Goal: Task Accomplishment & Management: Use online tool/utility

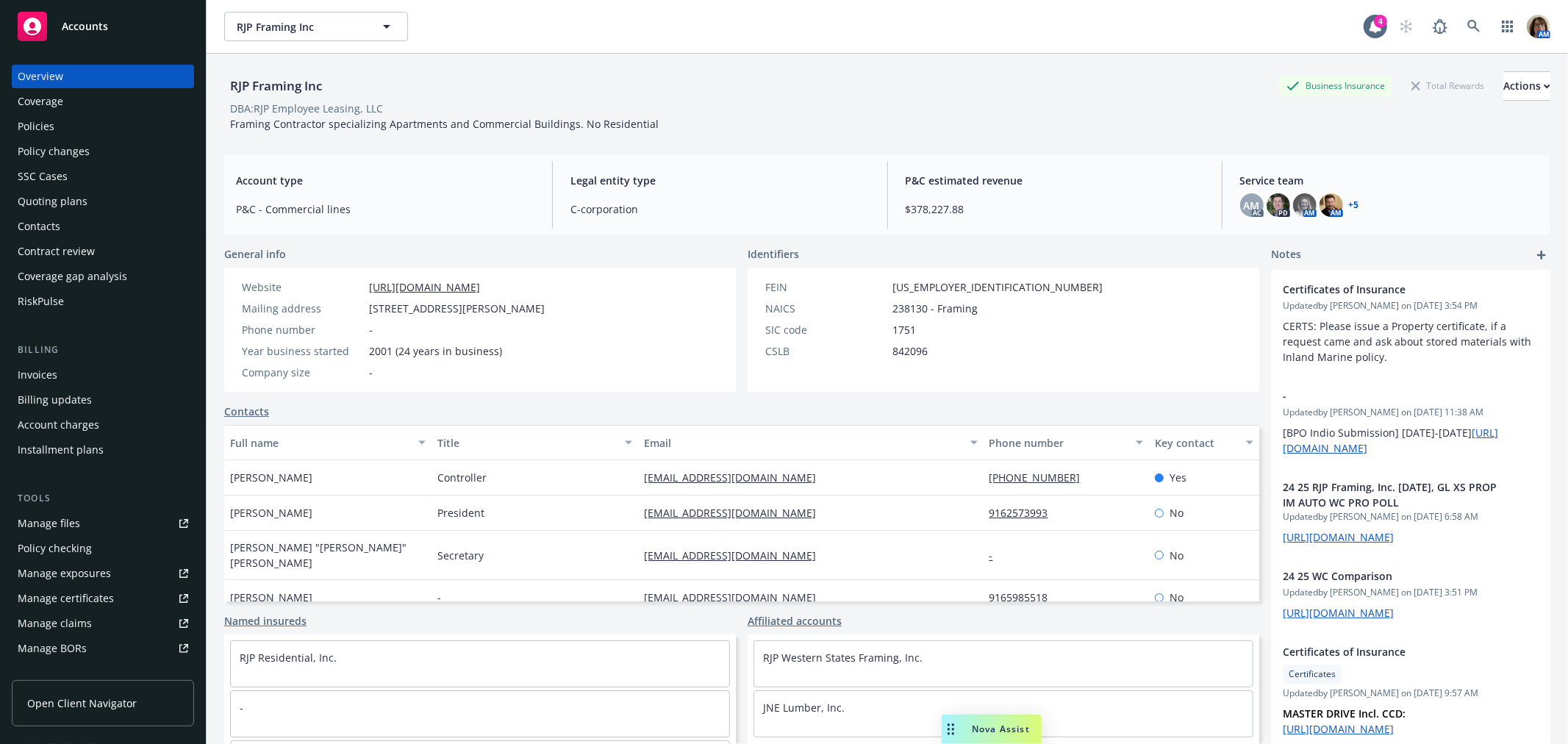
scroll to position [245, 0]
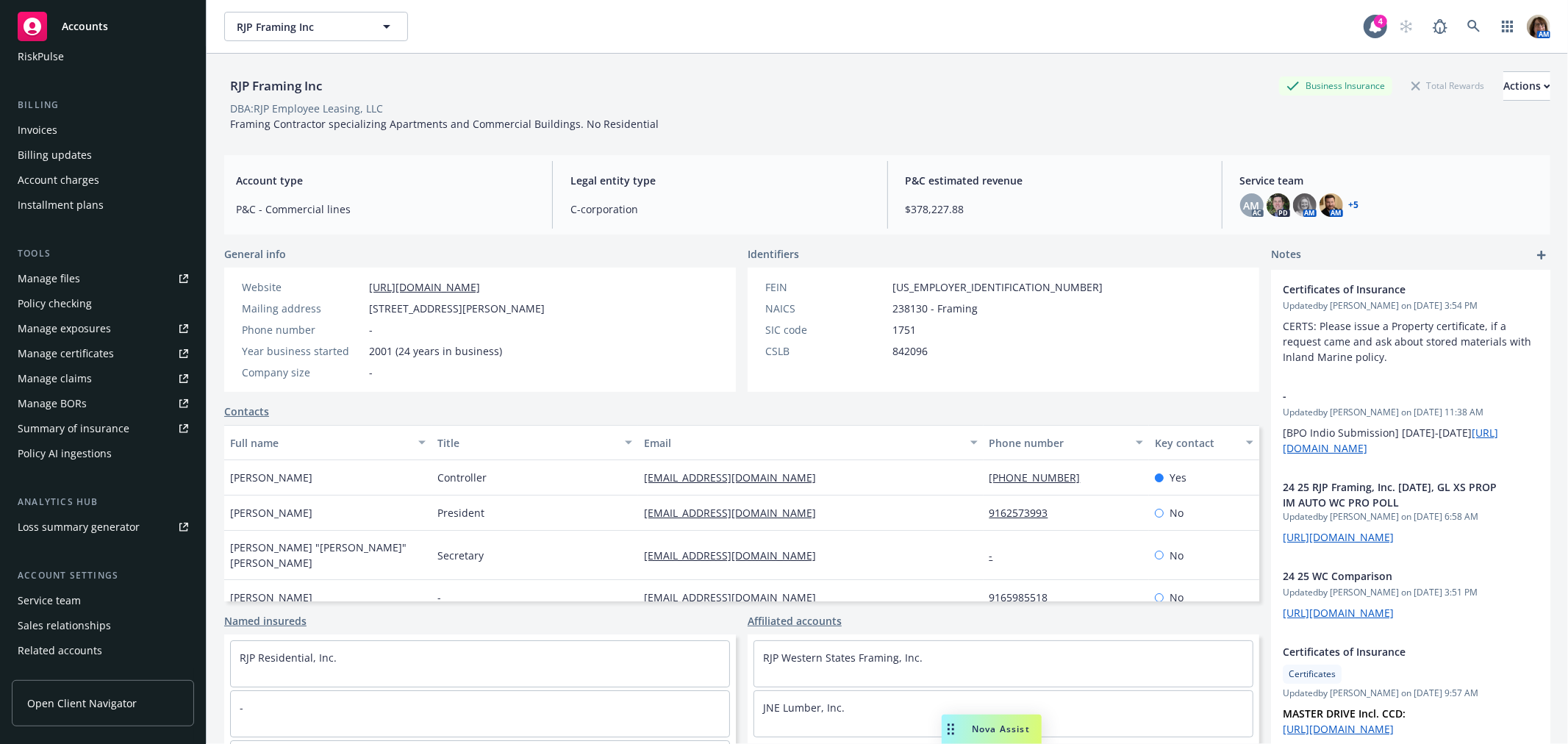
click at [90, 24] on span "Accounts" at bounding box center [84, 26] width 46 height 11
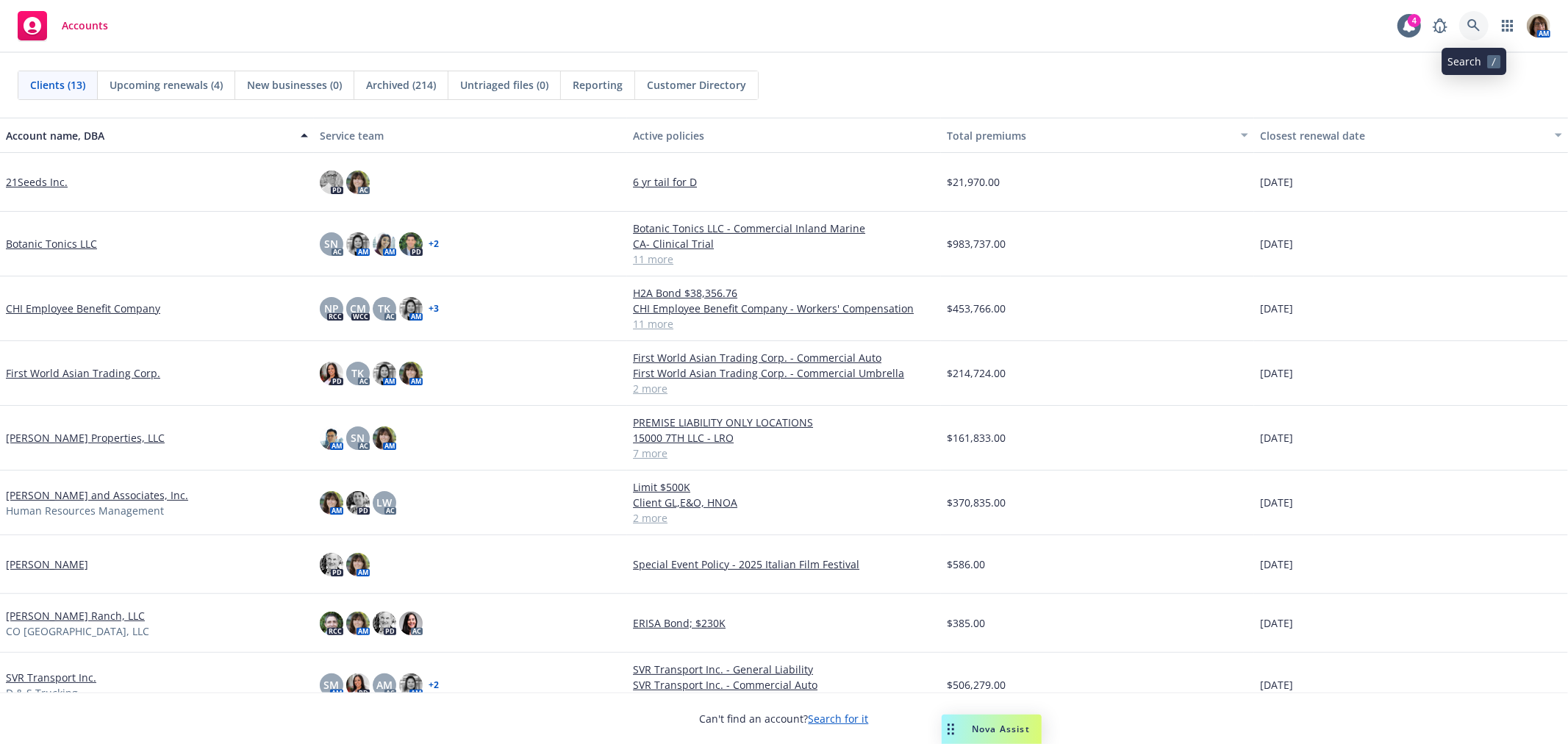
click at [1471, 24] on icon at bounding box center [1474, 25] width 13 height 13
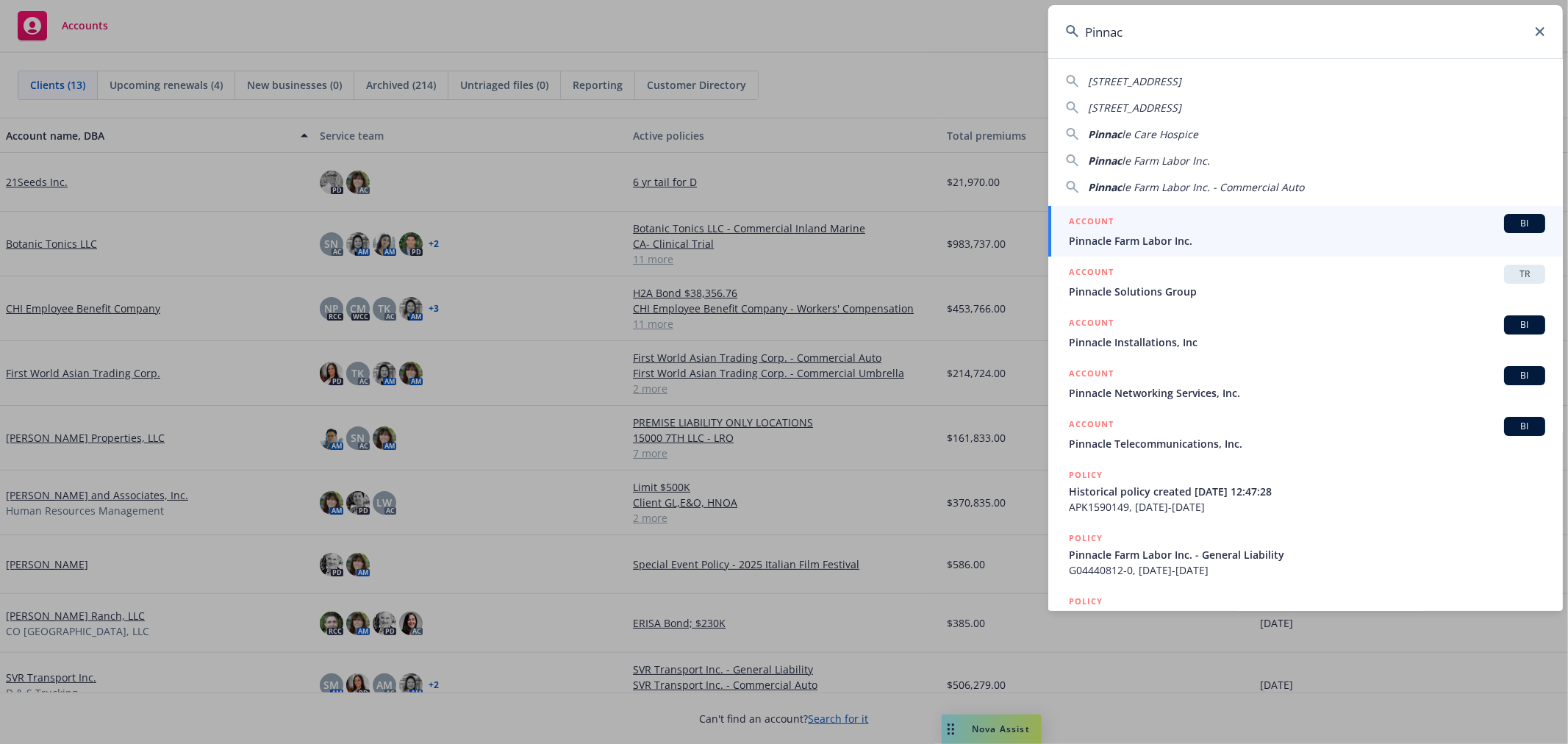
type input "Pinnac"
click at [1143, 238] on span "Pinnacle Farm Labor Inc." at bounding box center [1307, 240] width 477 height 15
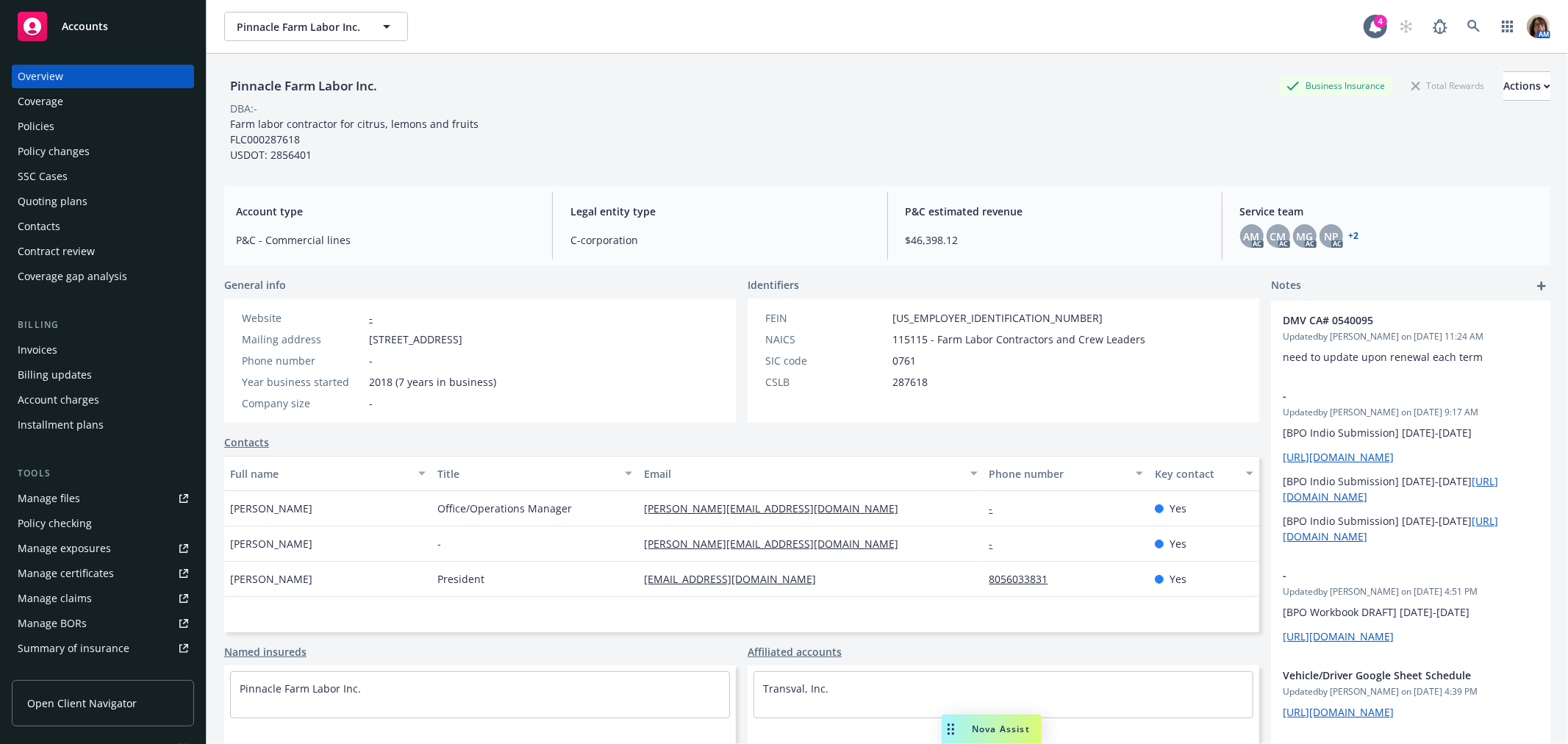
click at [44, 126] on div "Policies" at bounding box center [36, 126] width 37 height 24
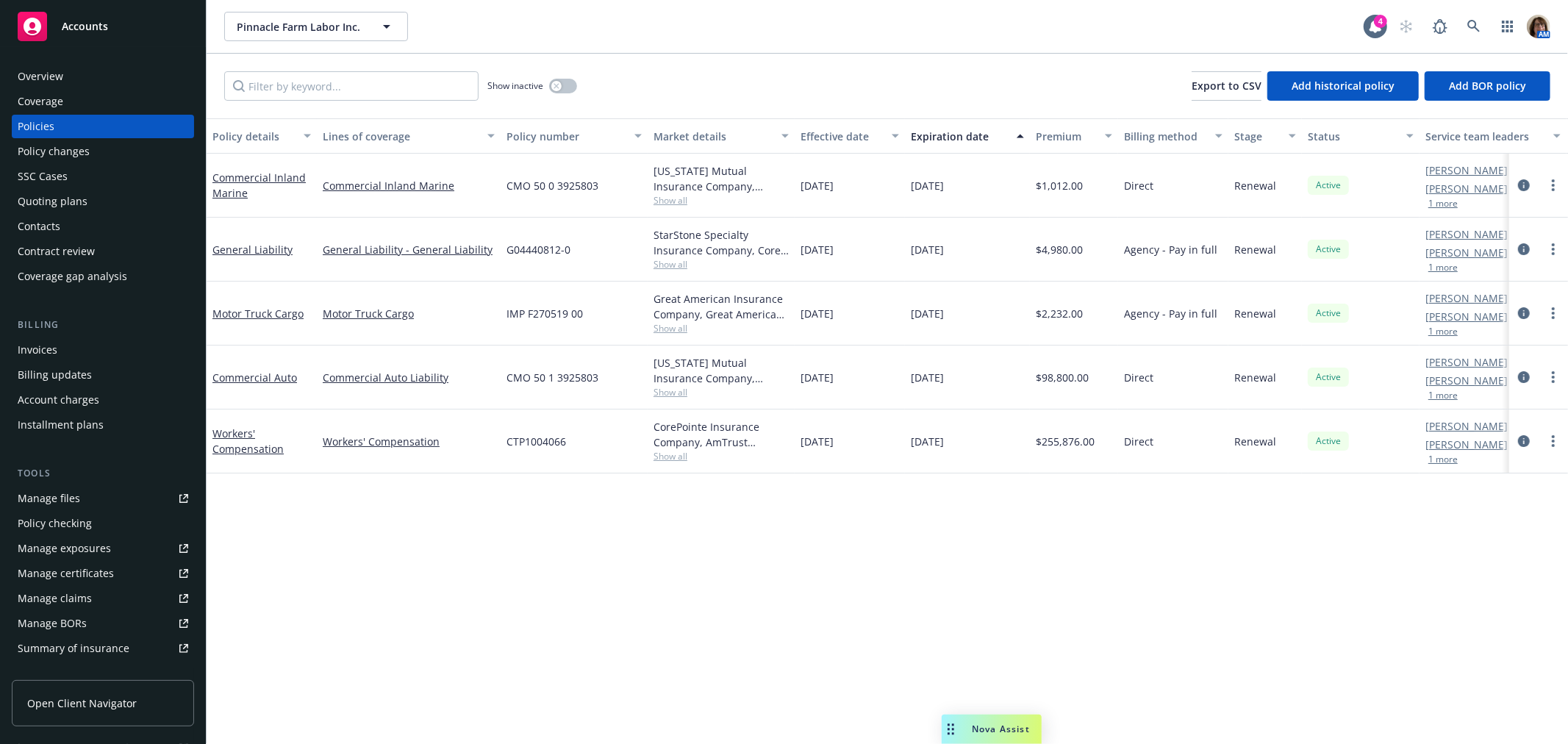
click at [62, 200] on div "Quoting plans" at bounding box center [52, 201] width 70 height 24
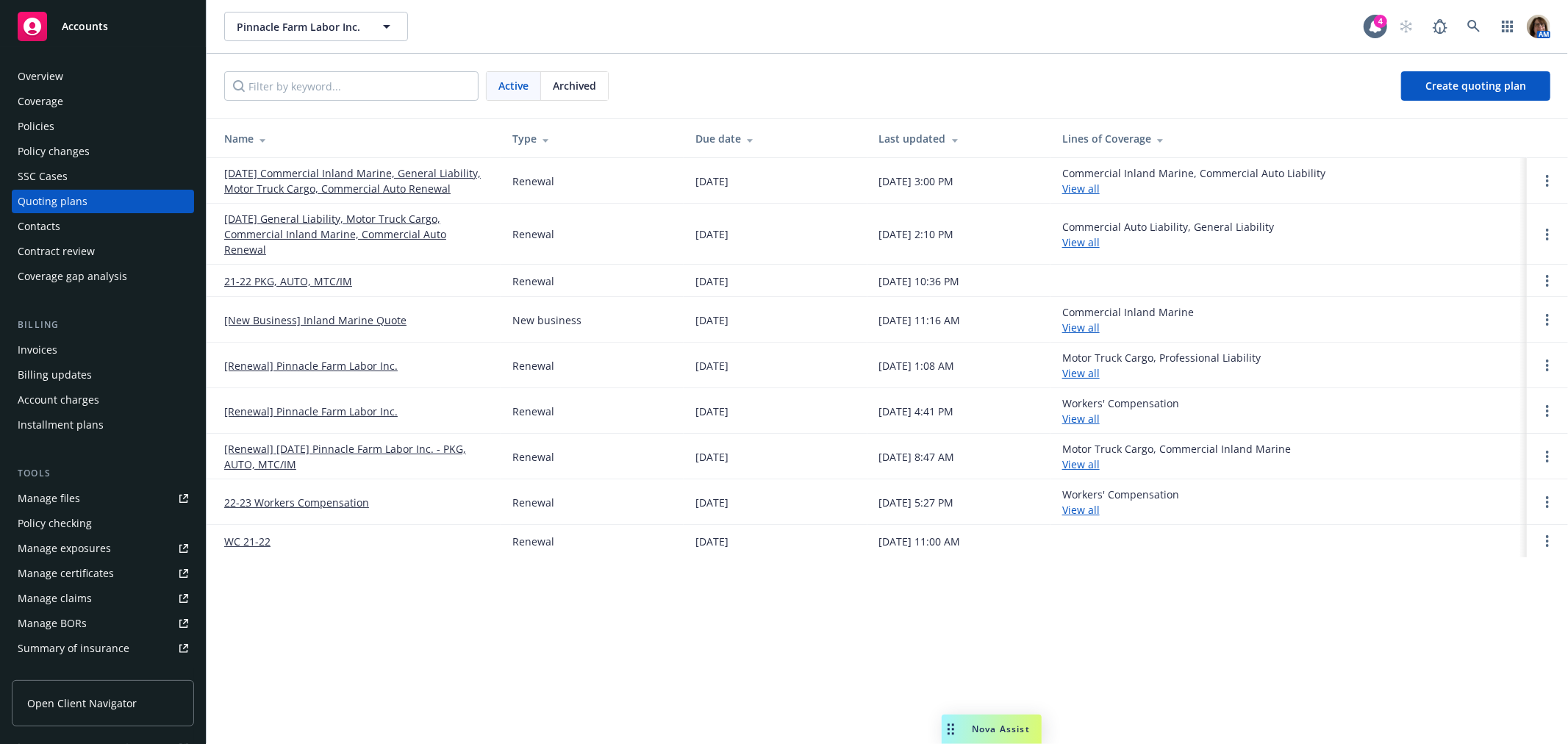
click at [329, 171] on link "12/07/25 Commercial Inland Marine, General Liability, Motor Truck Cargo, Commer…" at bounding box center [357, 181] width 265 height 31
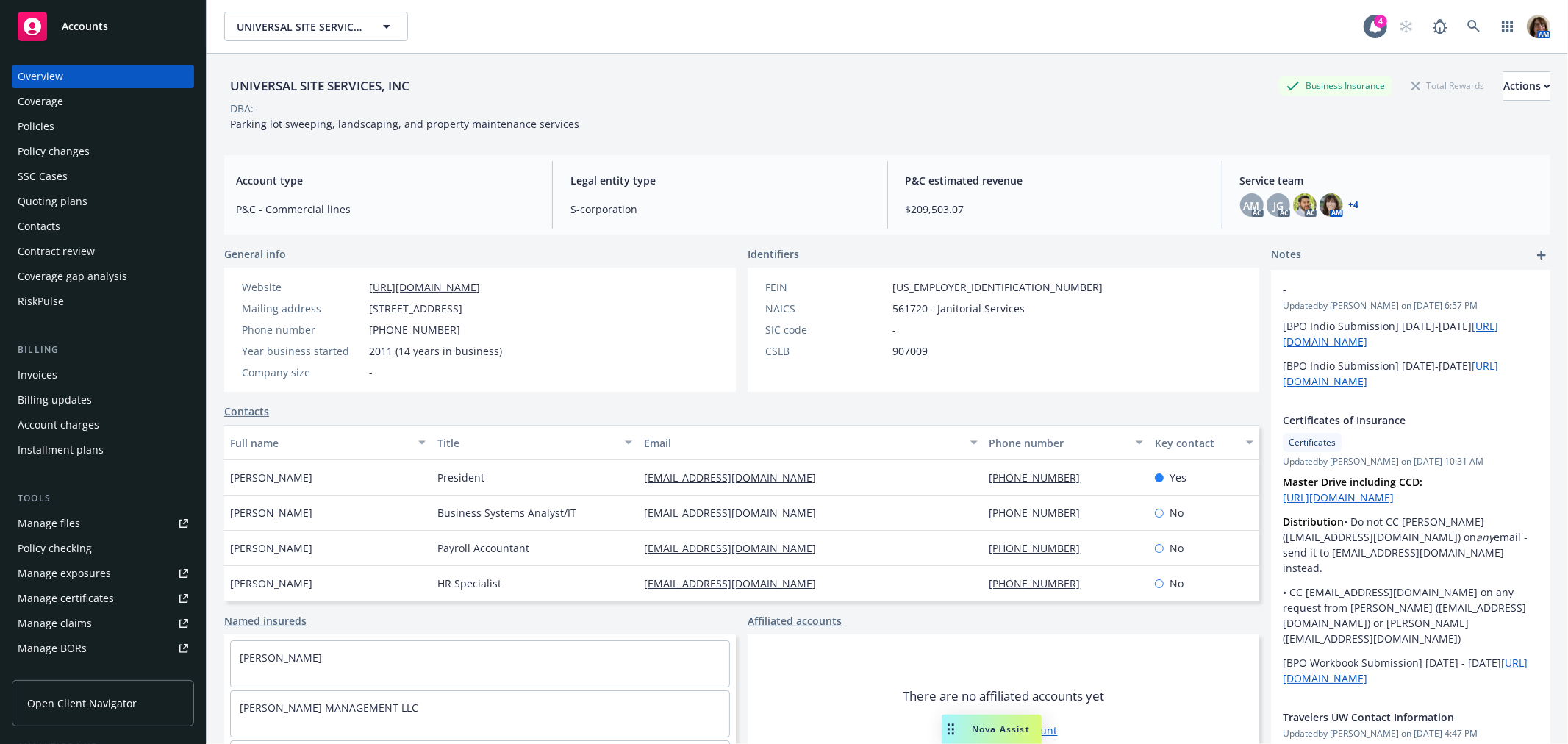
click at [28, 126] on div "Policies" at bounding box center [36, 126] width 37 height 24
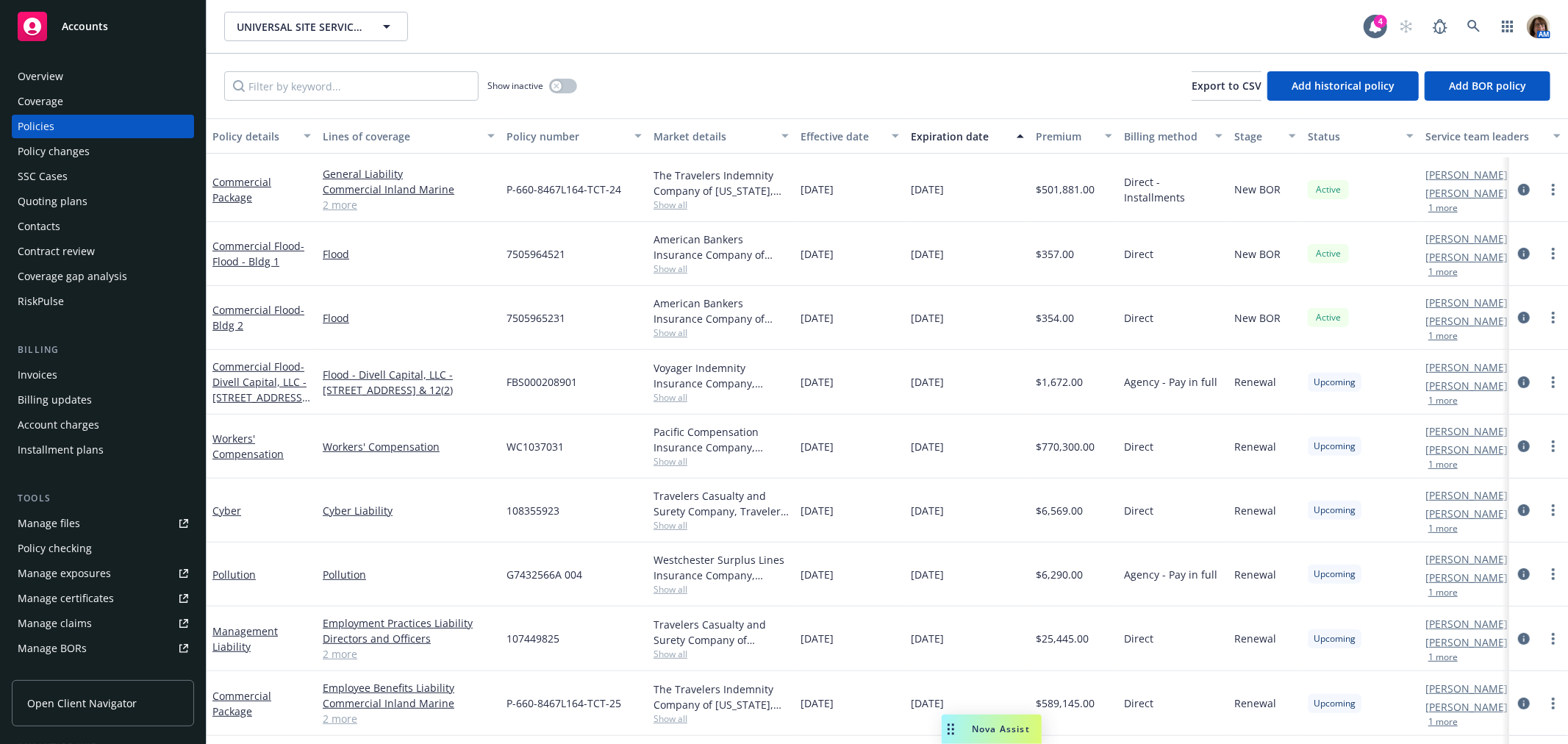
scroll to position [535, 0]
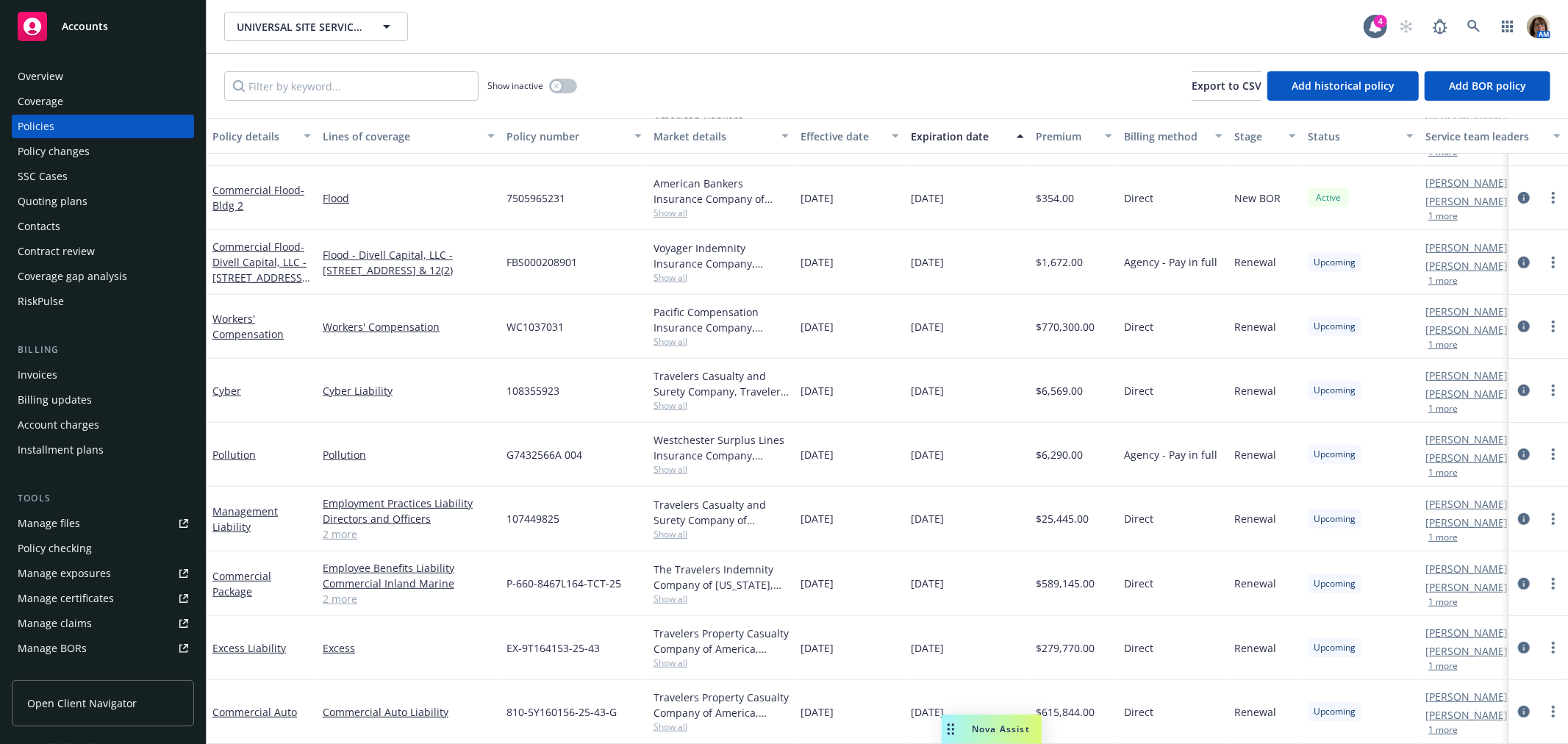
click at [300, 447] on div "Pollution" at bounding box center [262, 455] width 99 height 15
click at [1518, 449] on icon "circleInformation" at bounding box center [1523, 454] width 11 height 11
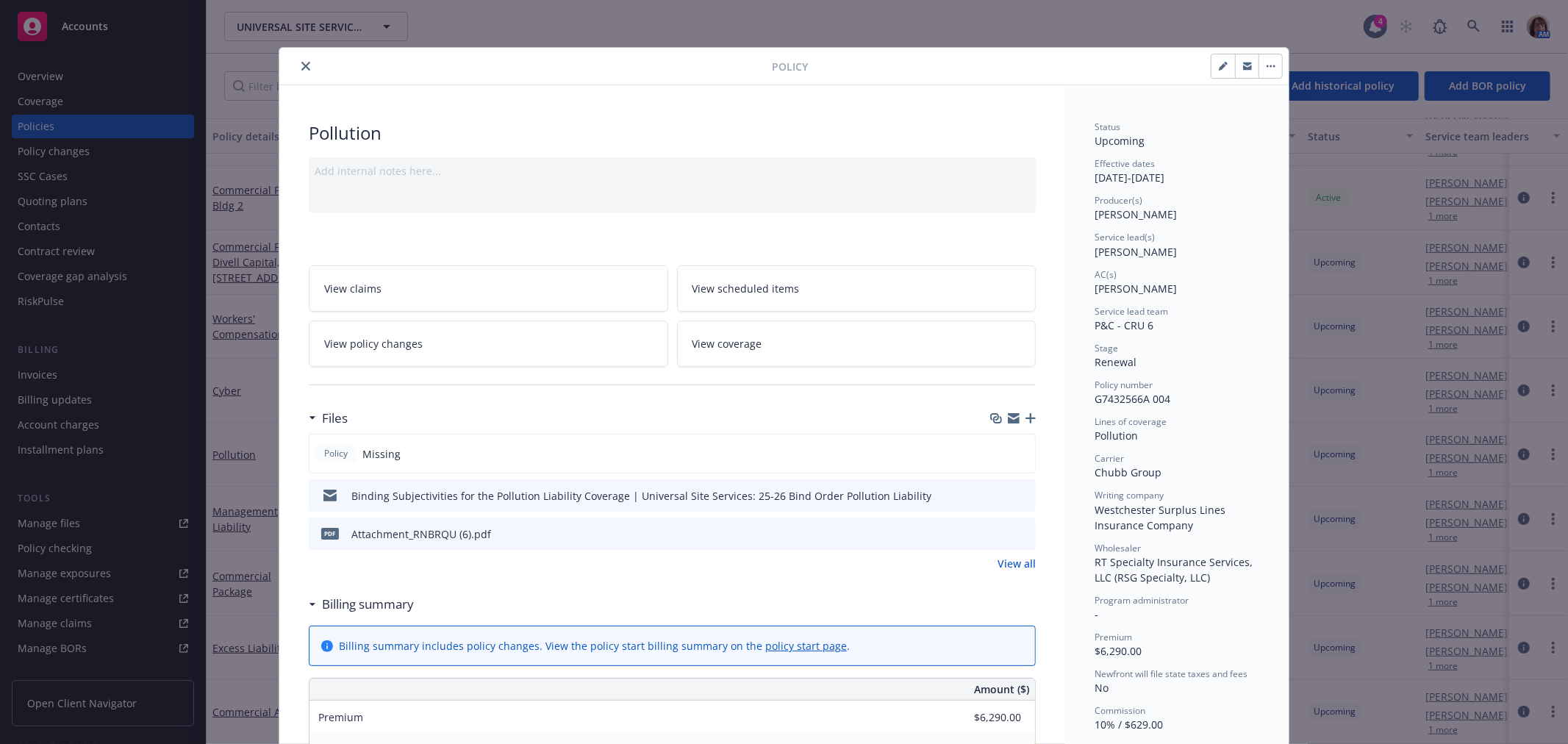
click at [1027, 417] on icon "button" at bounding box center [1031, 418] width 11 height 11
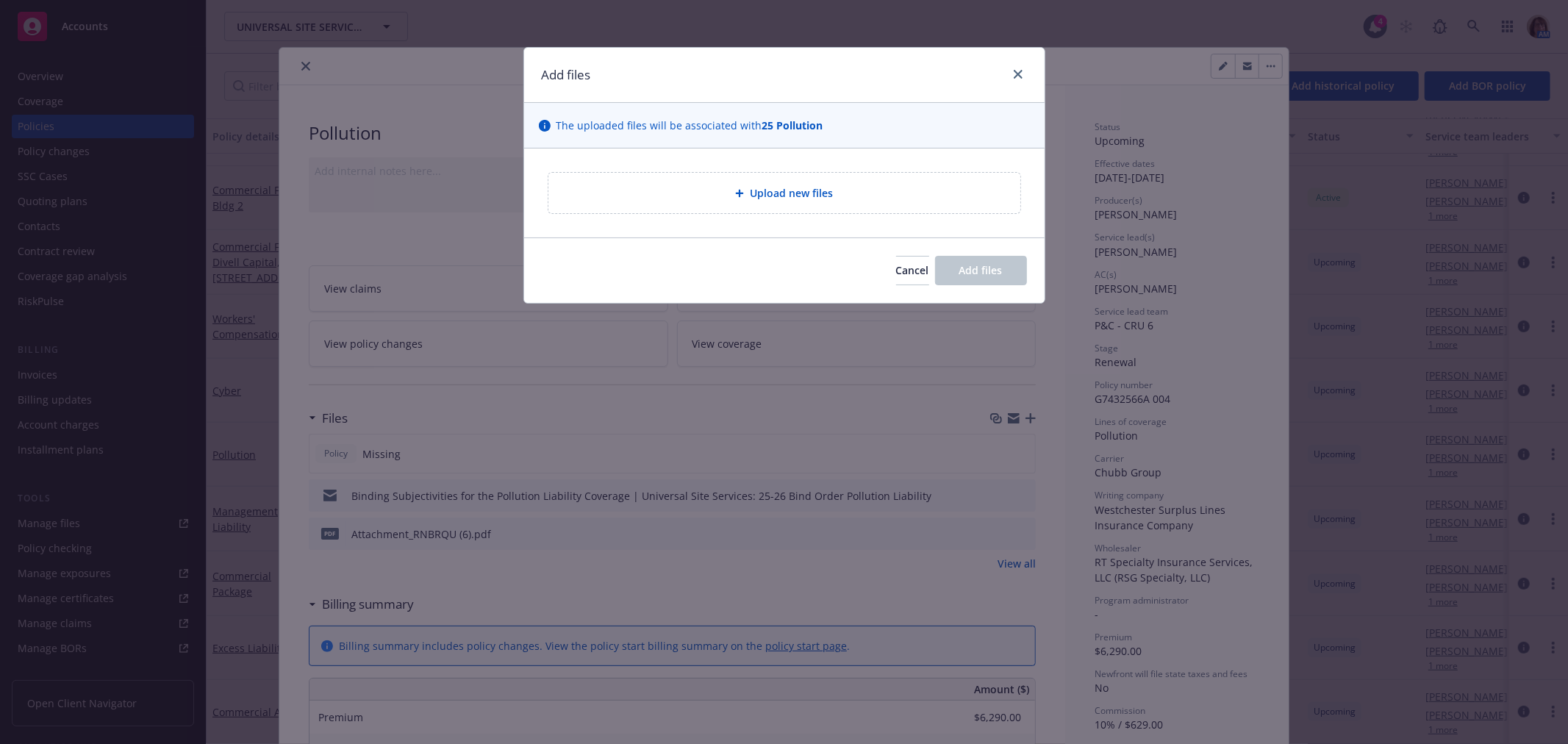
click at [358, 409] on div "Add files The uploaded files will be associated with 25 Pollution Upload new fi…" at bounding box center [784, 372] width 1568 height 744
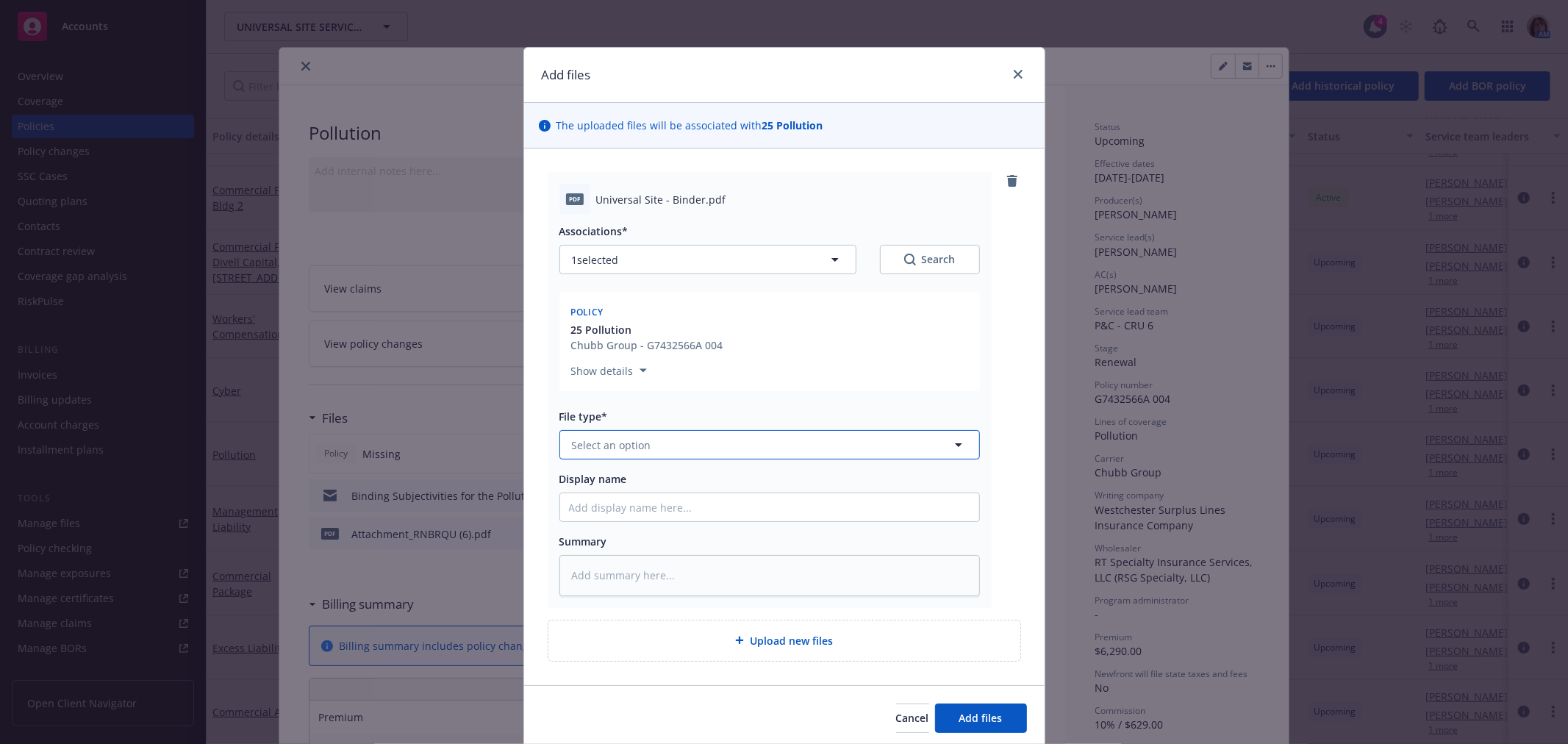
click at [589, 451] on span "Select an option" at bounding box center [611, 445] width 79 height 15
type input "Binder"
click at [583, 486] on span "Binder" at bounding box center [592, 485] width 33 height 15
click at [570, 505] on input "Display name" at bounding box center [770, 507] width 419 height 28
type textarea "x"
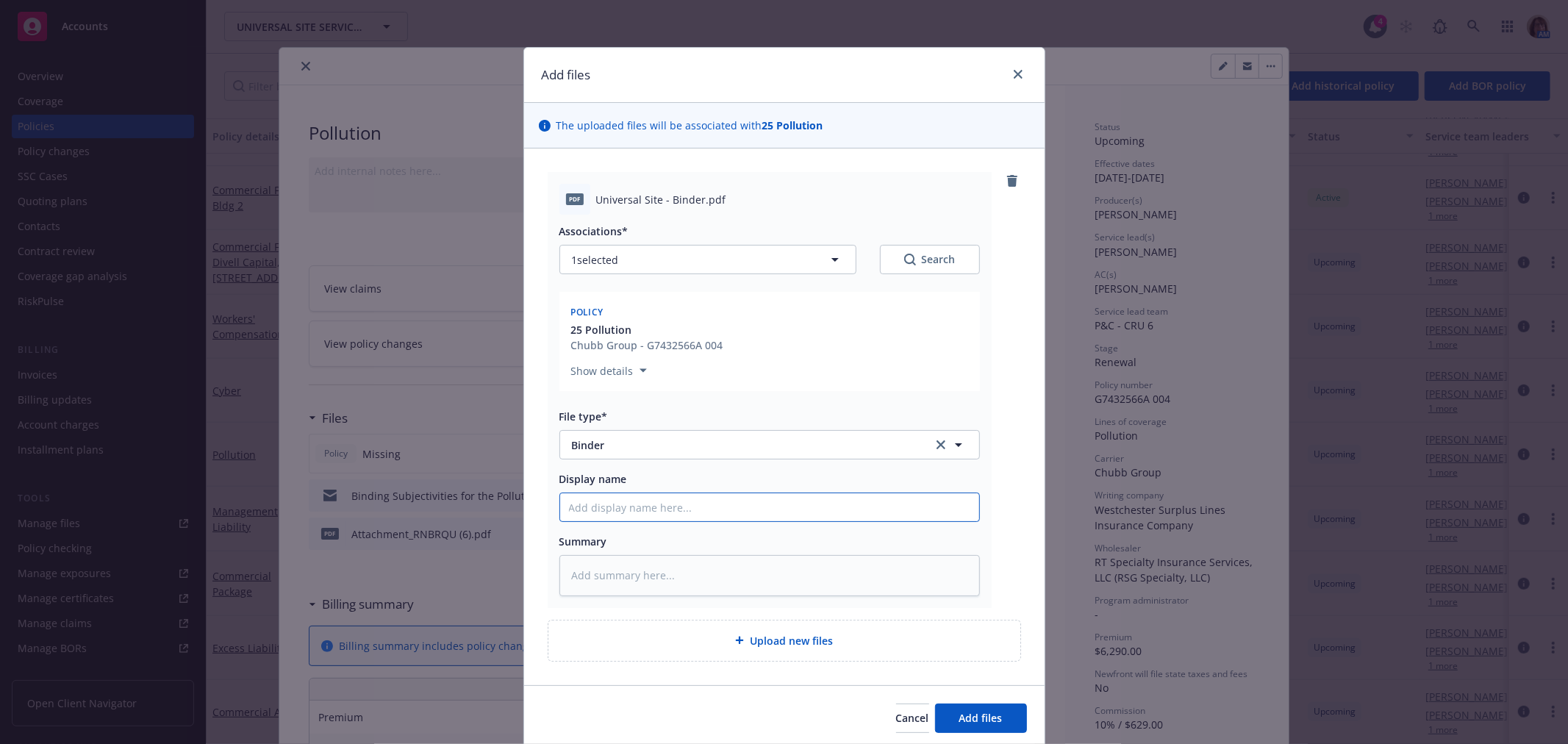
type input "2"
type textarea "x"
type input "25"
type textarea "x"
type input "25-"
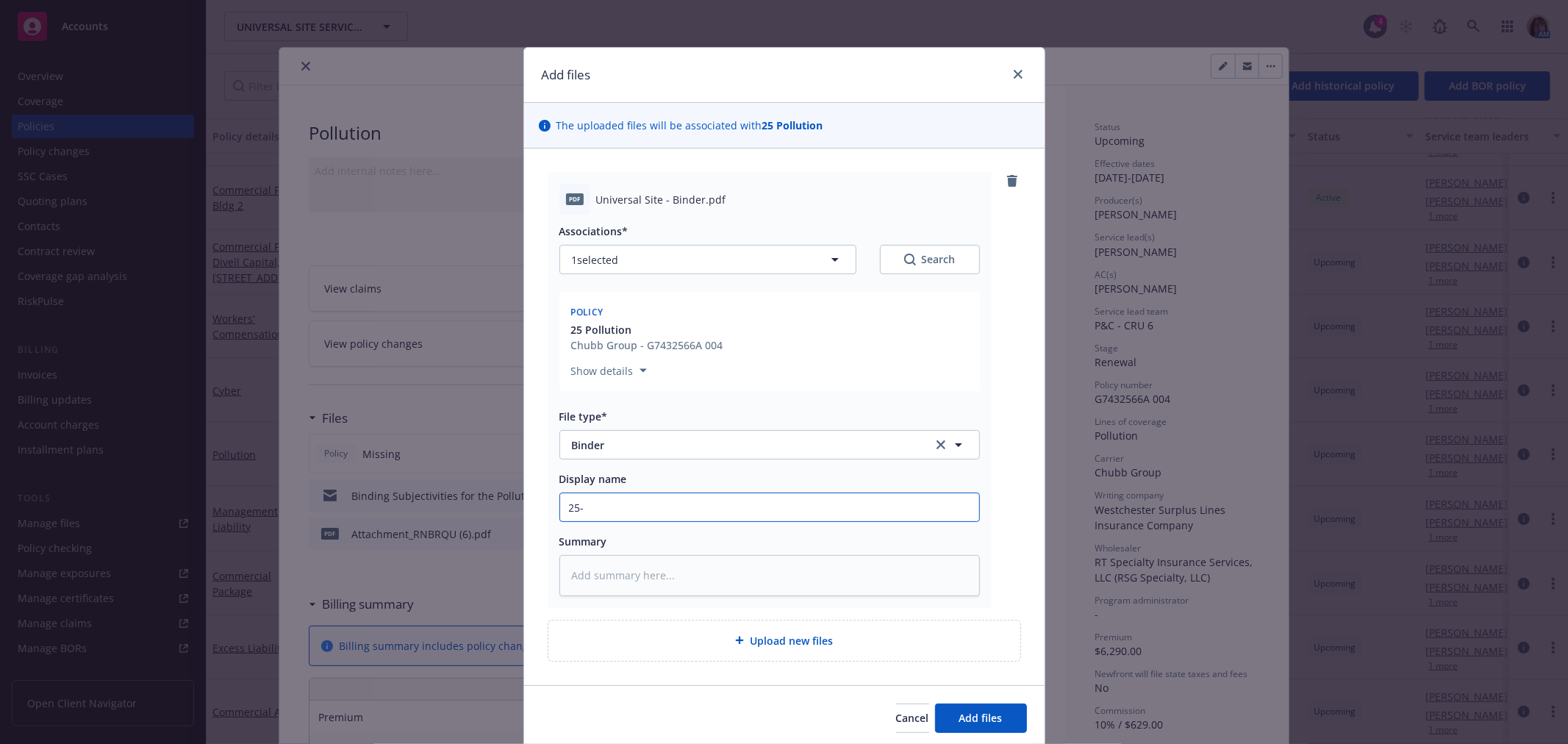
type textarea "x"
type input "25-2"
type textarea "x"
type input "25-26"
type textarea "x"
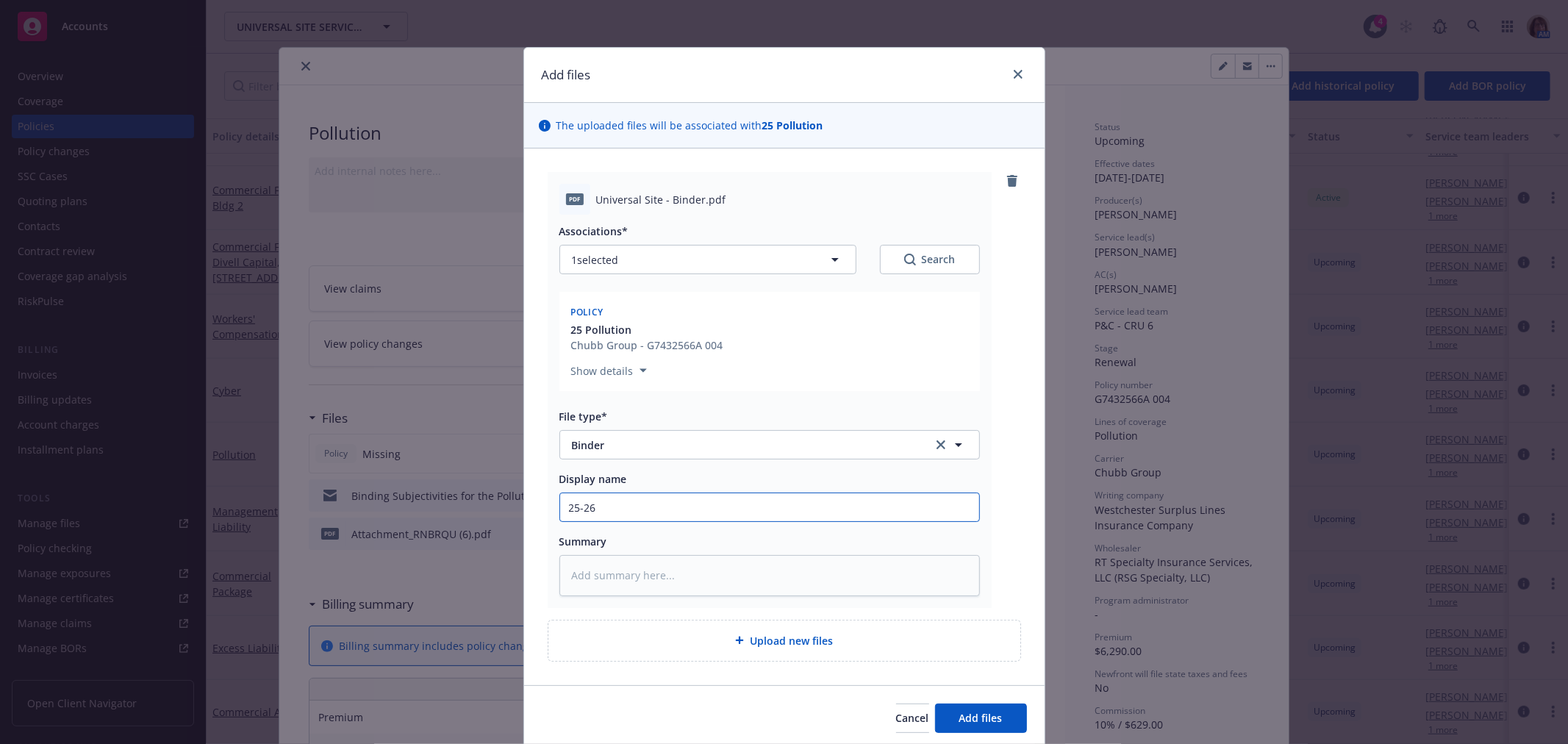
type input "25-26"
type textarea "x"
type input "25-26 P"
type textarea "x"
type input "25-26 Po"
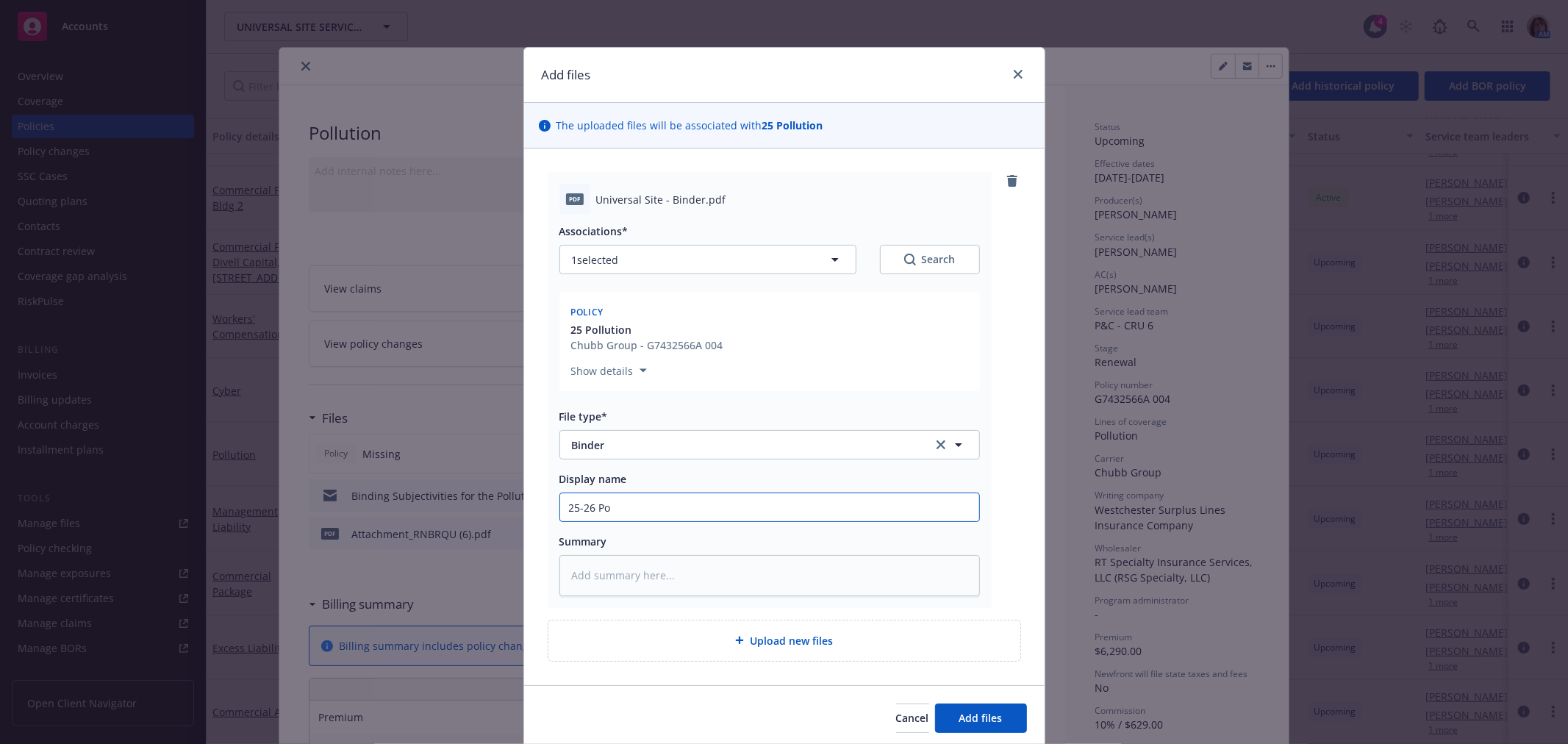
type textarea "x"
type input "25-26 Pol"
type textarea "x"
type input "25-26 Poll"
type textarea "x"
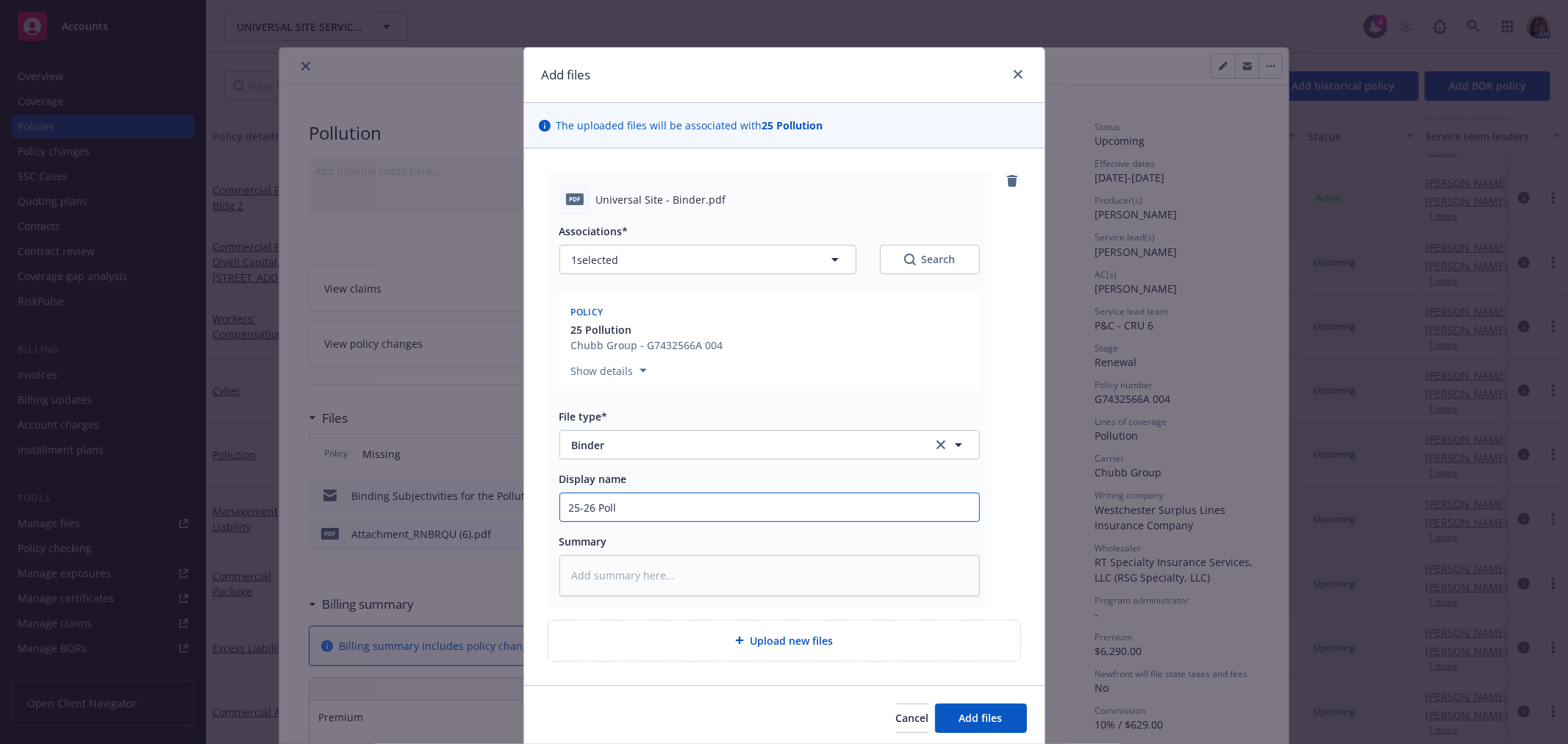
type input "25-26 Pollu"
type textarea "x"
type input "25-26 Pollut"
type textarea "x"
type input "25-26 Pollutio"
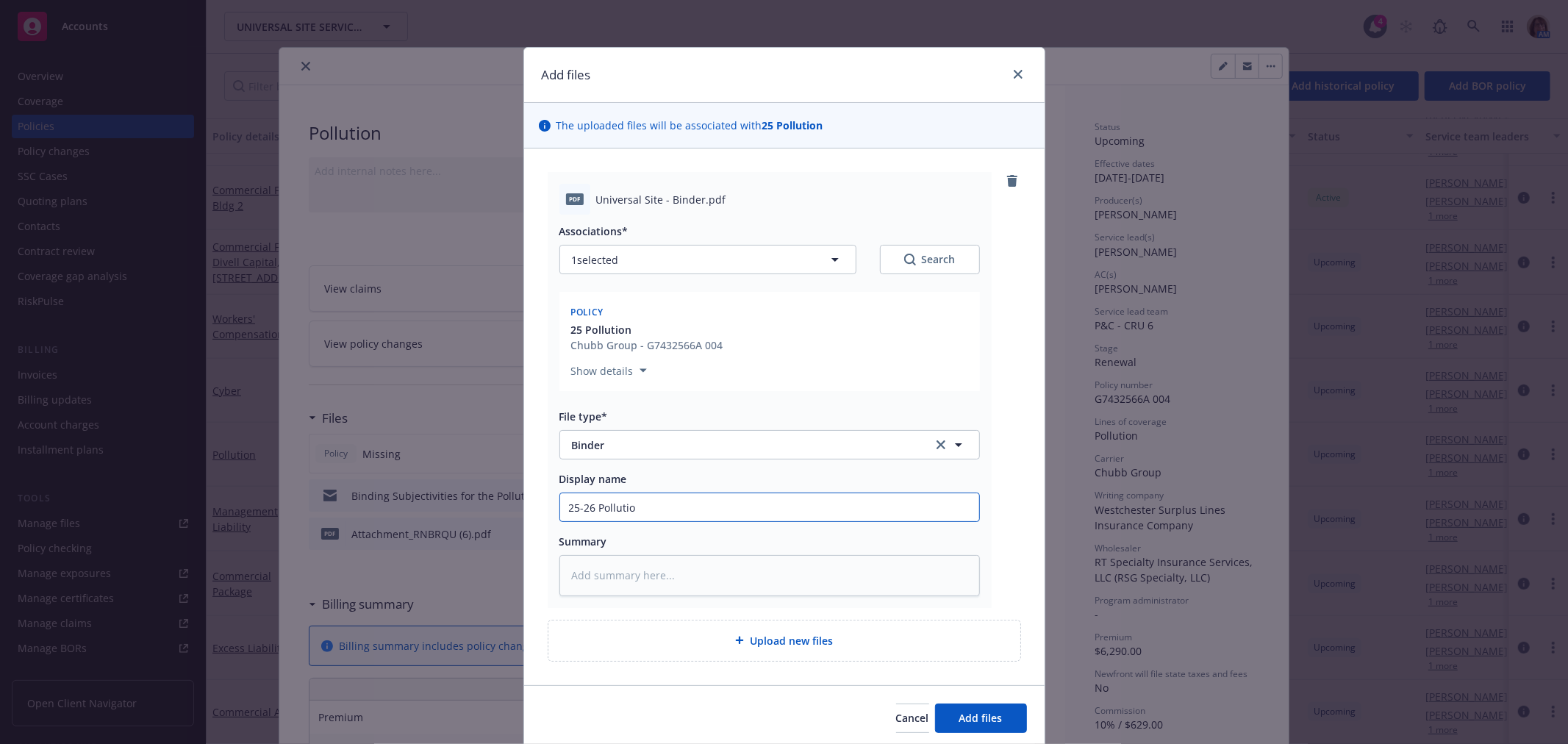
type textarea "x"
type input "25-26 Pollution"
type textarea "x"
type input "25-26 Pollution"
type textarea "x"
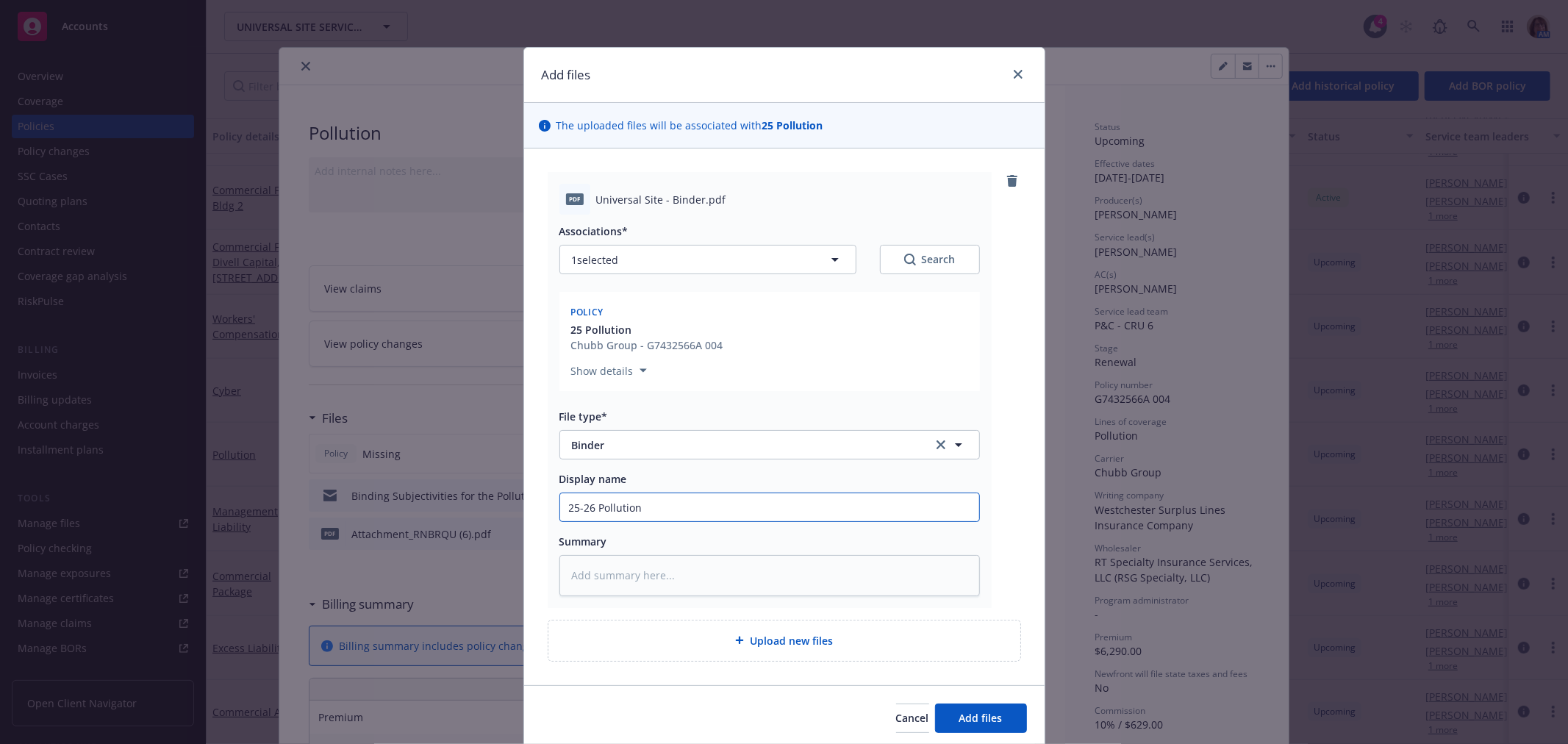
type input "25-26 Pollution B"
type textarea "x"
type input "25-26 Pollution Bi"
type textarea "x"
type input "25-26 Pollution Bin"
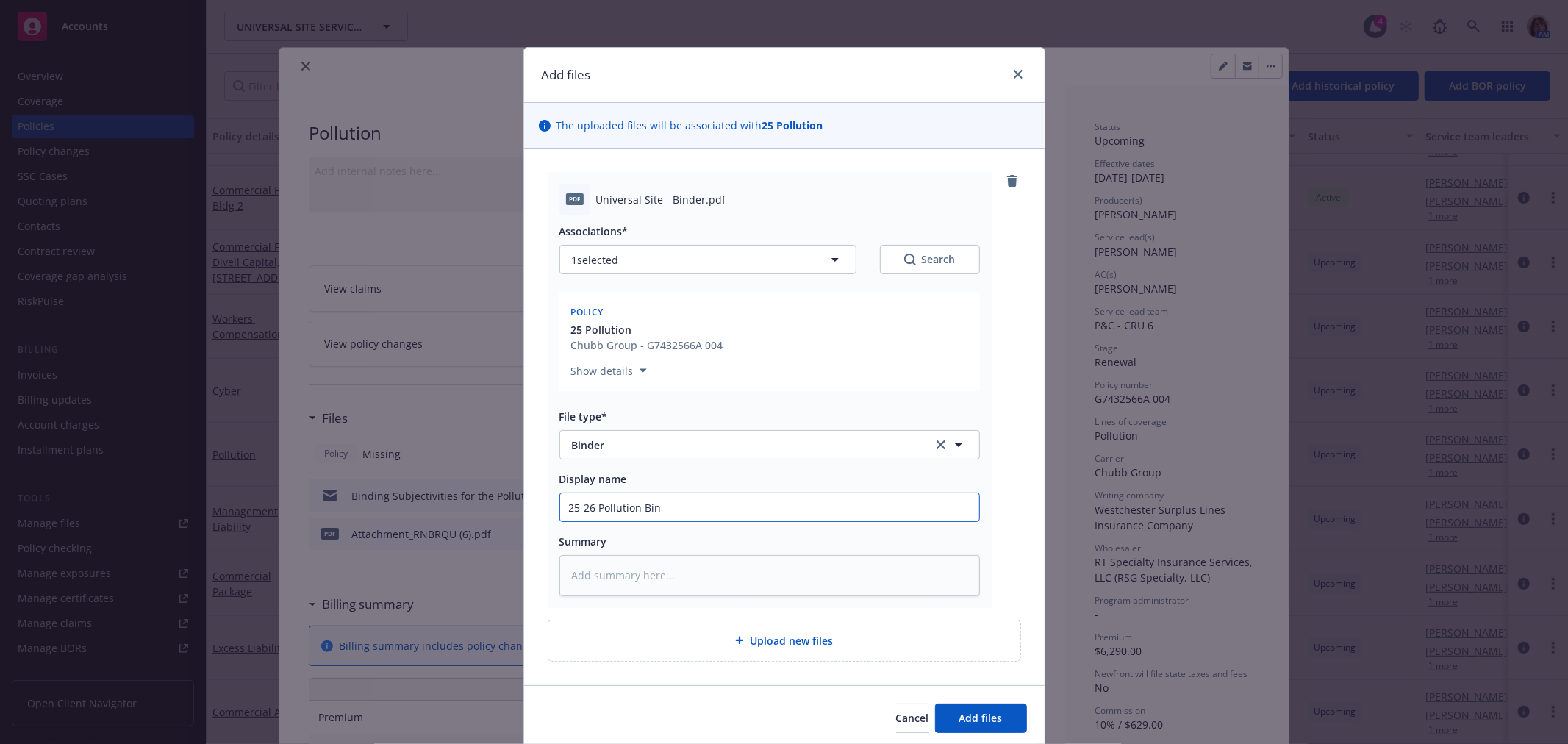
type textarea "x"
type input "25-26 Pollution Bind"
type textarea "x"
type input "25-26 Pollution Binde"
type textarea "x"
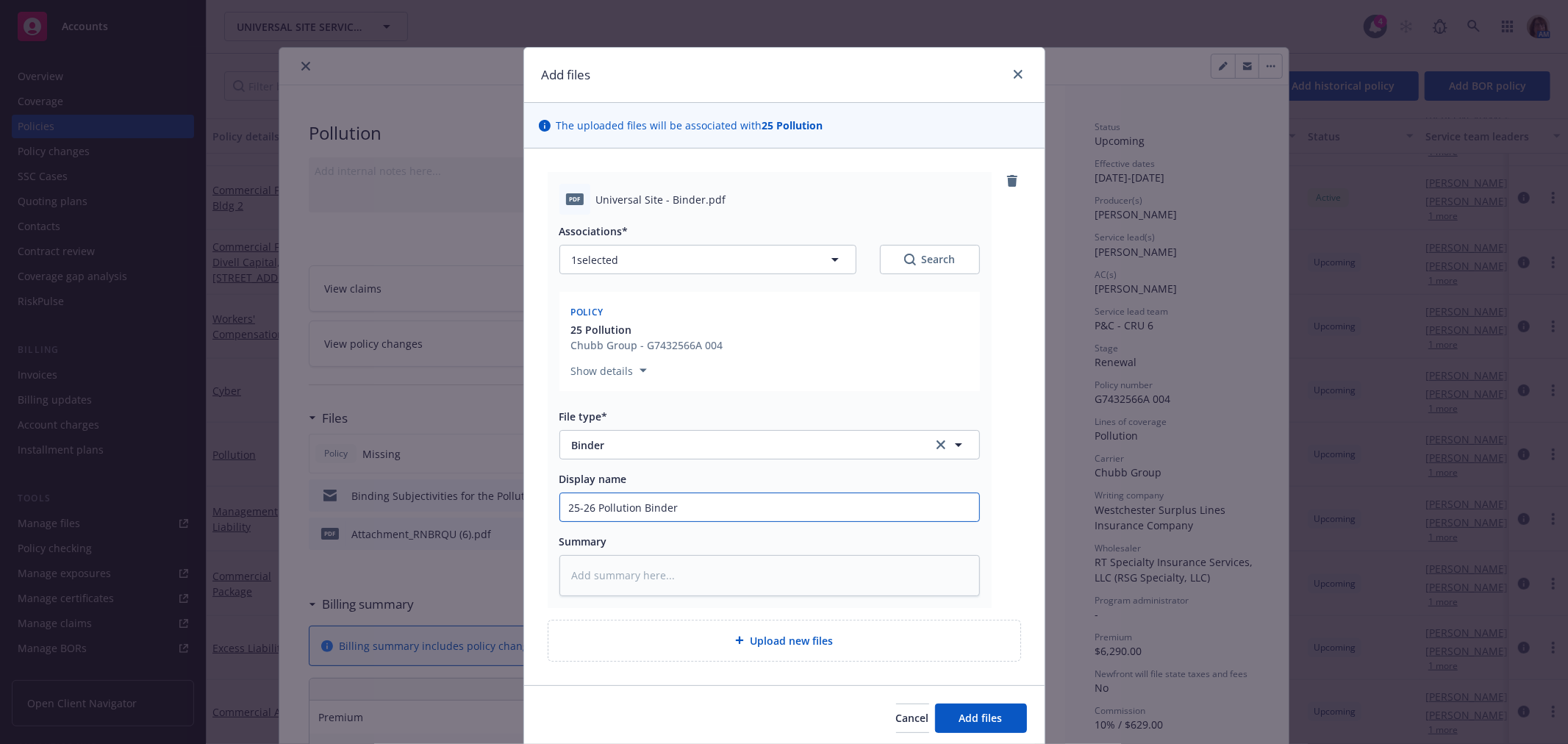
type input "25-26 Pollution Binder"
type textarea "x"
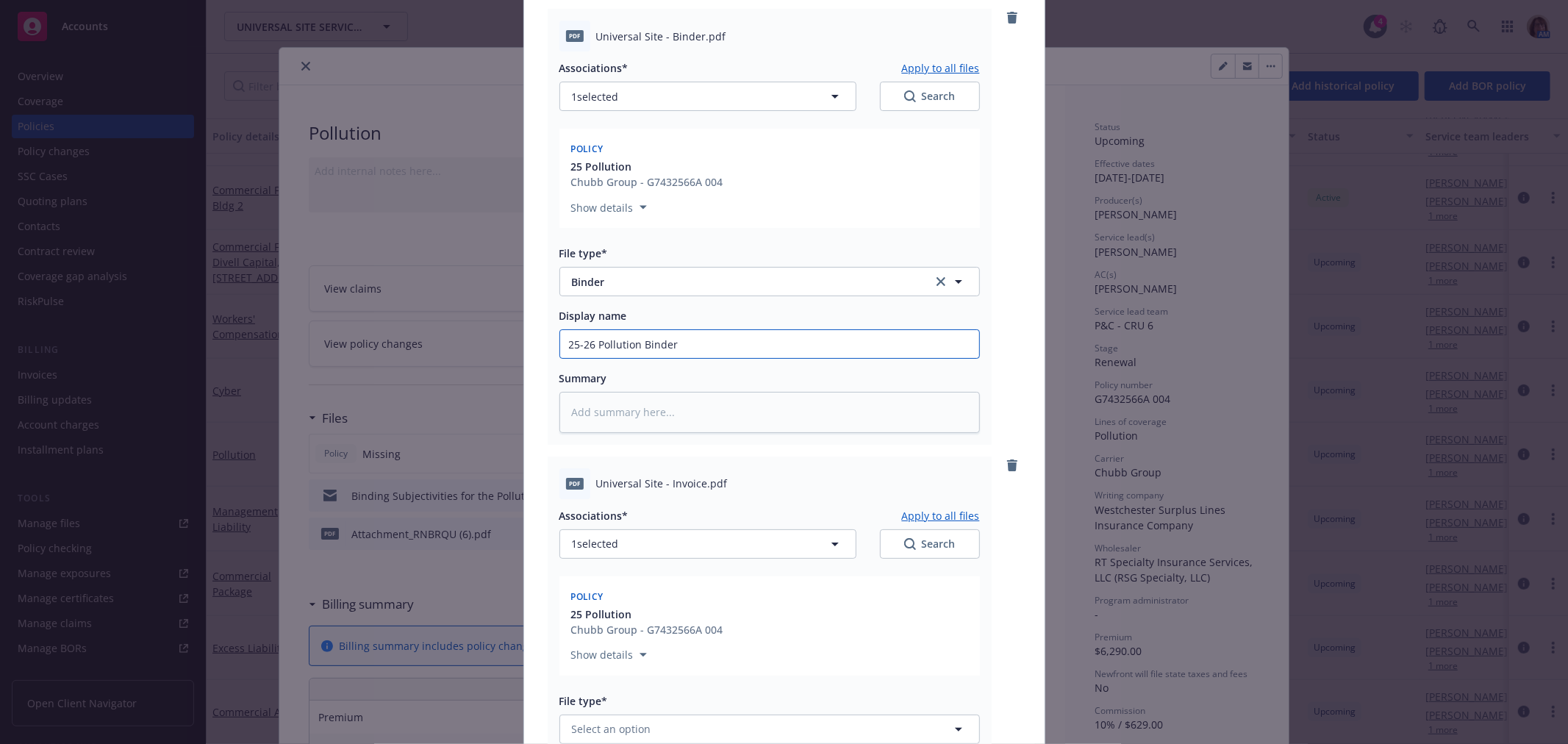
scroll to position [245, 0]
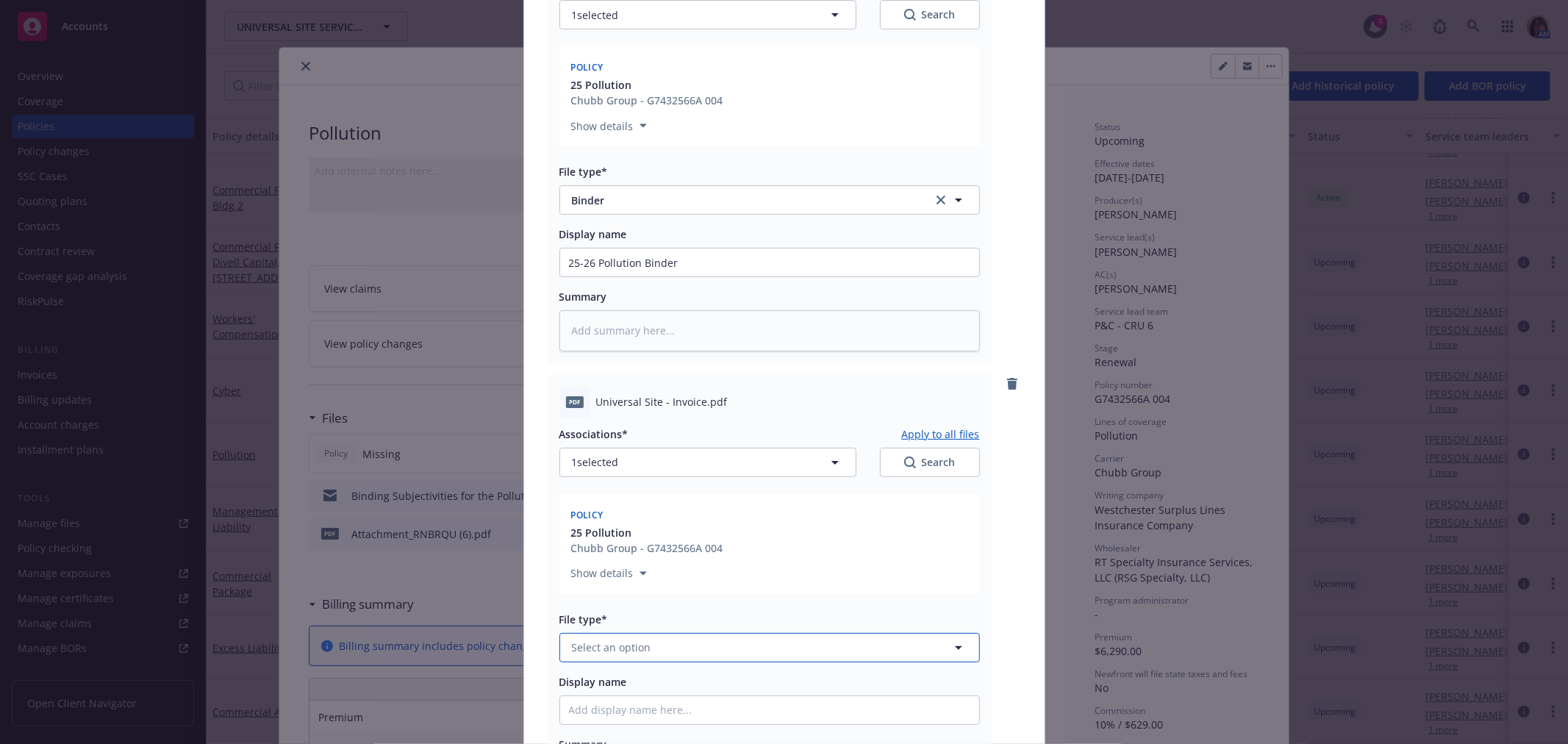
click at [579, 652] on span "Select an option" at bounding box center [611, 647] width 79 height 15
type input "invoice"
click at [592, 726] on span "Invoice - Third Party" at bounding box center [625, 727] width 101 height 15
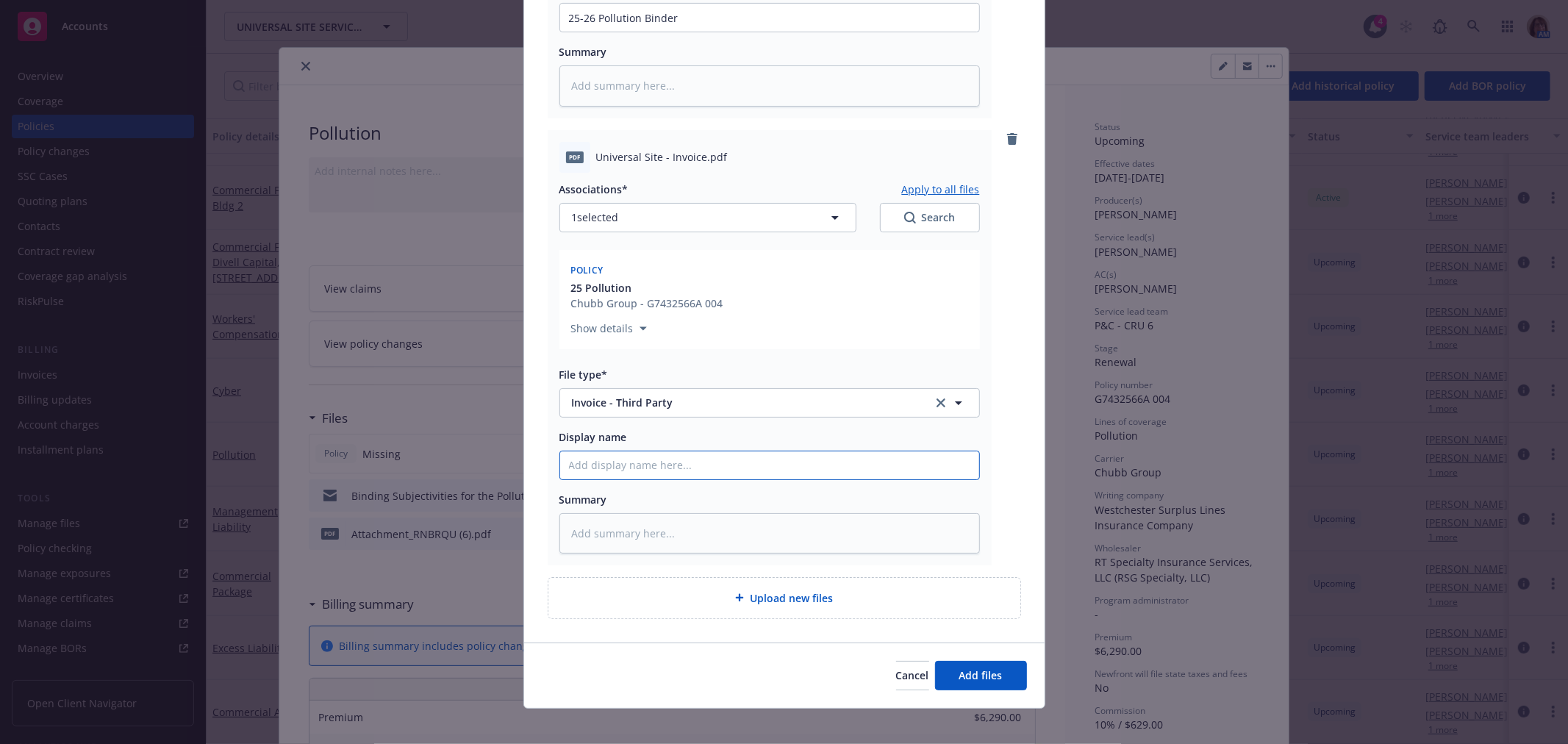
click at [563, 469] on input "Display name" at bounding box center [770, 466] width 419 height 28
type textarea "x"
type input "T"
type textarea "x"
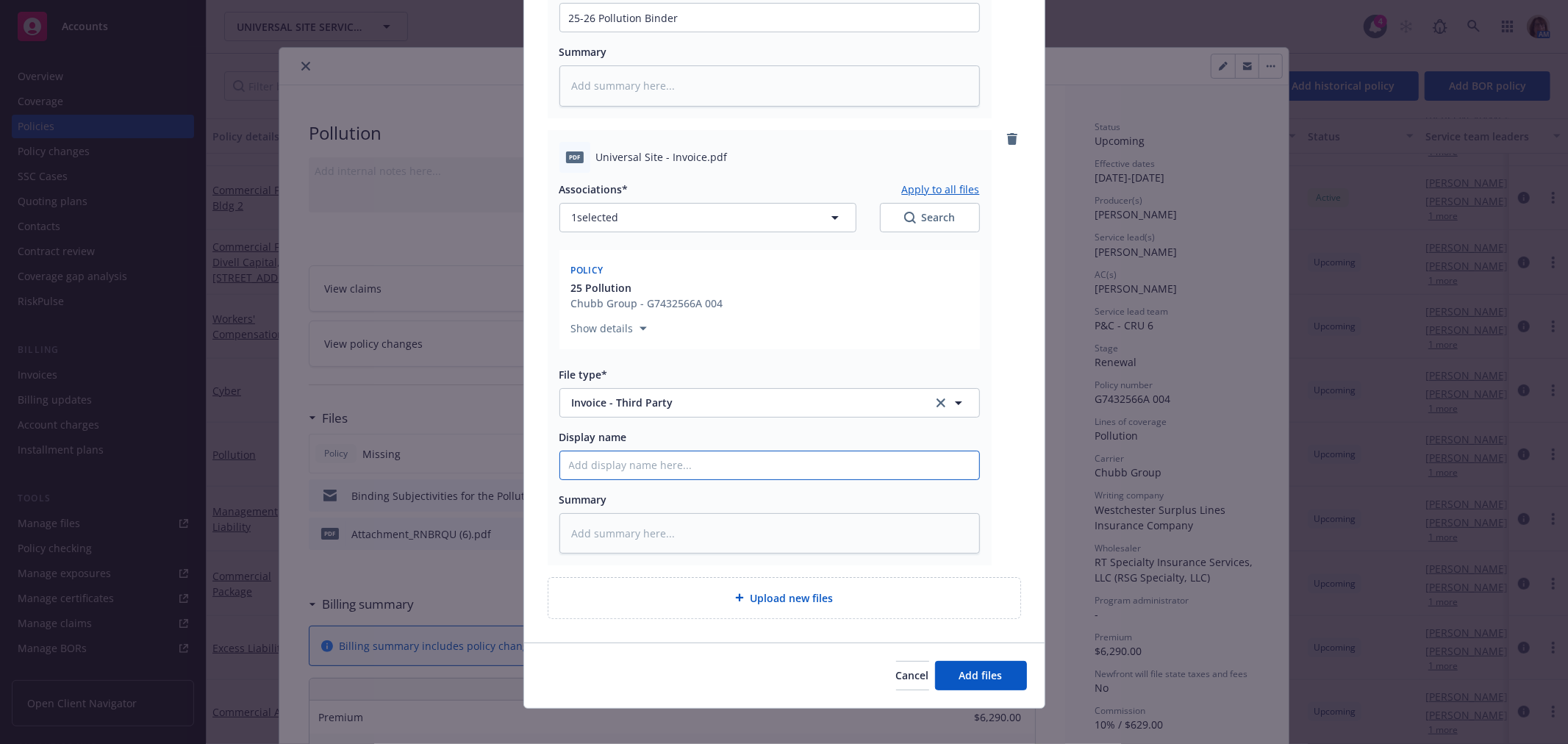
type input "R"
type textarea "x"
type input "RT"
type textarea "x"
type input "RT"
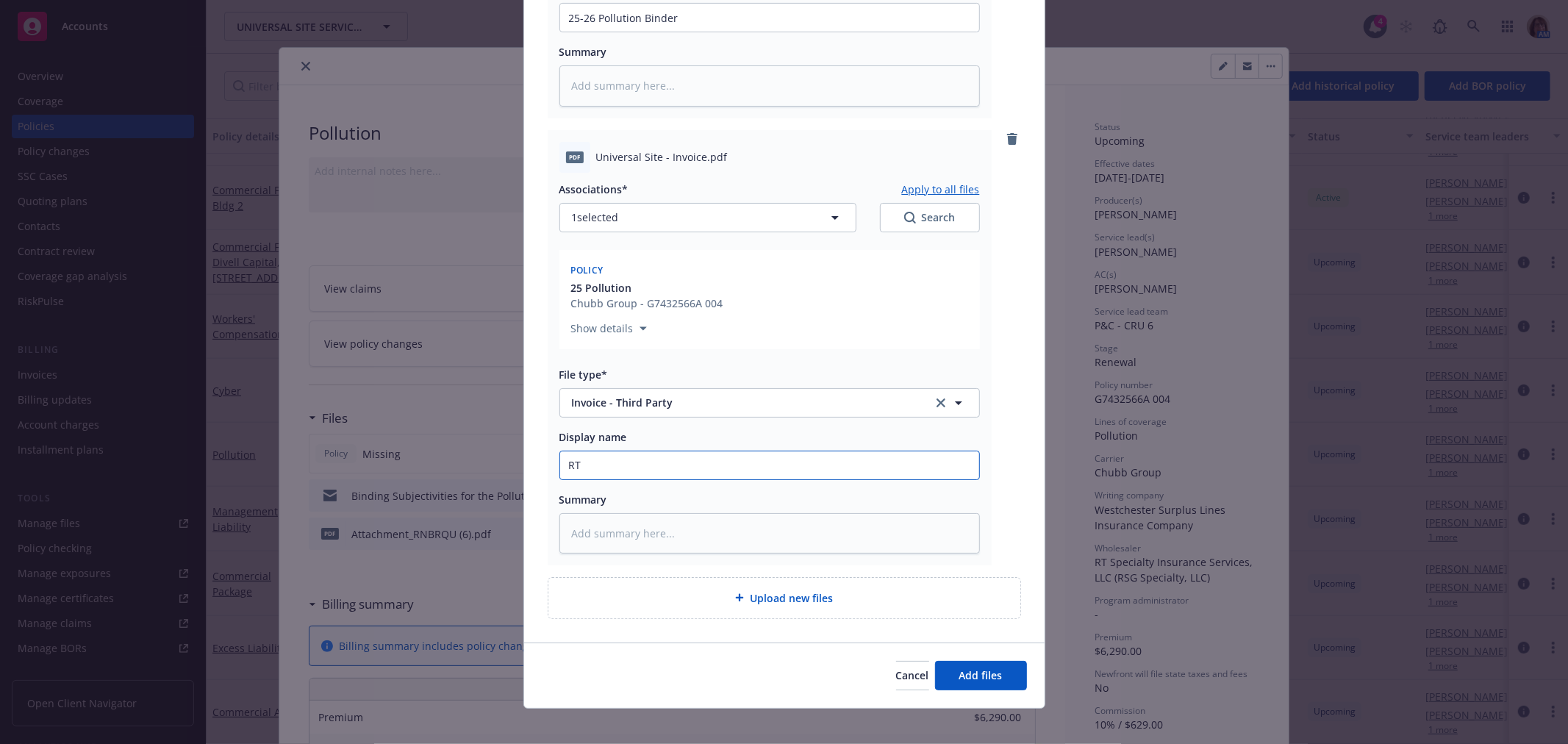
type textarea "x"
type input "RT I"
type textarea "x"
type input "RT In"
type textarea "x"
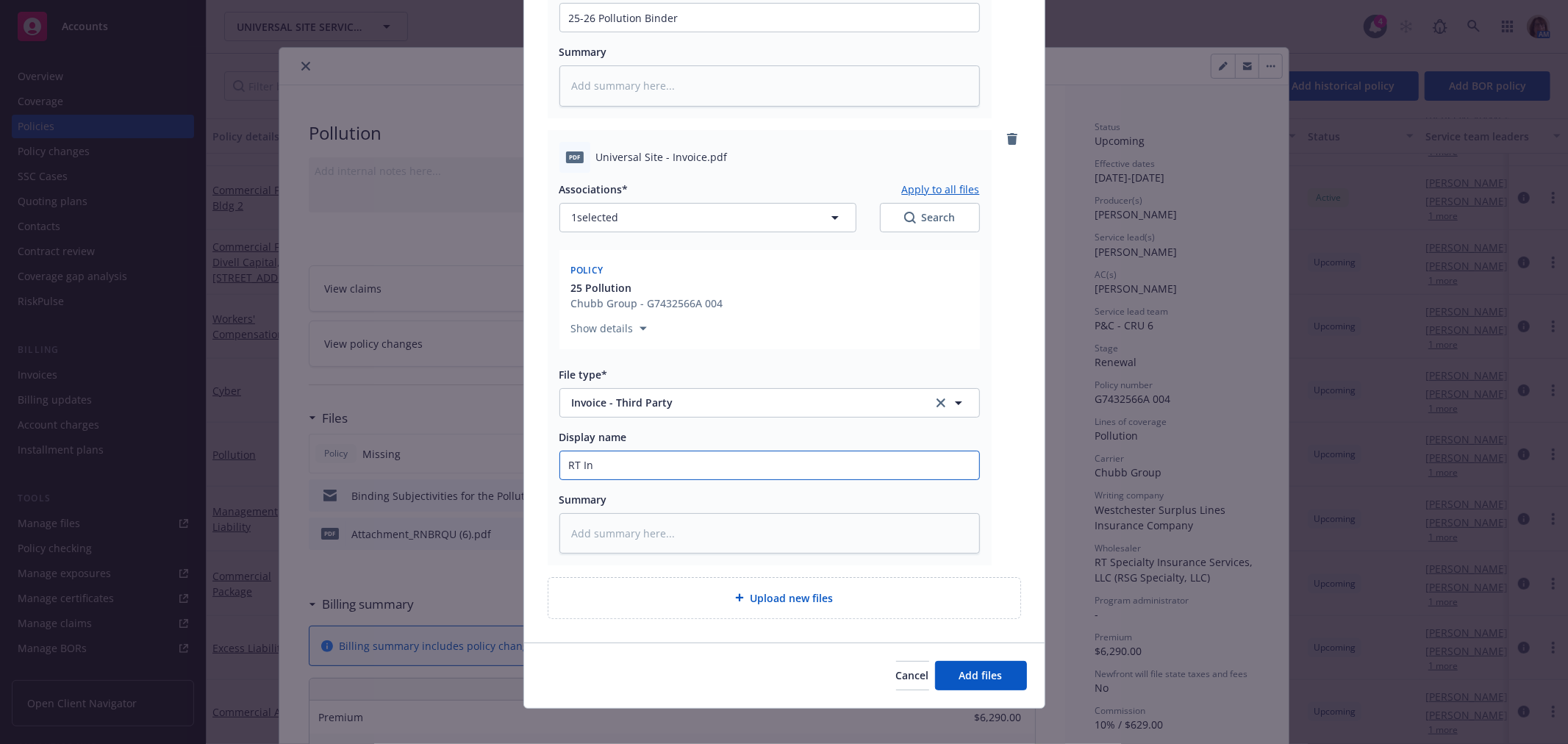
type input "RT Inv"
type textarea "x"
type input "RT Invo"
type textarea "x"
type input "RT Invoi"
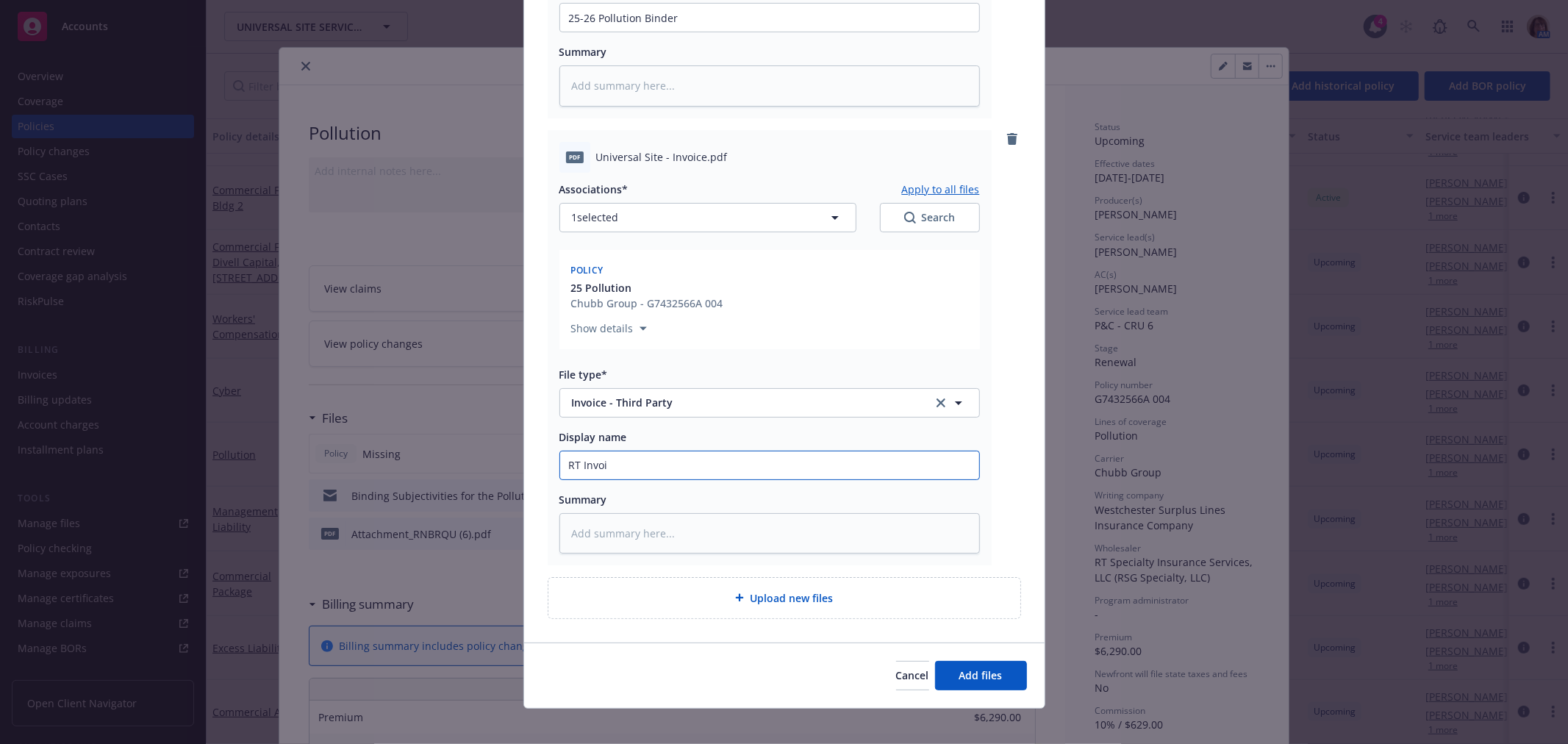
type textarea "x"
type input "RT Invoic"
type textarea "x"
type input "RT Invoice"
type textarea "x"
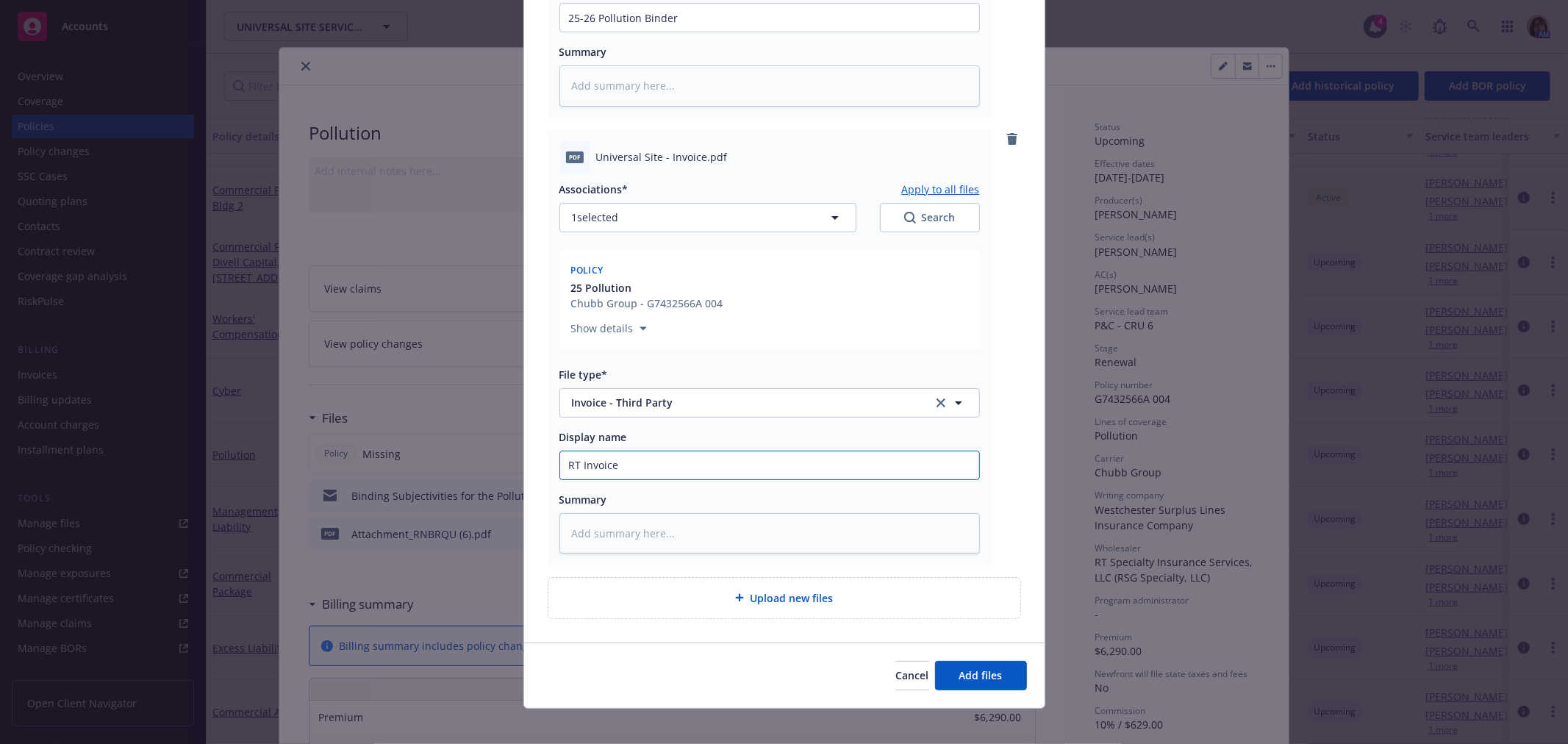
type input "RT Invoice f"
type textarea "x"
type input "RT Invoice fo"
type textarea "x"
type input "RT Invoice for"
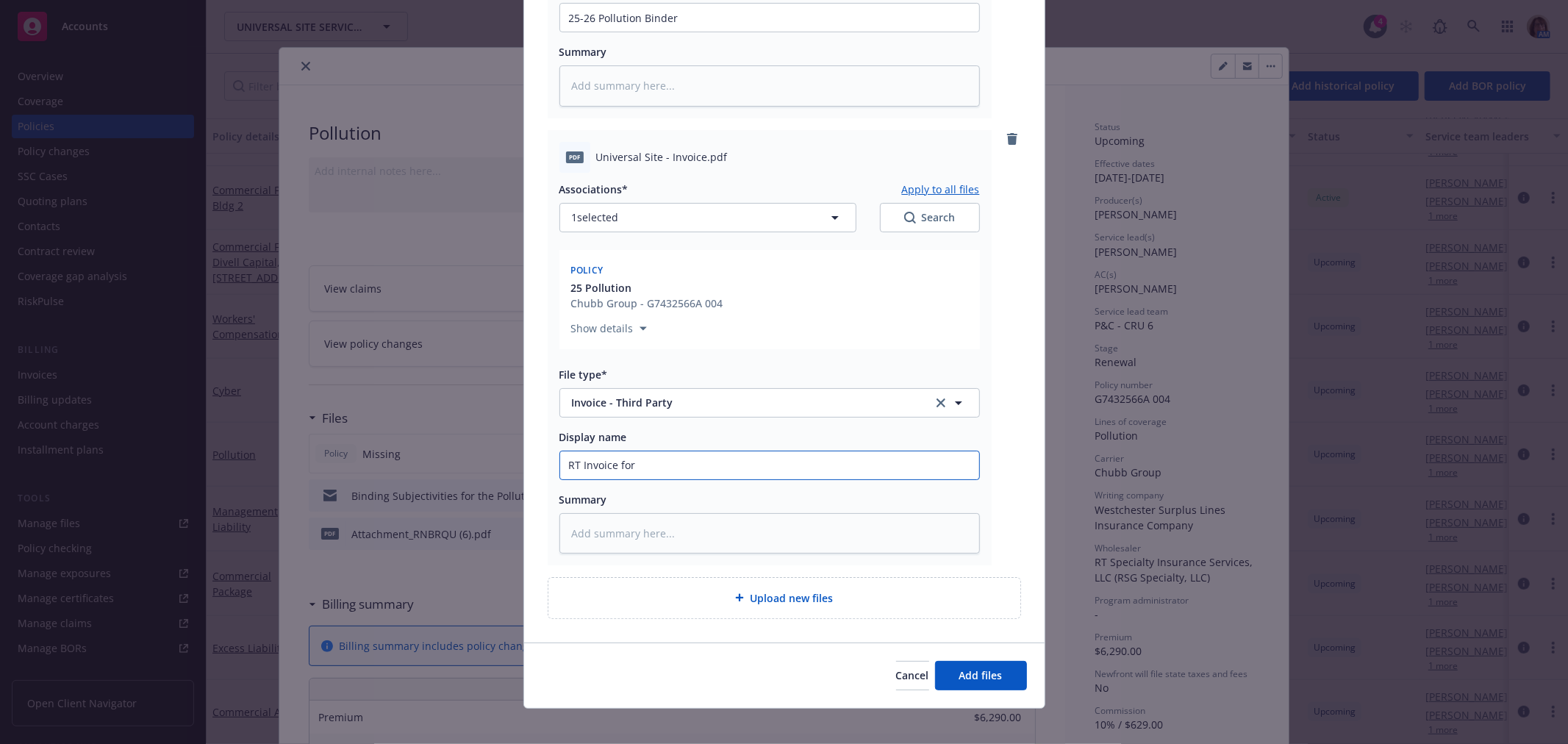
type textarea "x"
type input "RT Invoice for"
type textarea "x"
type input "RT Invoice for 2"
type textarea "x"
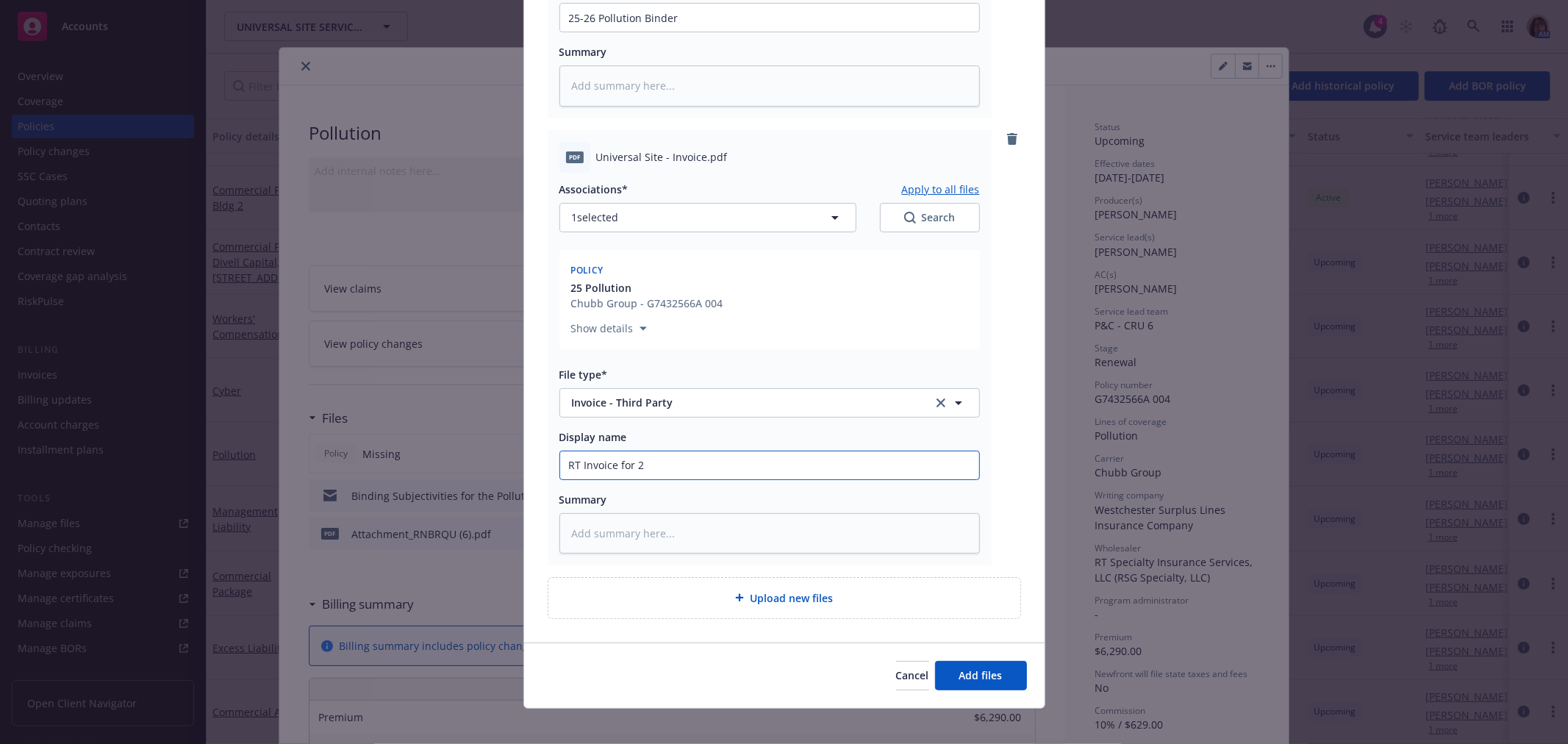
type input "RT Invoice for 25"
type textarea "x"
type input "RT Invoice for 25-"
type textarea "x"
type input "RT Invoice for 25-2"
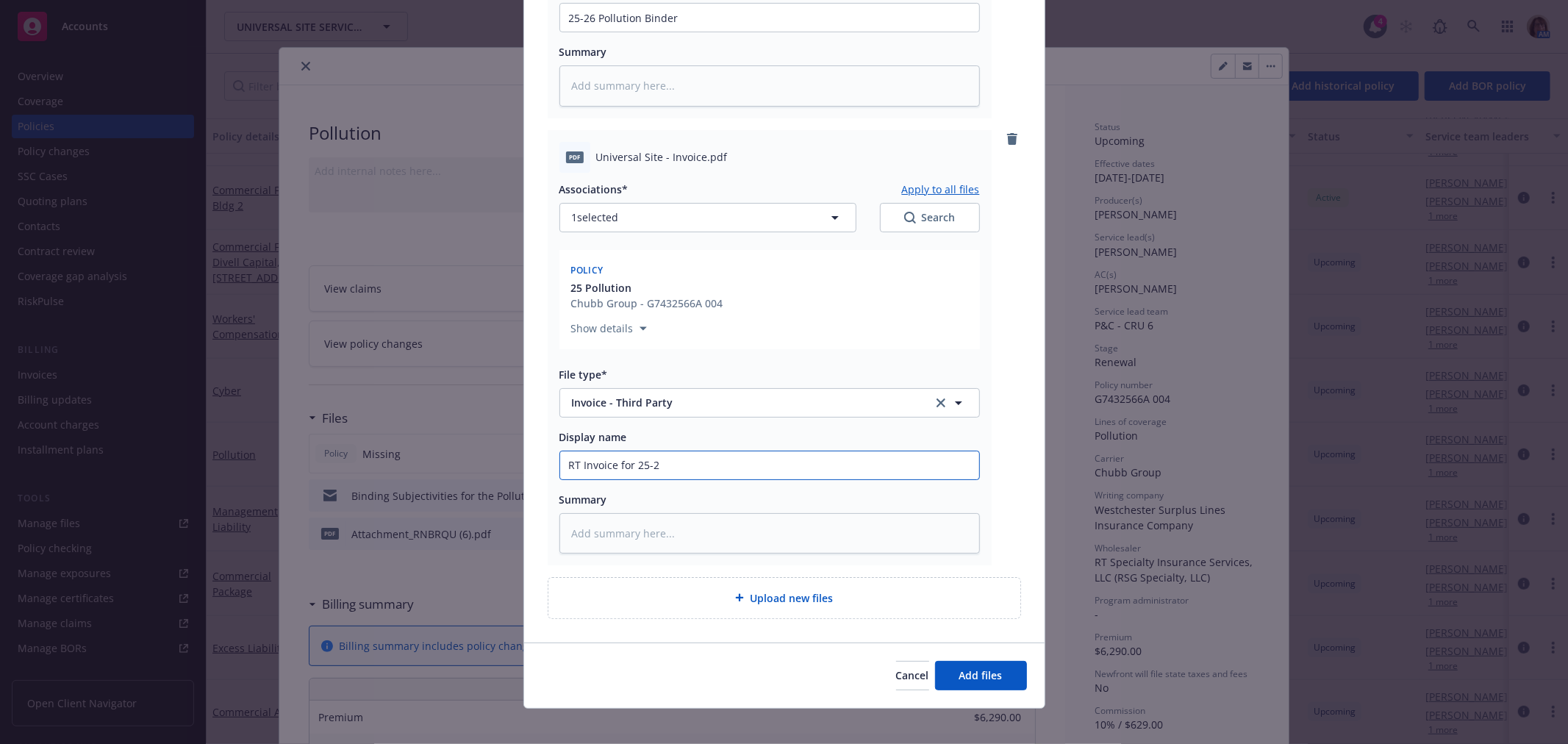
type textarea "x"
type input "RT Invoice for 25-26"
type textarea "x"
type input "RT Invoice for 25-26"
type textarea "x"
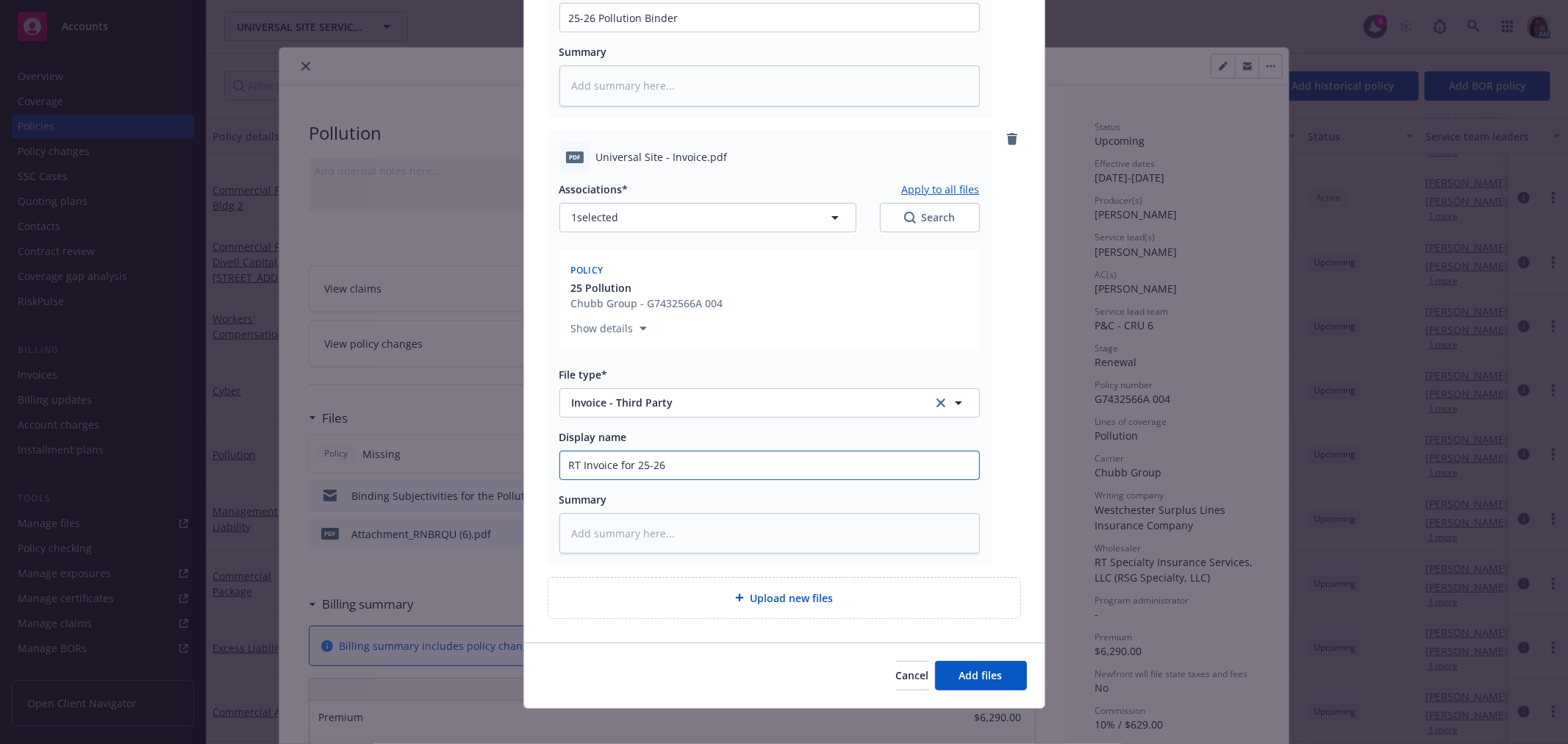
type input "RT Invoice for 25-26 P"
type textarea "x"
type input "RT Invoice for 25-26 Po"
type textarea "x"
type input "RT Invoice for 25-26 Pol"
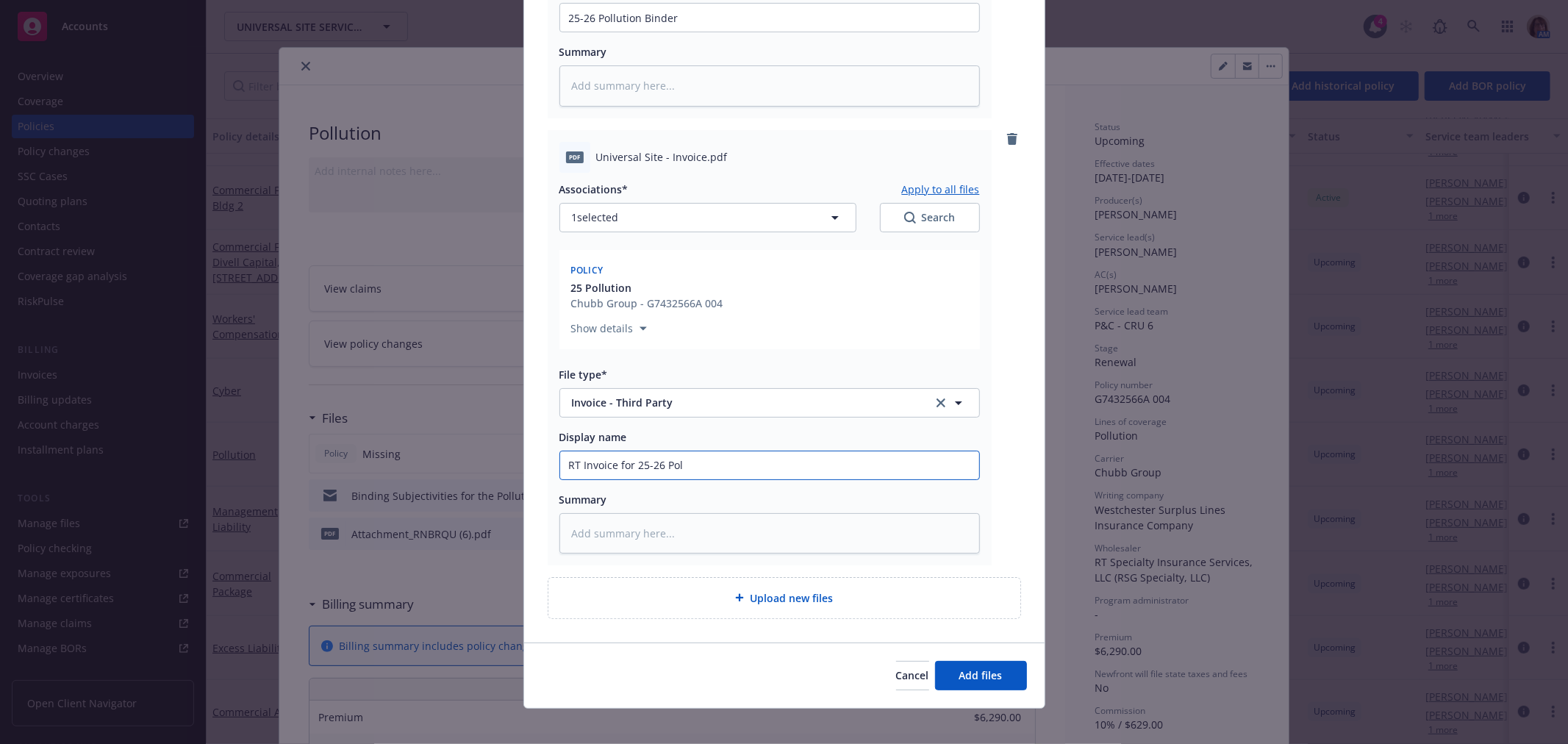
type textarea "x"
type input "RT Invoice for 25-26 Poll"
type textarea "x"
type input "RT Invoice for 25-26 Pollu"
type textarea "x"
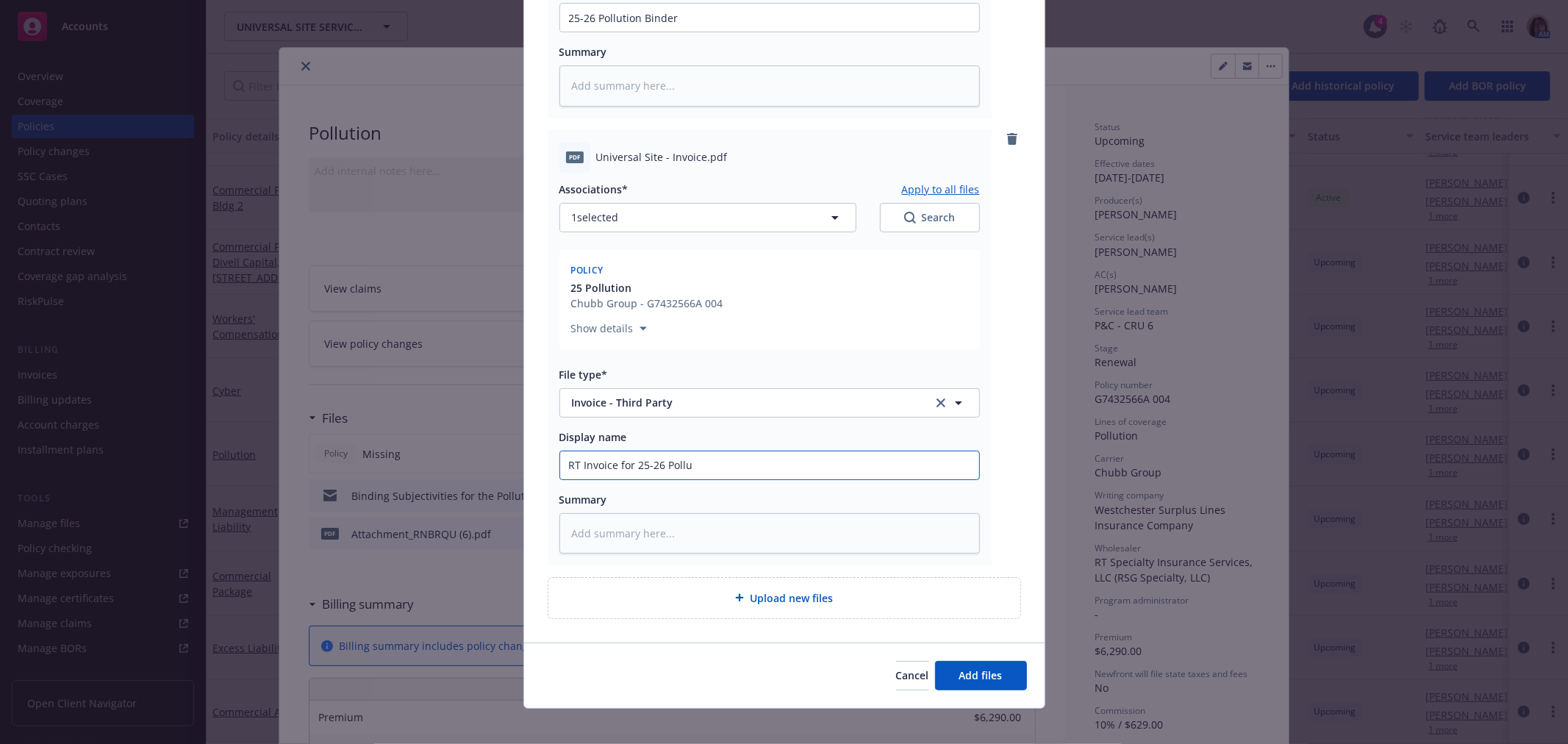
type input "RT Invoice for 25-26 Pollut"
type textarea "x"
type input "RT Invoice for 25-26 Pollutio"
type textarea "x"
type input "RT Invoice for 25-26 Pollution"
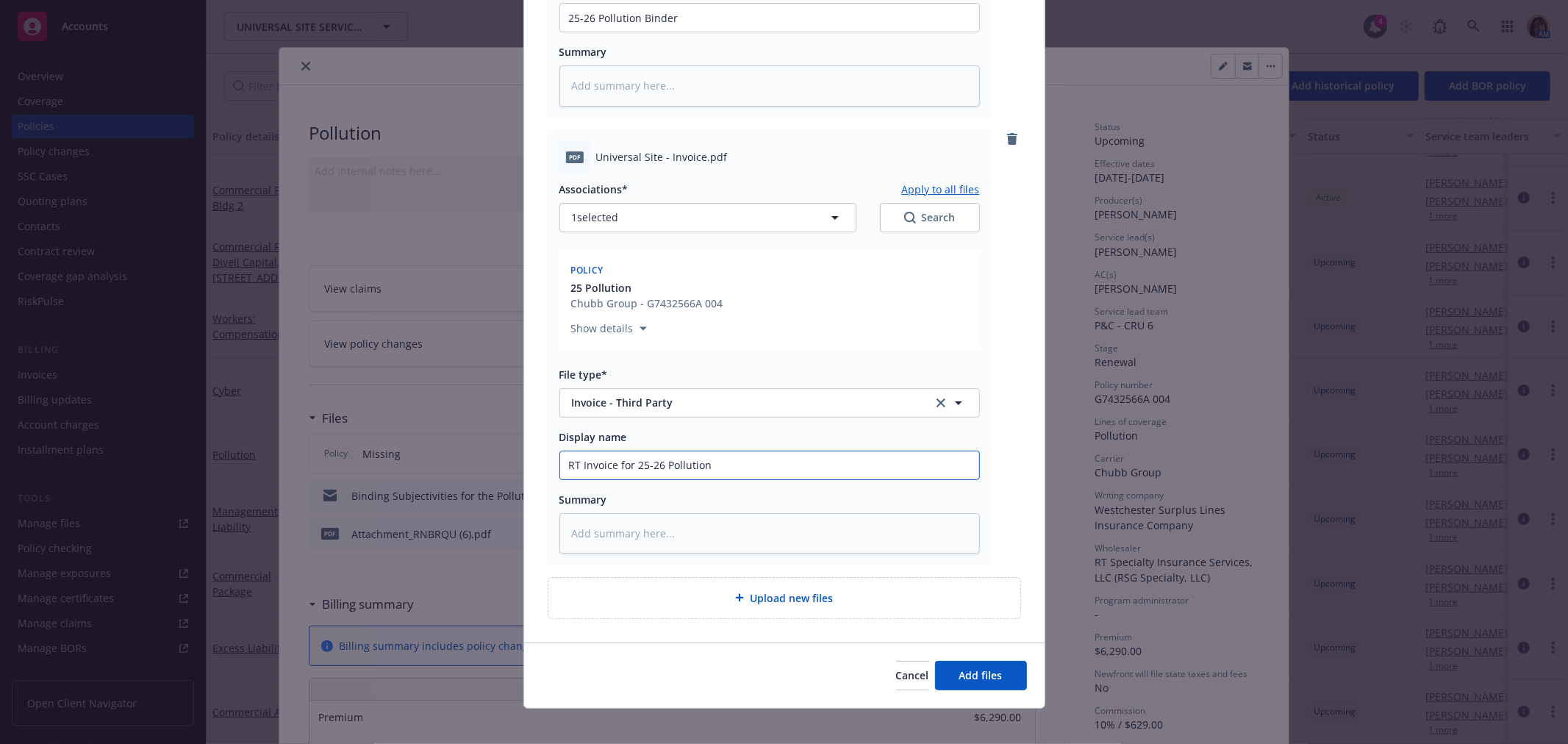
type textarea "x"
type input "RT Invoice for 25-26 Pollution"
type textarea "x"
type input "RT Invoice for 25-26 Pollution L"
type textarea "x"
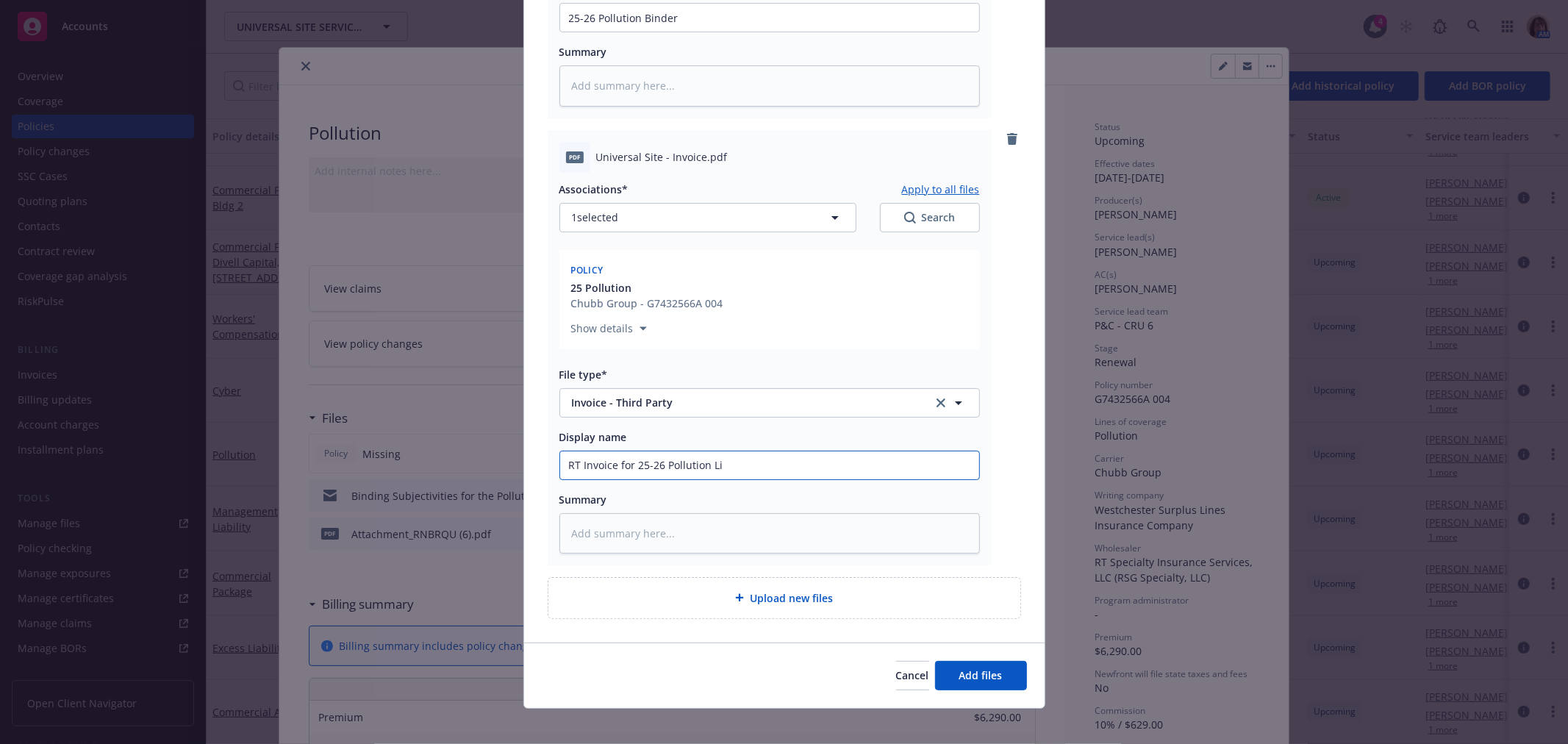
type input "RT Invoice for 25-26 Pollution Lia"
type textarea "x"
type input "RT Invoice for 25-26 Pollution Liab"
type textarea "x"
type input "RT Invoice for 25-26 Pollution Liab."
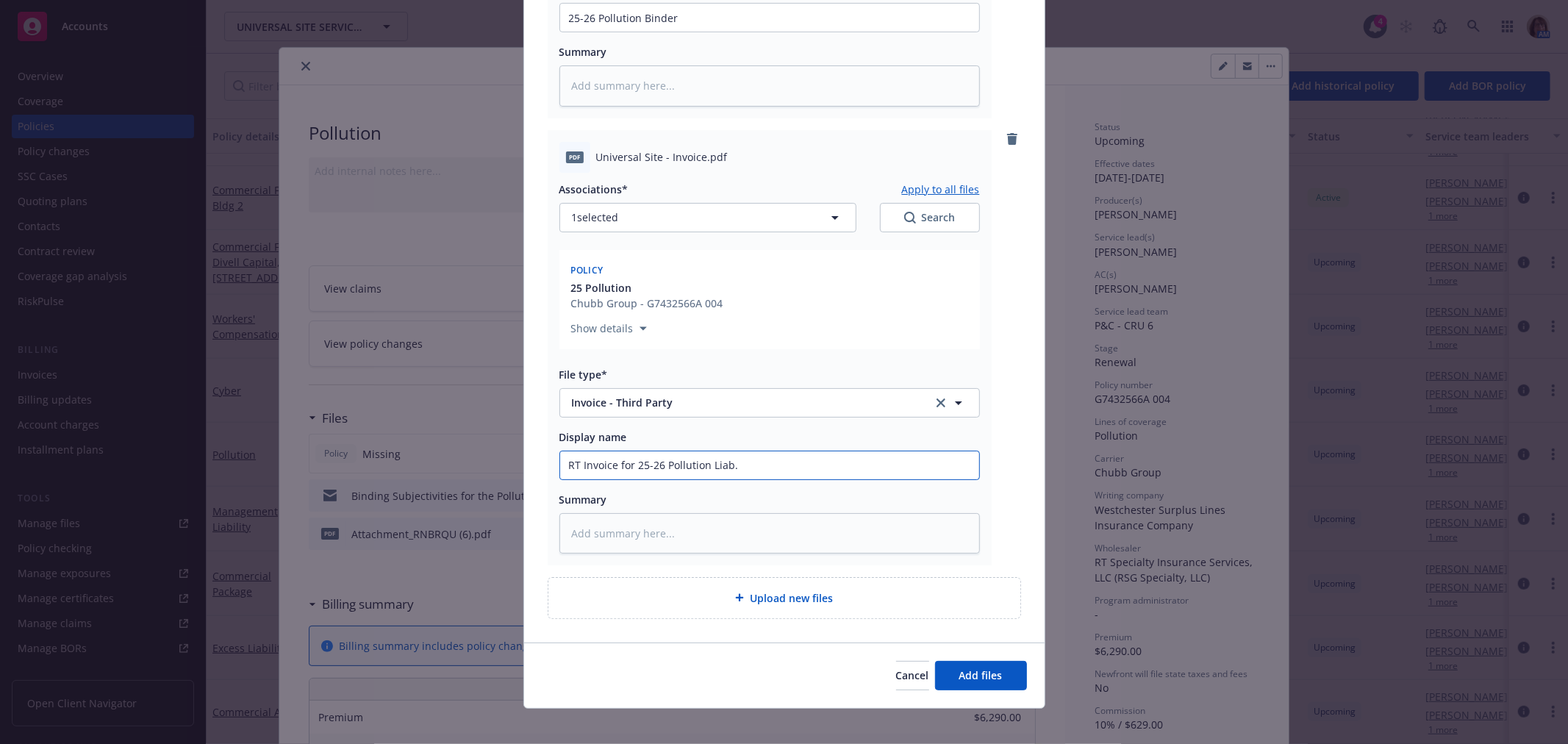
type textarea "x"
type input "RT Invoice for 25-26 Pollution Liab. R"
type textarea "x"
type input "RT Invoice for 25-26 Pollution Liab. Re"
type textarea "x"
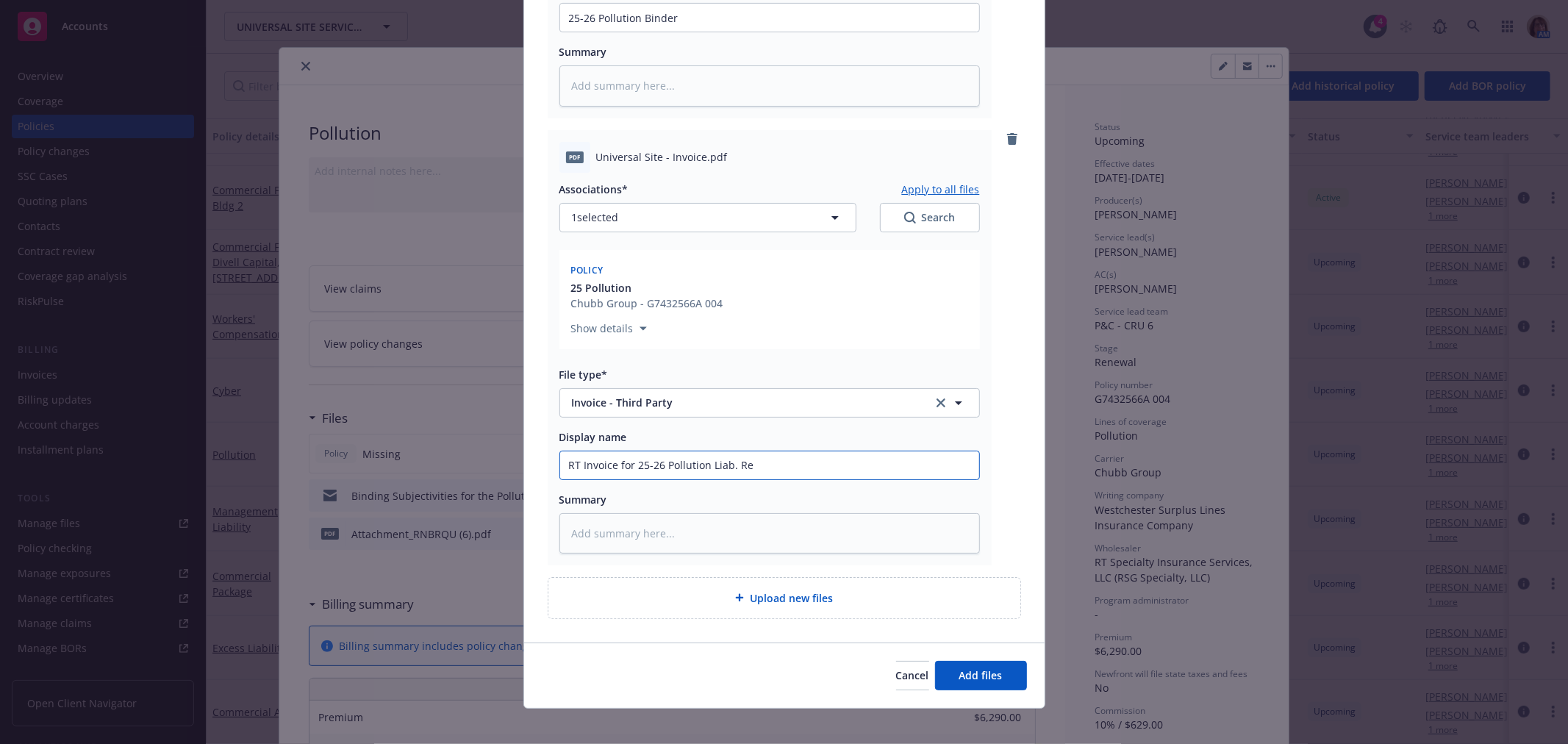
type input "RT Invoice for 25-26 Pollution Liab. Ren"
type textarea "x"
type input "RT Invoice for 25-26 Pollution Liab. Rene"
type textarea "x"
type input "RT Invoice for 25-26 Pollution Liab. Renew"
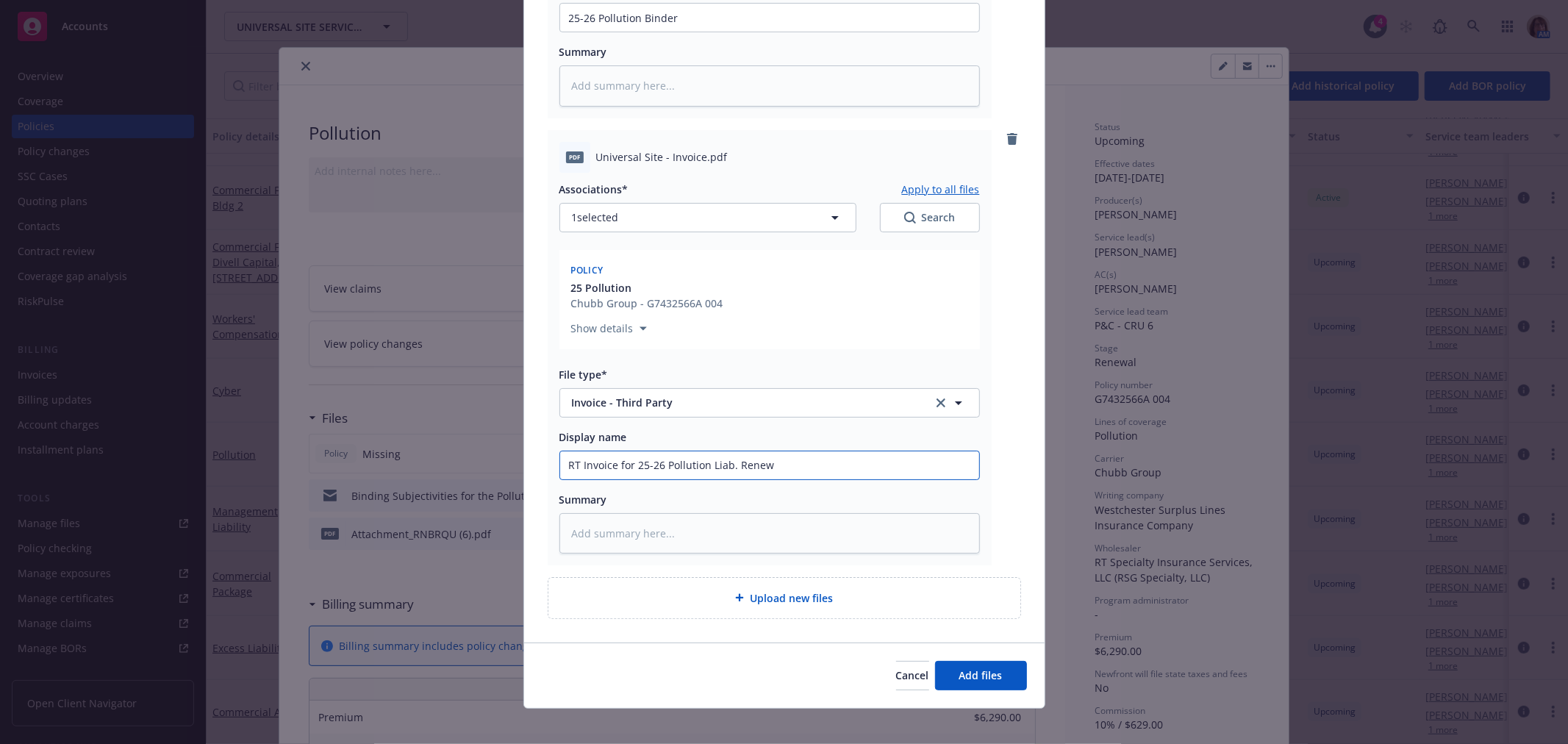
type textarea "x"
type input "RT Invoice for 25-26 Pollution Liab. Renewa"
type textarea "x"
type input "RT Invoice for 25-26 Pollution Liab. Renewal"
type textarea "x"
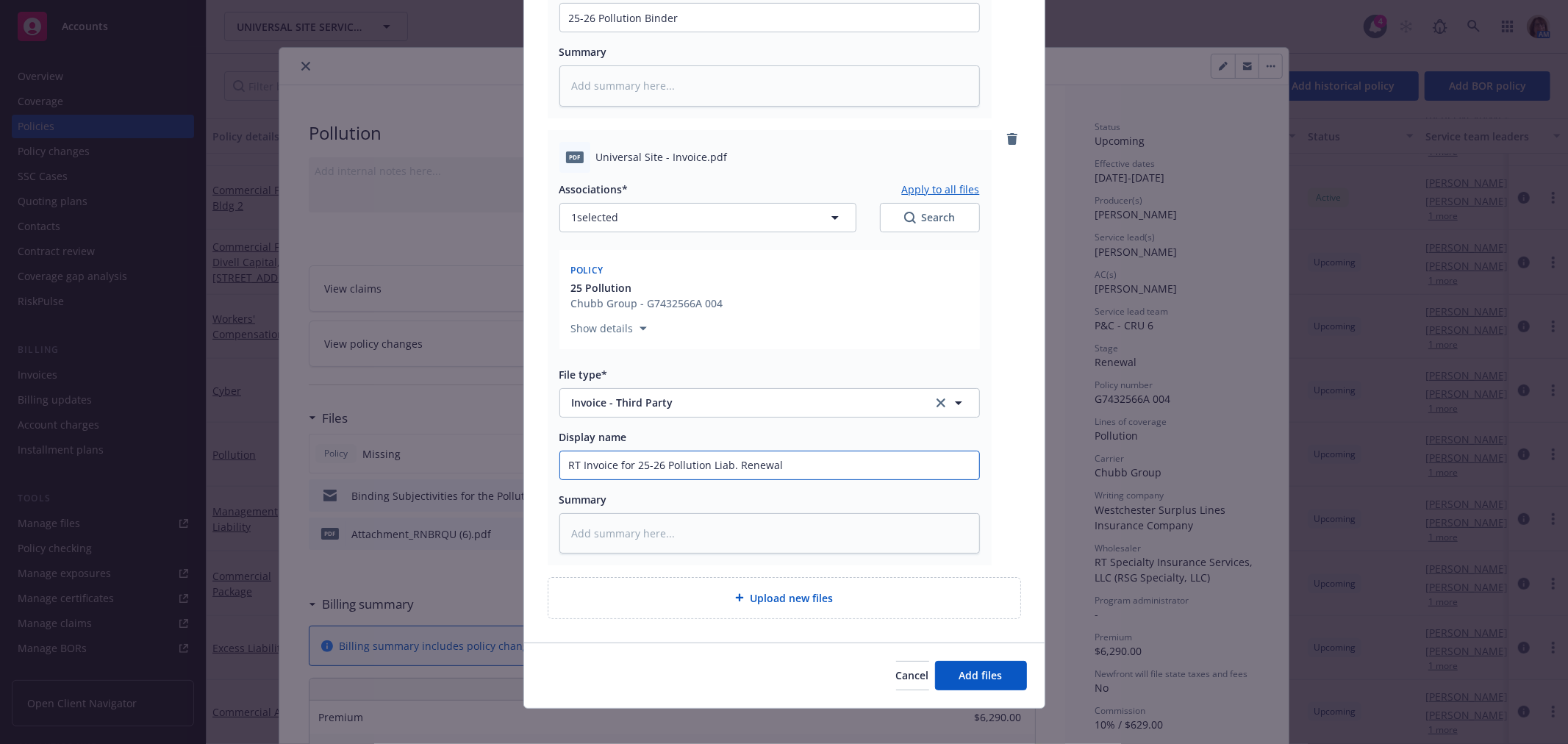
type input "RT Invoice for 25-26 Pollution Liab. Renewal"
type textarea "x"
type input "RT Invoice for 25-26 Pollution Liab. Renewal P"
type textarea "x"
type input "RT Invoice for 25-26 Pollution Liab. Renewal Po"
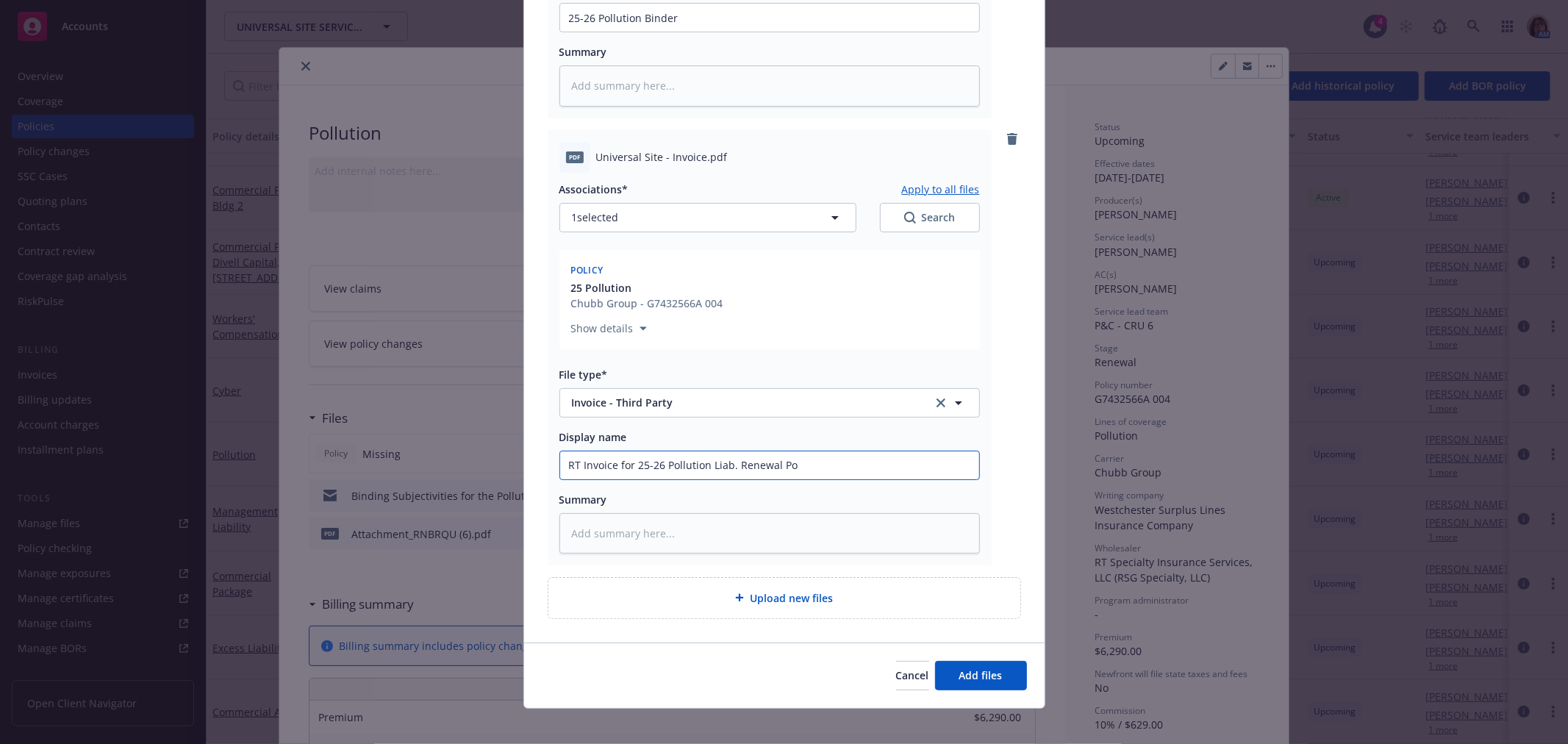
type textarea "x"
type input "RT Invoice for 25-26 Pollution Liab. Renewal Pol"
type textarea "x"
type input "RT Invoice for 25-26 Pollution Liab. Renewal Poli"
type textarea "x"
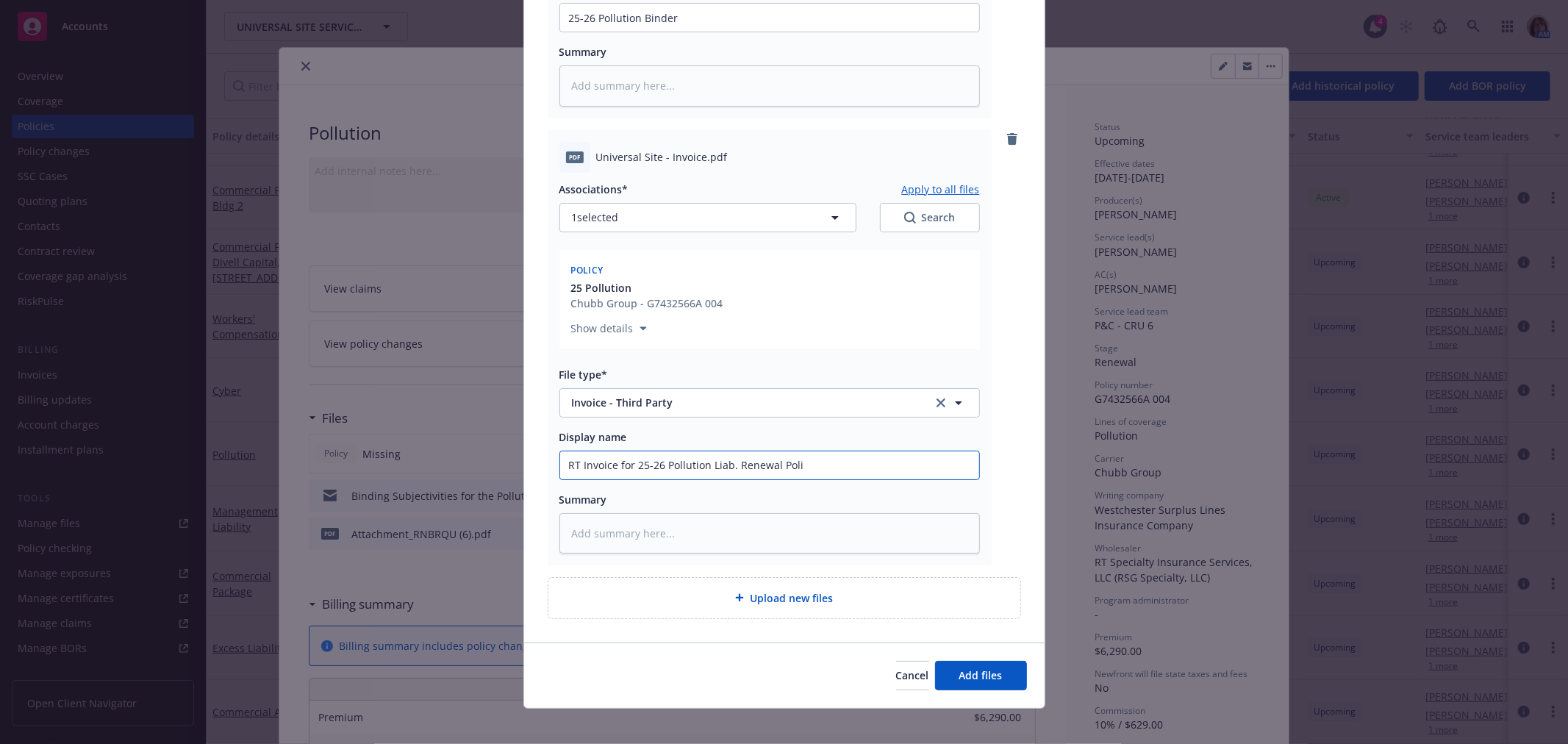
type input "RT Invoice for 25-26 Pollution Liab. Renewal Polic"
type textarea "x"
type input "RT Invoice for 25-26 Pollution Liab. Renewal Policy"
type textarea "x"
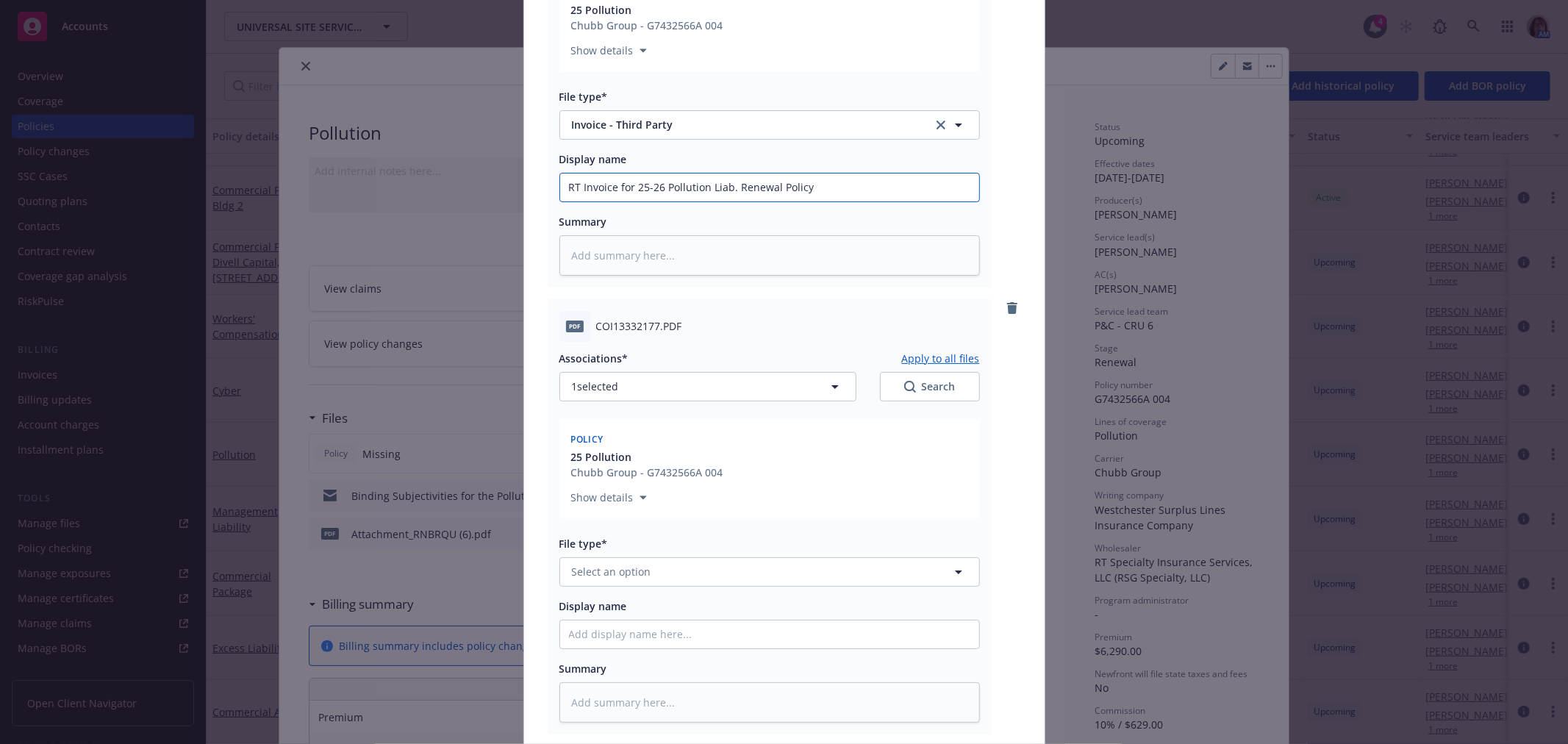
scroll to position [817, 0]
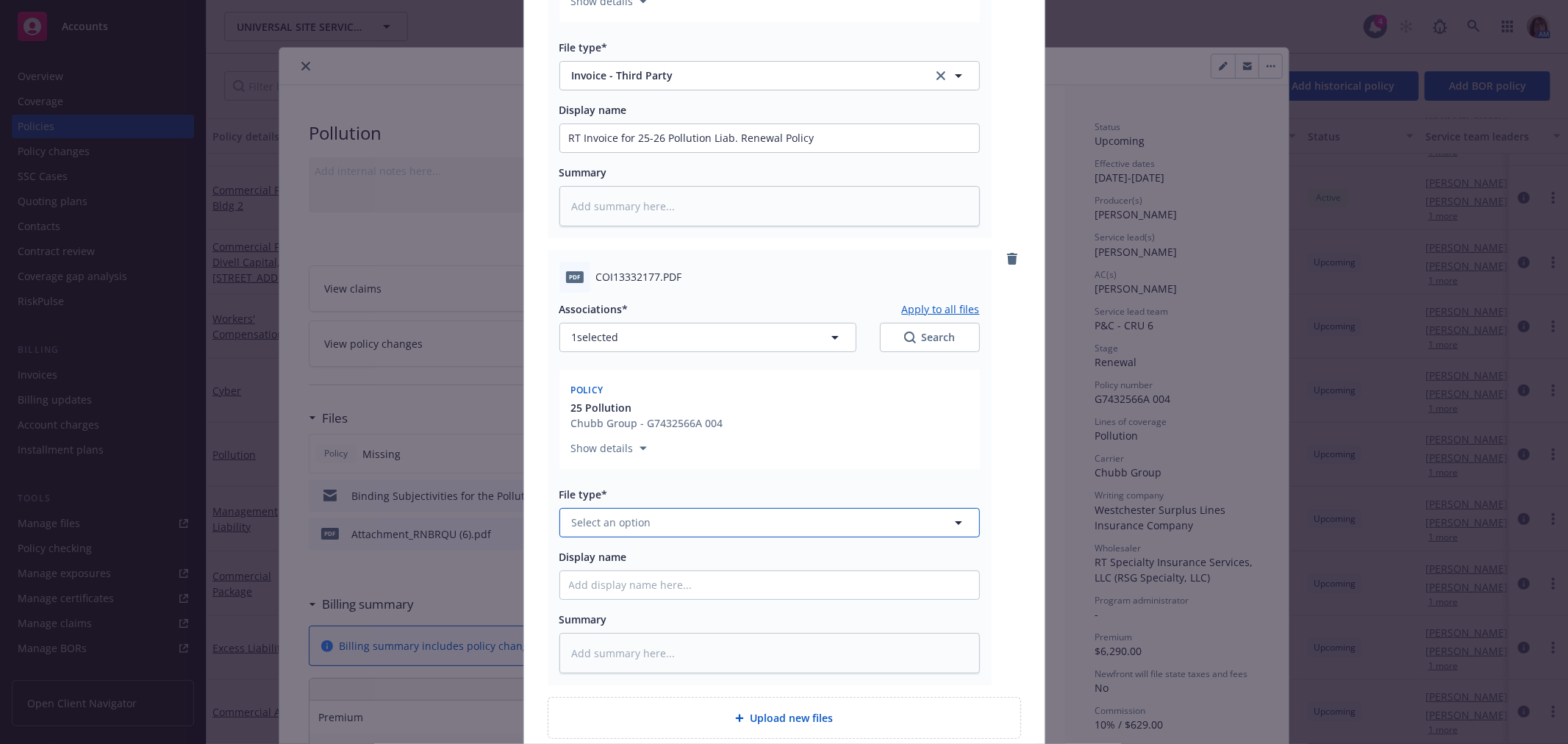
click at [572, 520] on span "Select an option" at bounding box center [611, 523] width 79 height 15
type input "confir"
click at [597, 675] on span "Coverage confirmation" at bounding box center [632, 681] width 115 height 15
click at [582, 587] on input "Display name" at bounding box center [770, 585] width 419 height 28
type textarea "x"
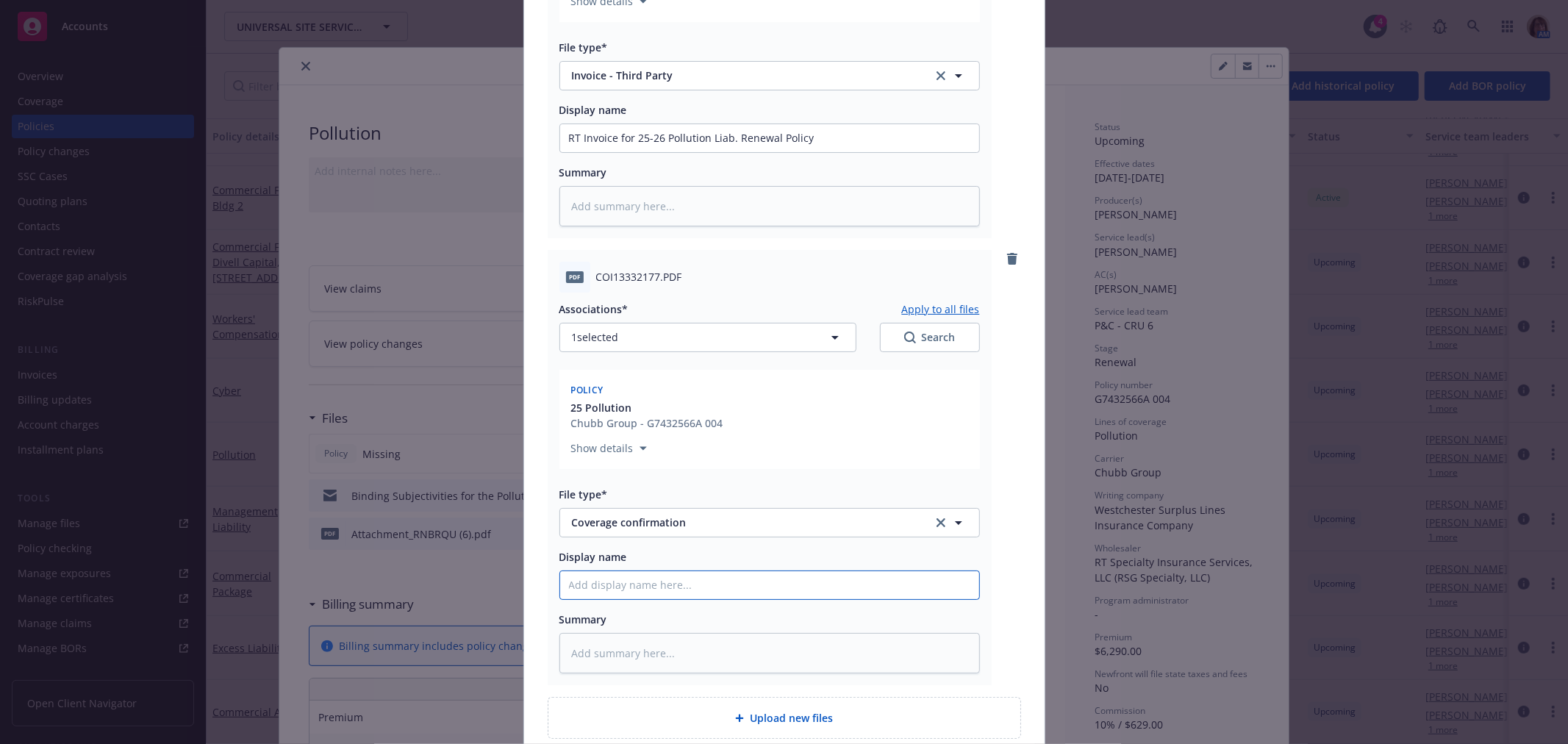
type input "2"
type textarea "x"
type input "25"
type textarea "x"
type input "25-"
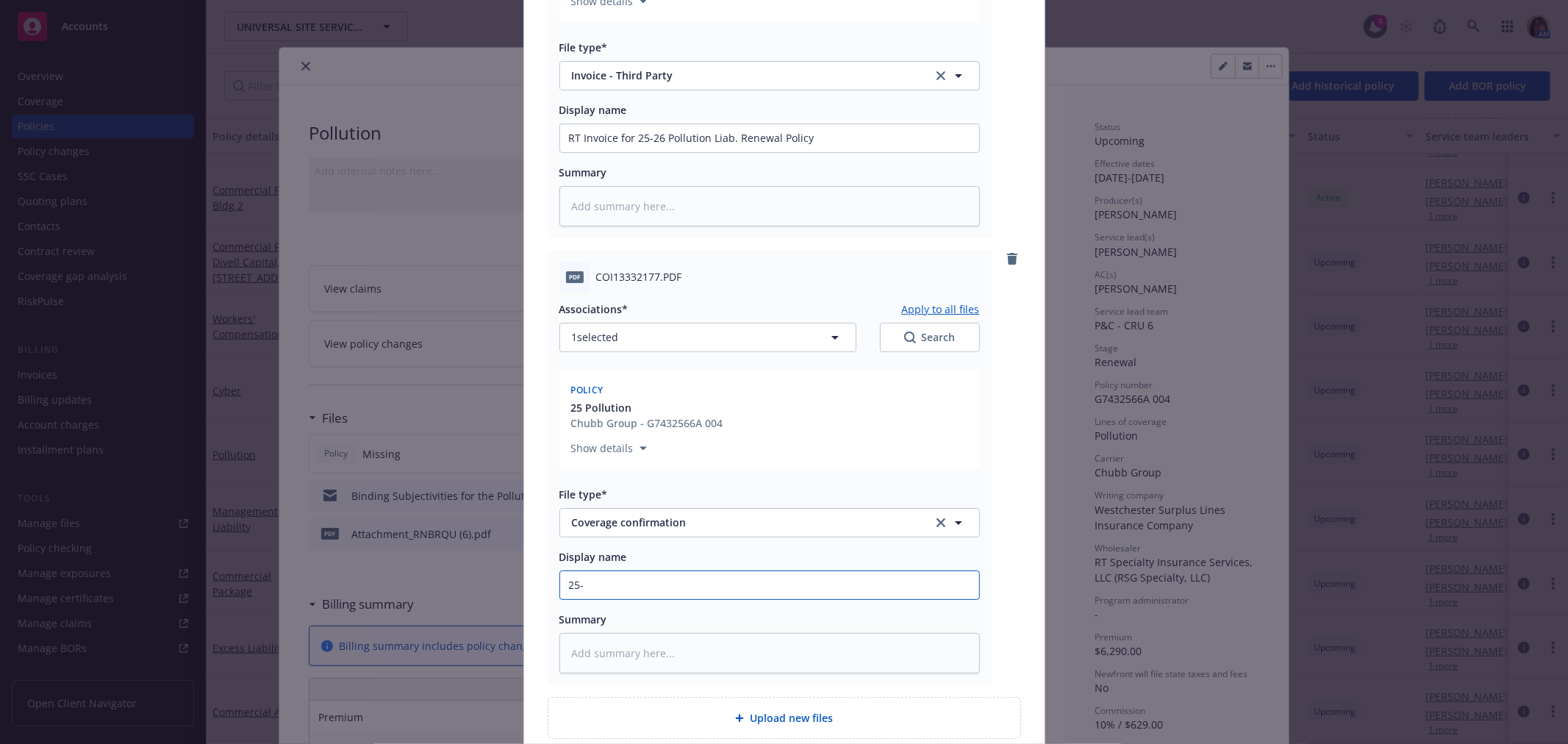
type textarea "x"
type input "25-2"
type textarea "x"
type input "25-26"
type textarea "x"
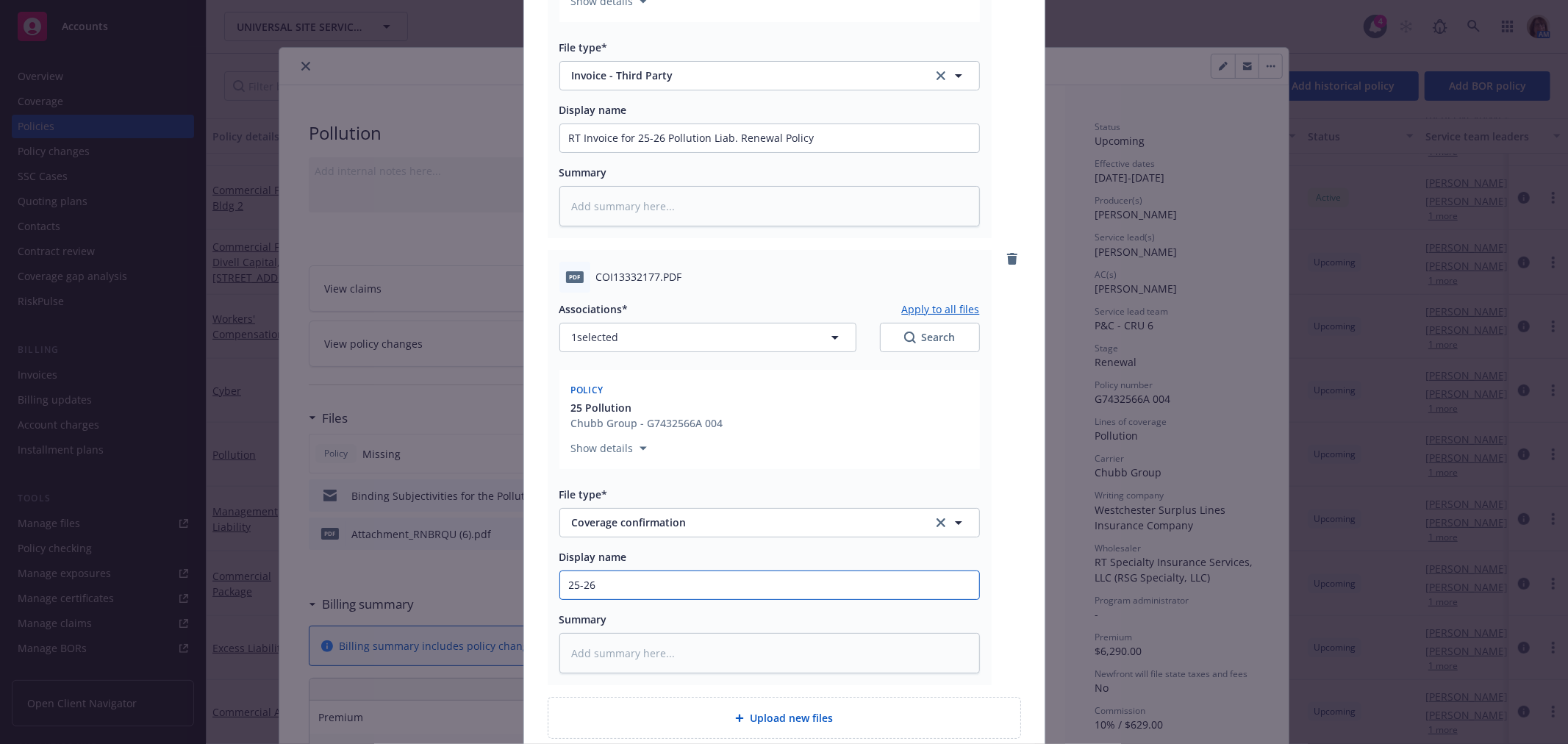
type input "25-26"
type textarea "x"
type input "25-26 l"
type textarea "x"
type input "25-26 lP"
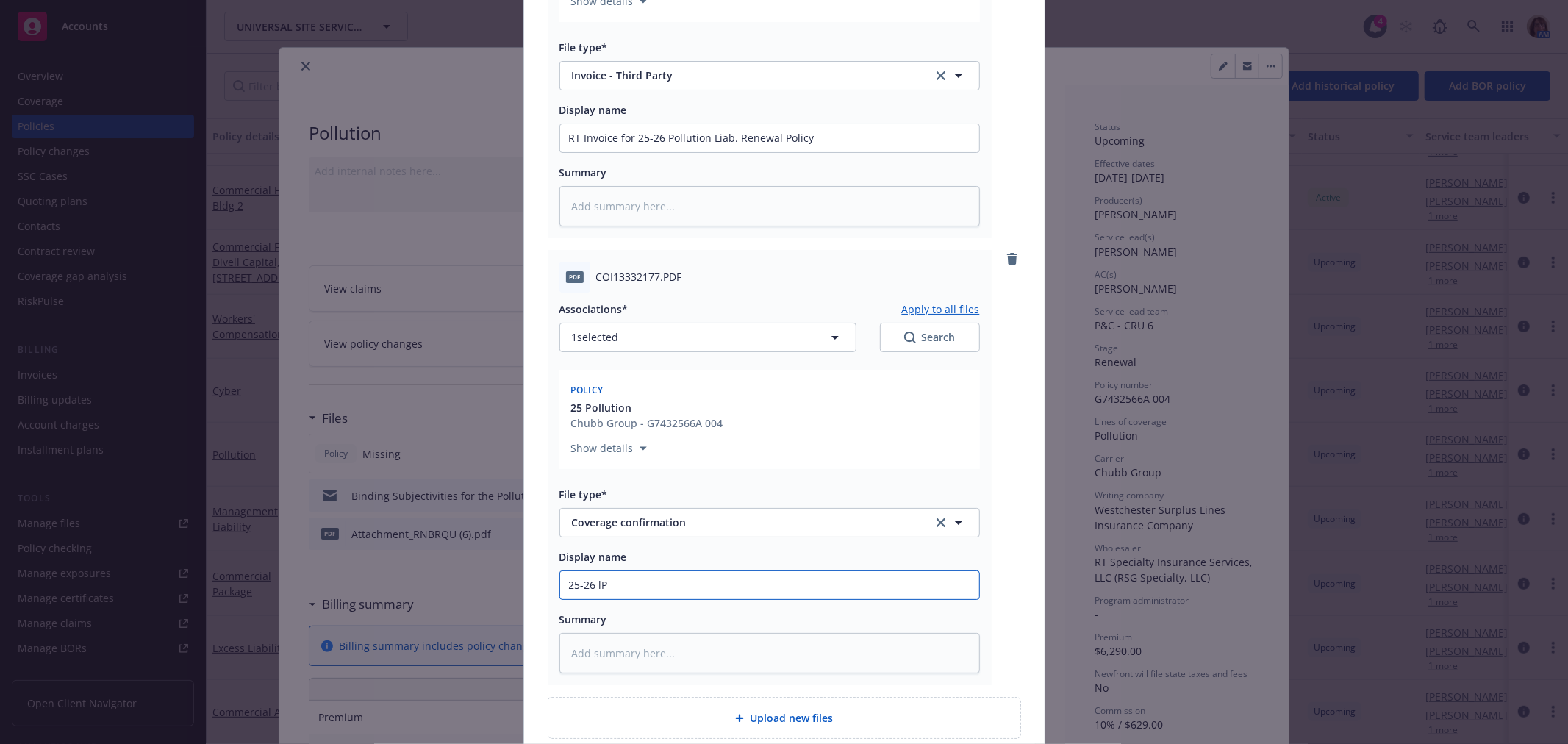
type textarea "x"
type input "25-26 lPo"
type textarea "x"
type input "25-26 lPol"
type textarea "x"
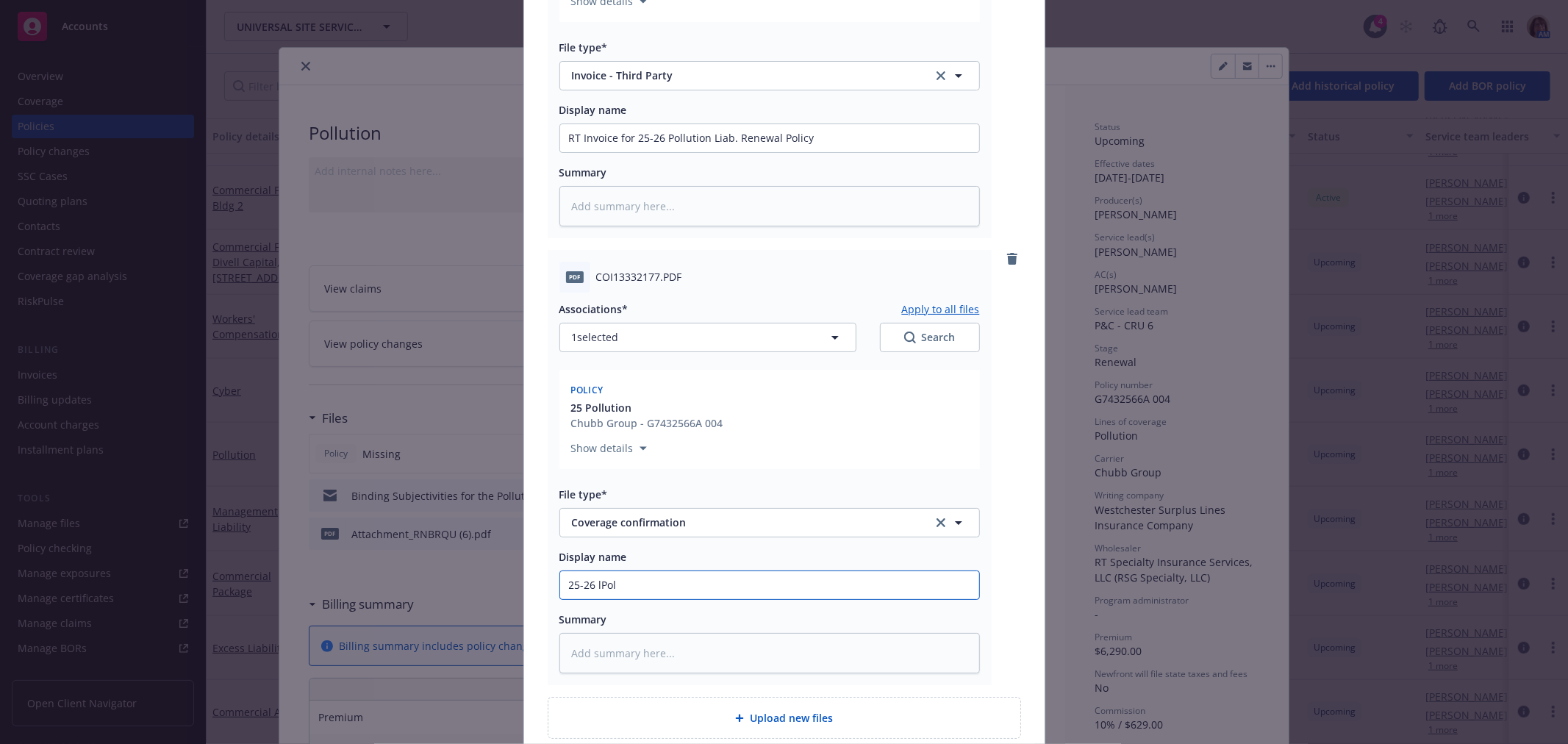
type input "25-26 lPoli"
type textarea "x"
type input "25-26 lPol"
type textarea "x"
type input "25-26 lPo"
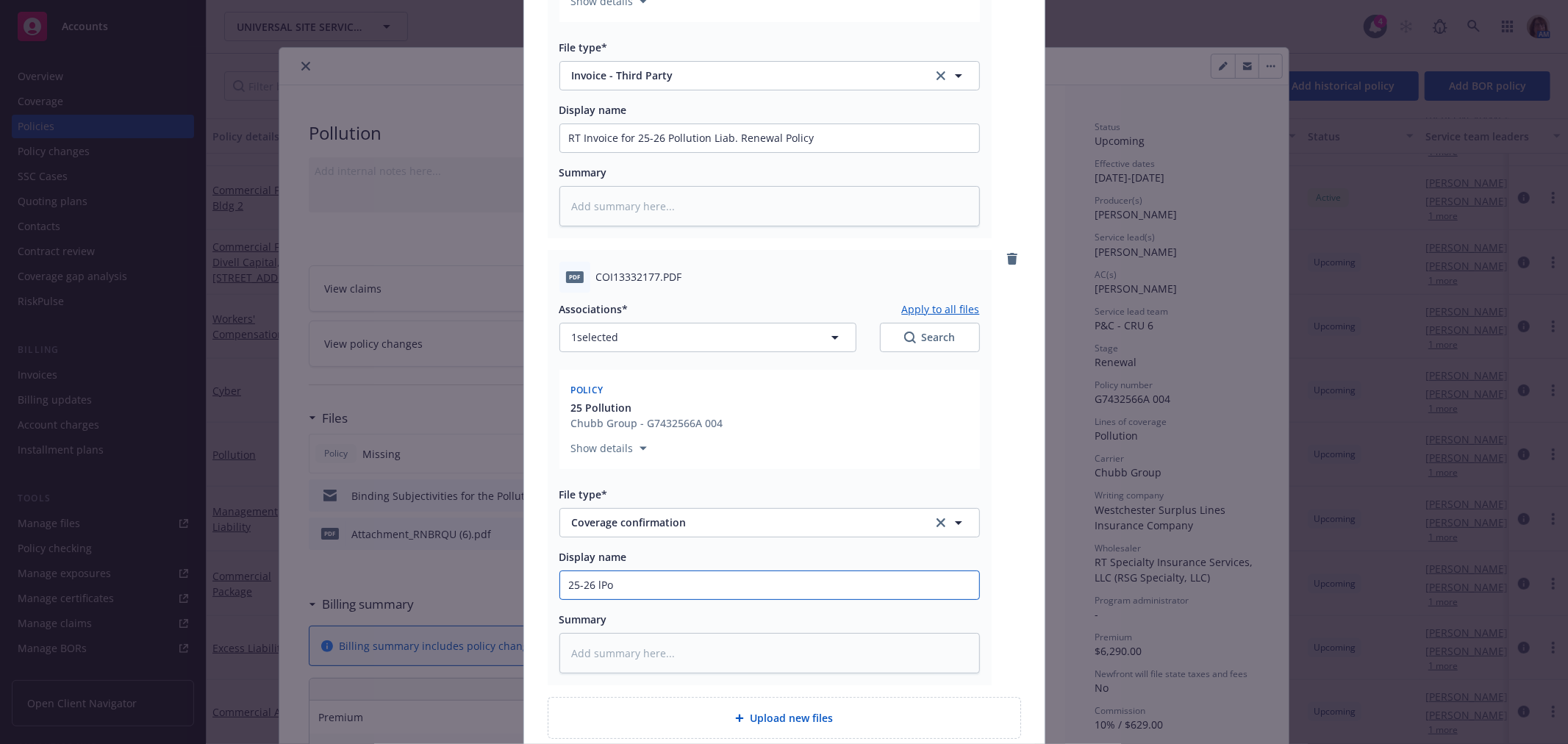
type textarea "x"
type input "25-26 lP"
type textarea "x"
type input "25-26 l"
type textarea "x"
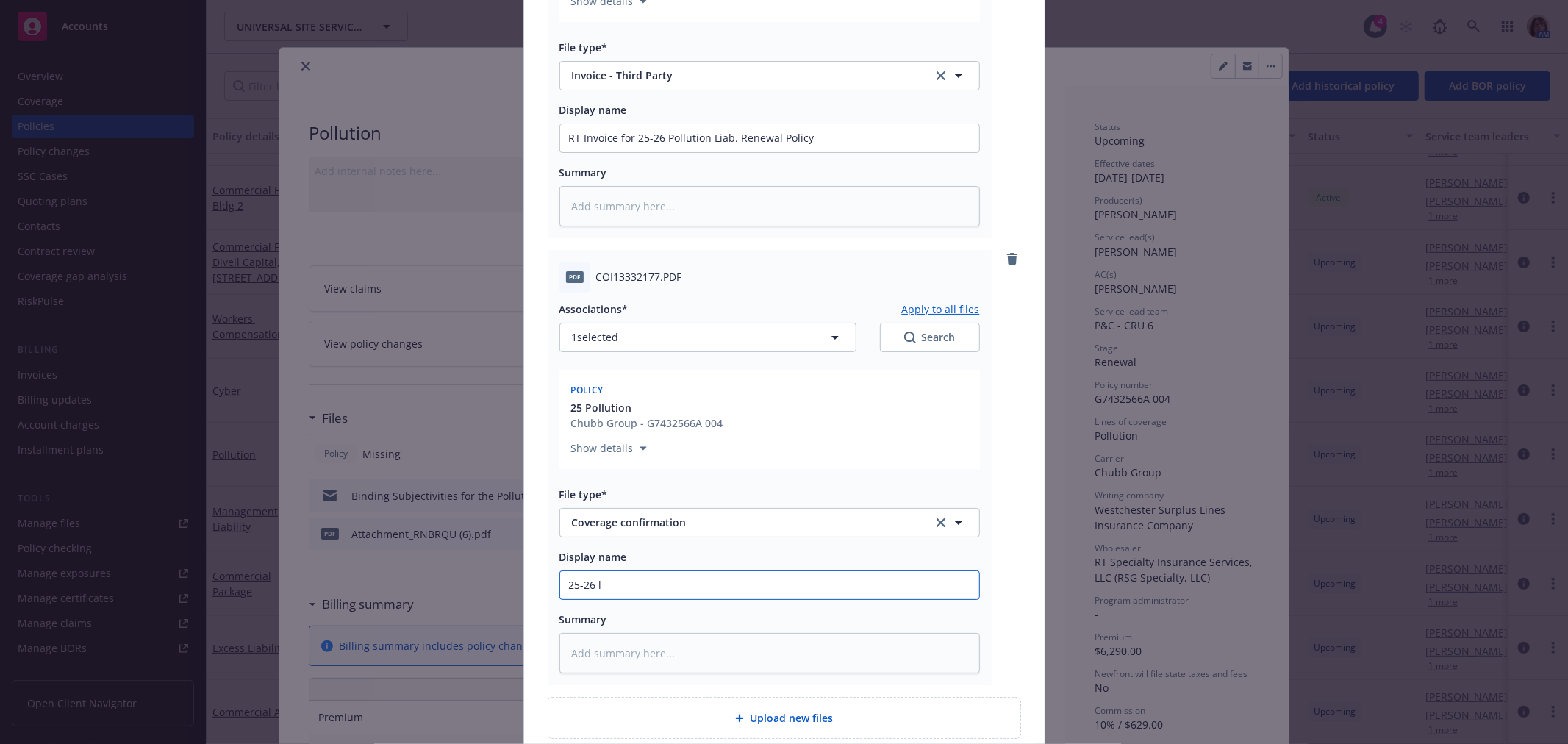
type input "25-26"
type textarea "x"
type input "25-26 P"
type textarea "x"
type input "25-26 Pol"
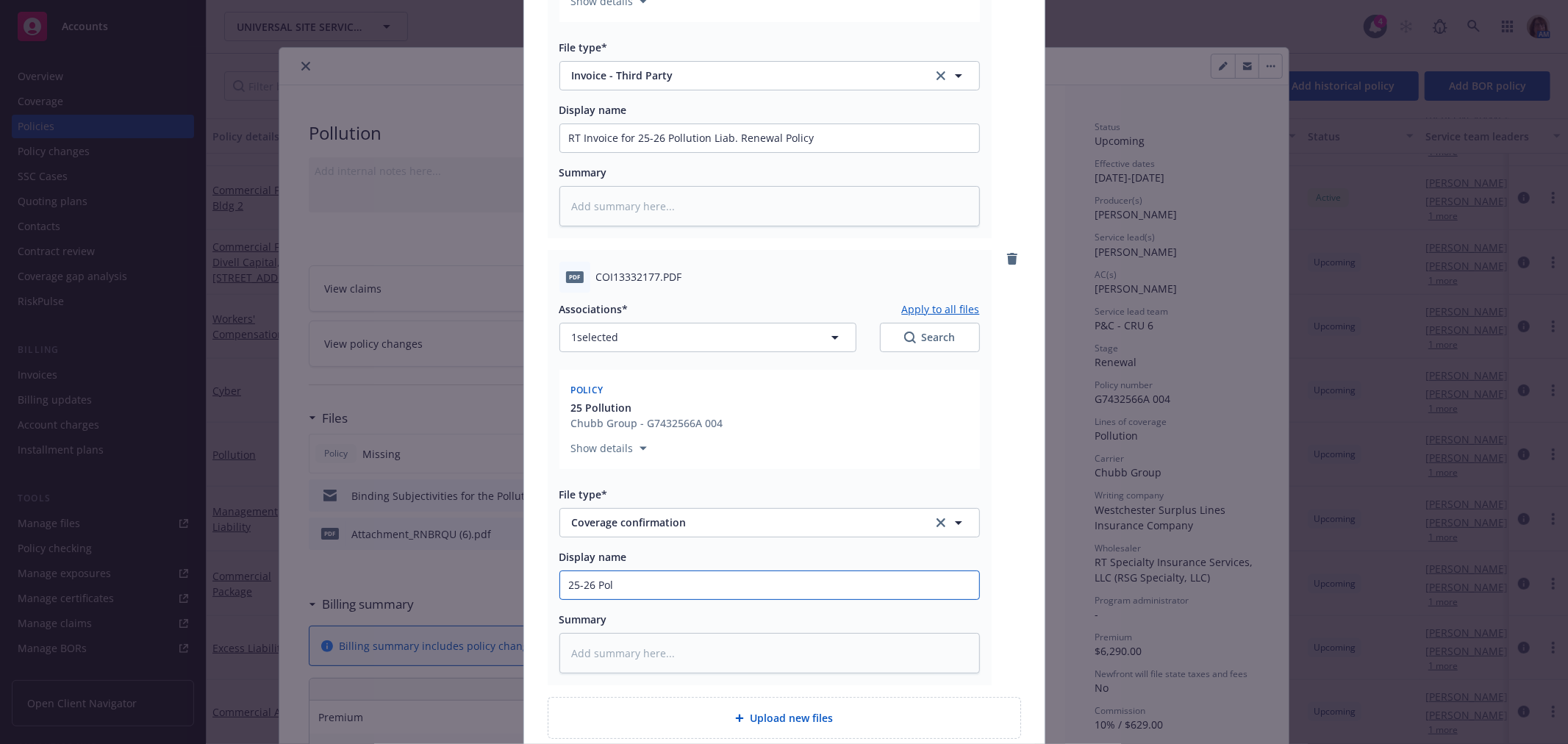
type textarea "x"
type input "25-26 Polk"
type textarea "x"
type input "25-26 Polkl"
type textarea "x"
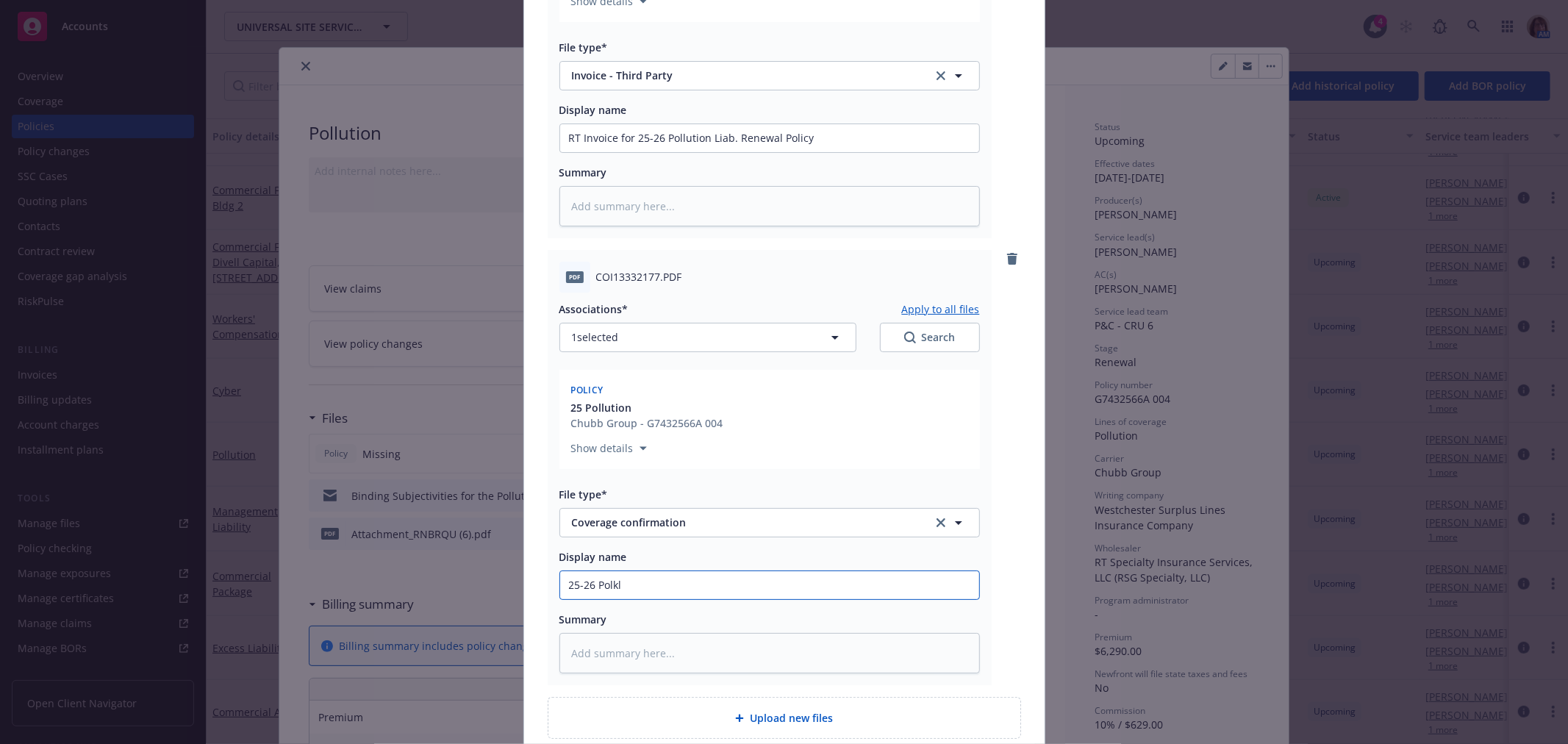
type input "25-26 Polklu"
type textarea "x"
type input "25-26 Polkluti"
type textarea "x"
type input "25-26 Polklutio"
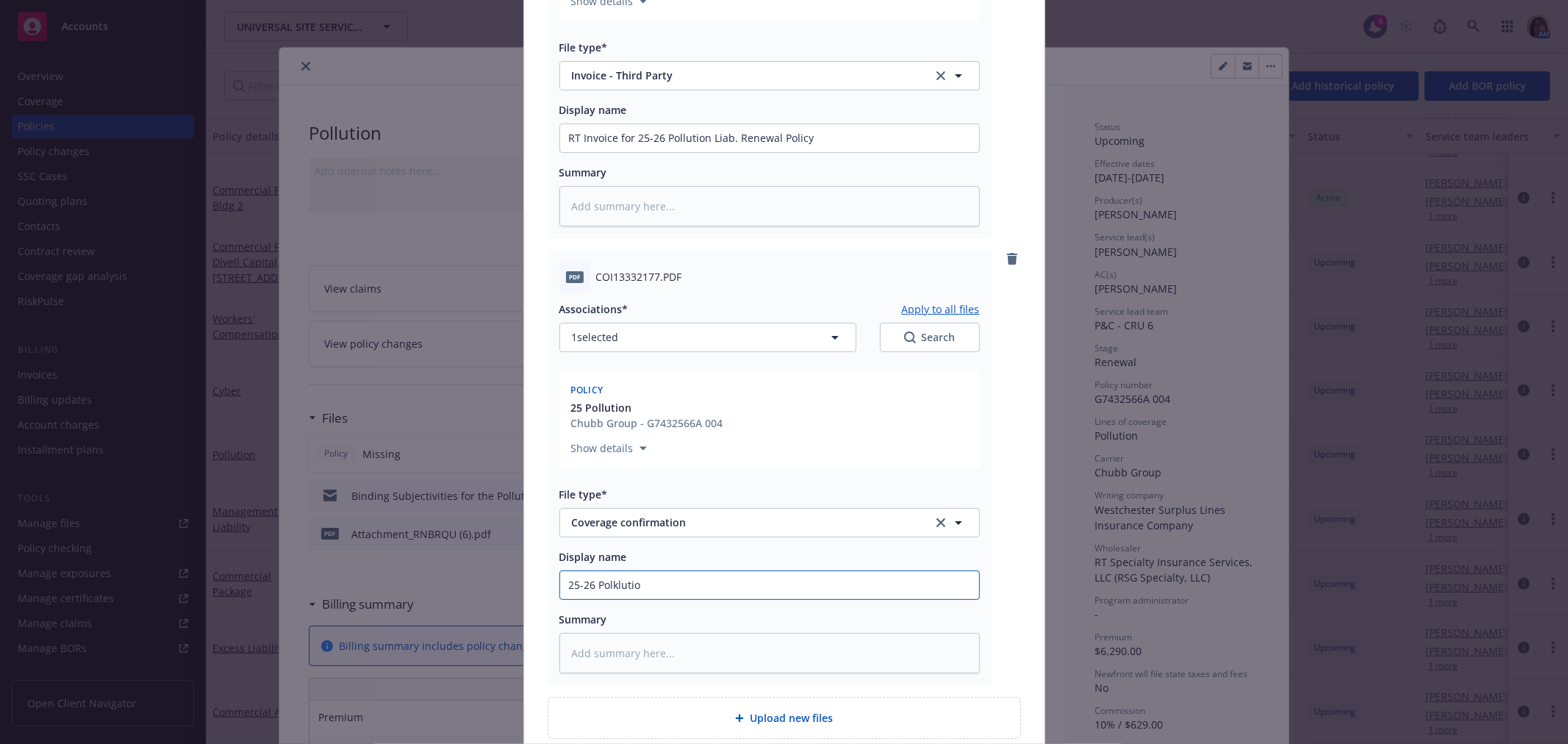
type textarea "x"
type input "25-26 Polklution"
type textarea "x"
type input "25-26 Polklutio"
type textarea "x"
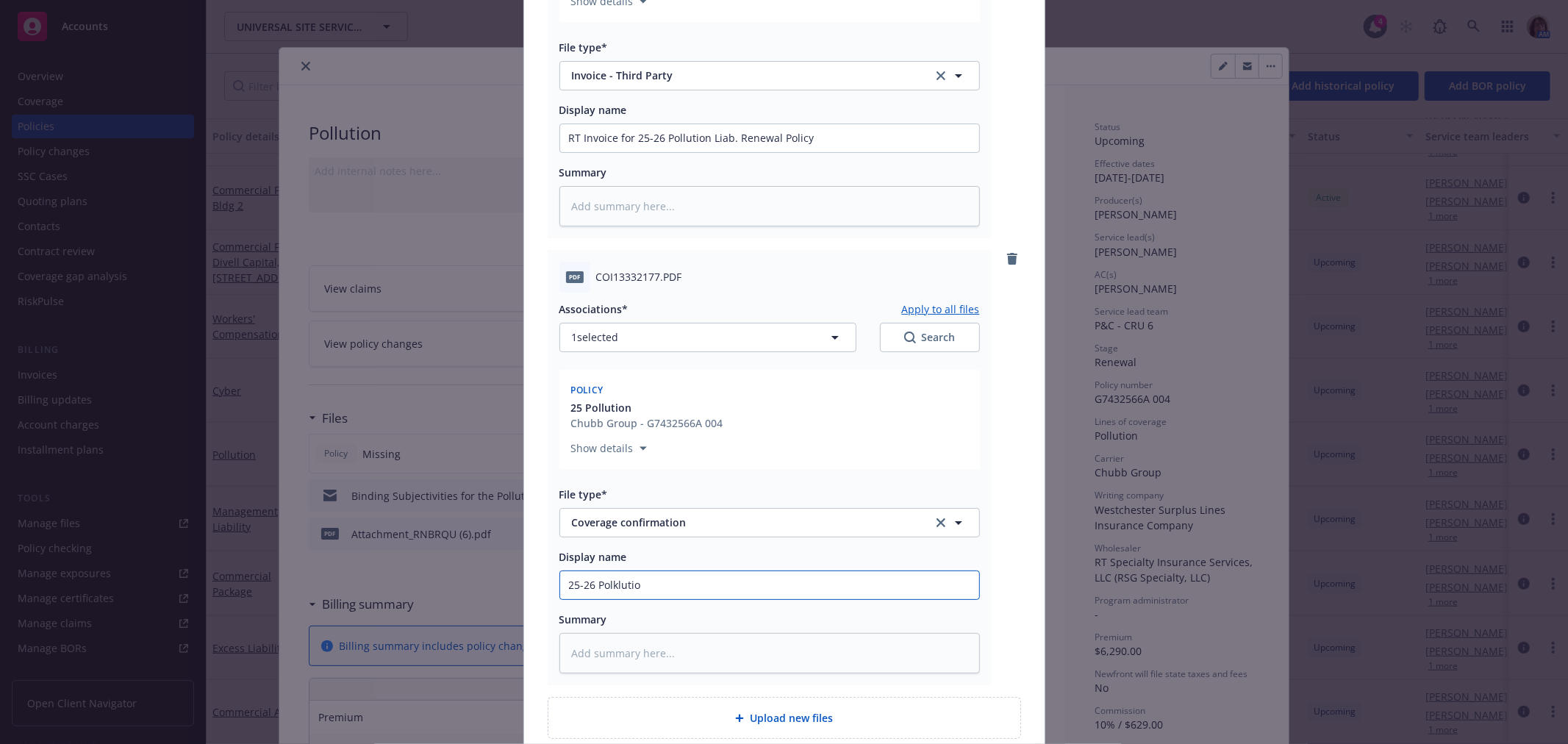
type input "25-26 Polkluti"
type textarea "x"
type input "25-26 Polklut"
type textarea "x"
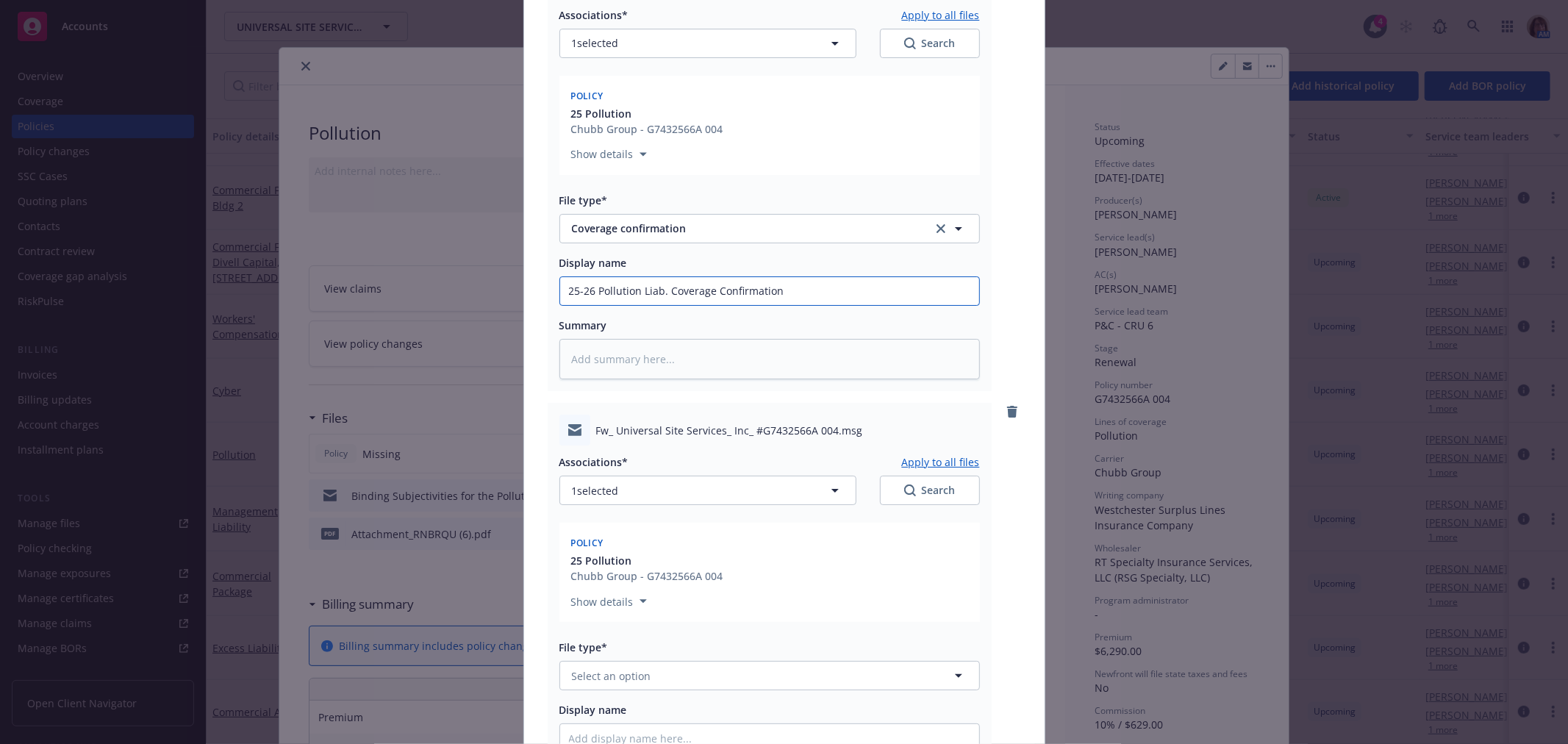
scroll to position [1226, 0]
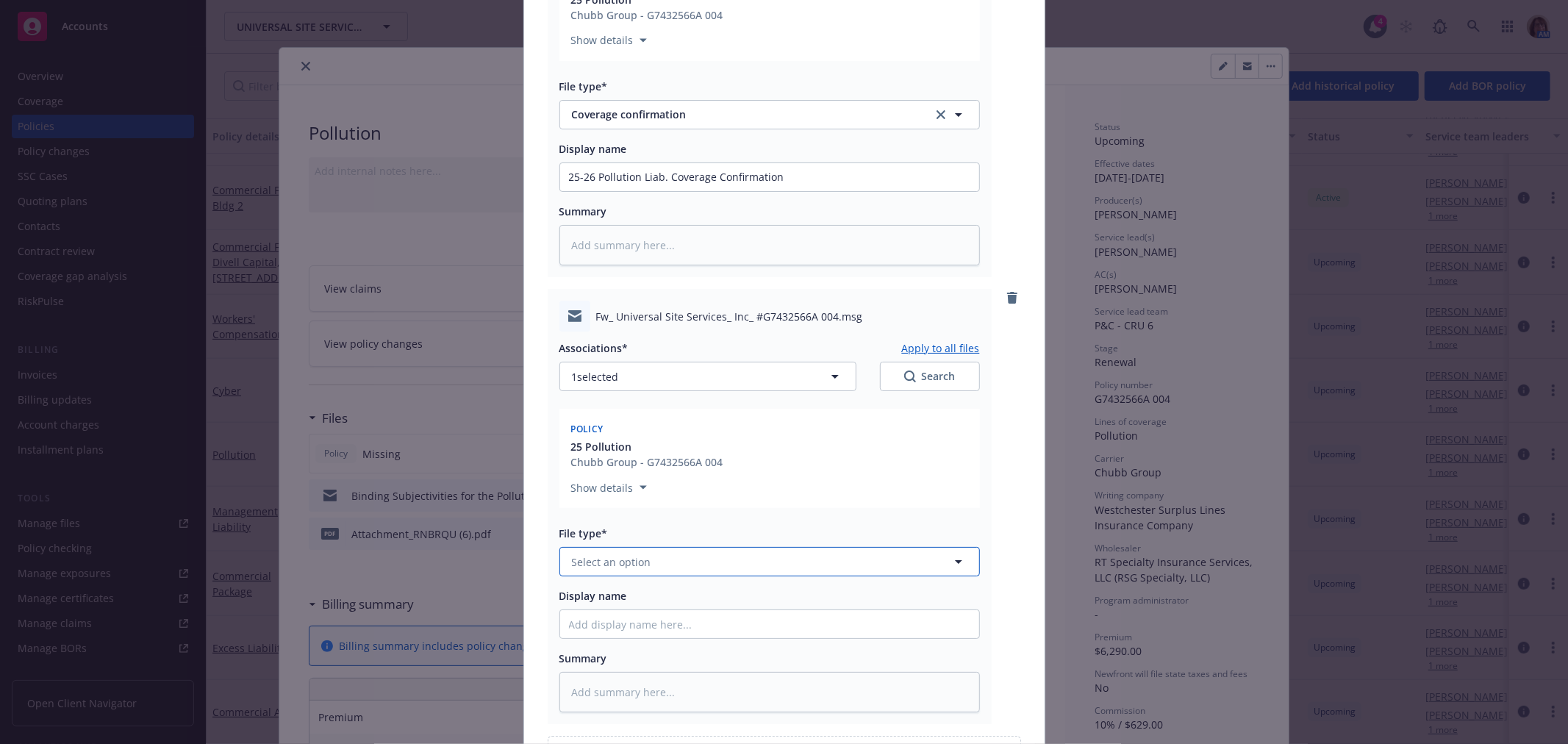
click at [585, 558] on span "Select an option" at bounding box center [611, 562] width 79 height 15
click at [586, 613] on div "Email" at bounding box center [770, 603] width 419 height 39
click at [582, 618] on input "Display name" at bounding box center [770, 624] width 419 height 28
click at [625, 616] on input "From RT (" at bounding box center [770, 624] width 419 height 28
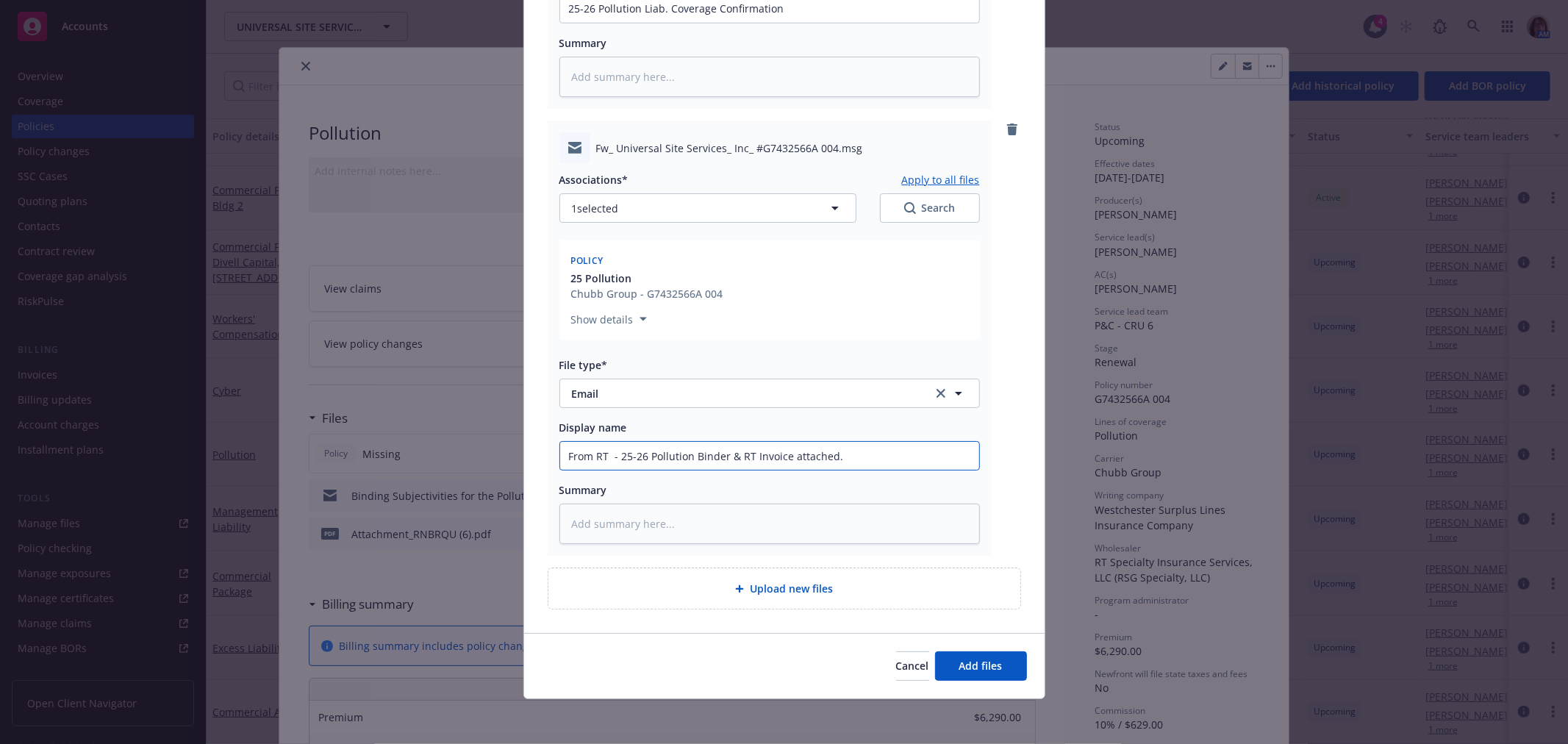
scroll to position [1395, 0]
click at [974, 675] on button "Add files" at bounding box center [981, 665] width 92 height 30
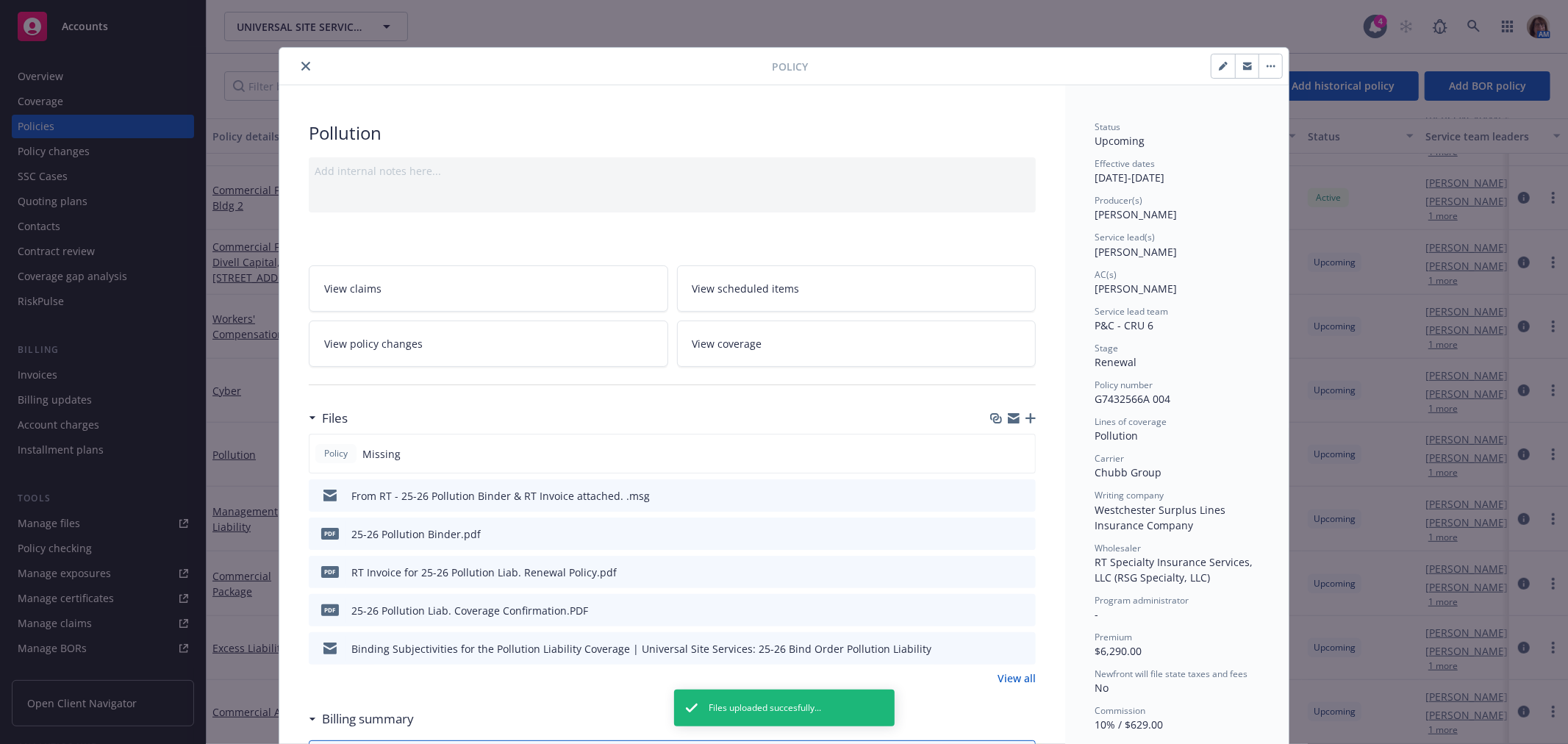
click at [303, 67] on icon "close" at bounding box center [306, 66] width 9 height 9
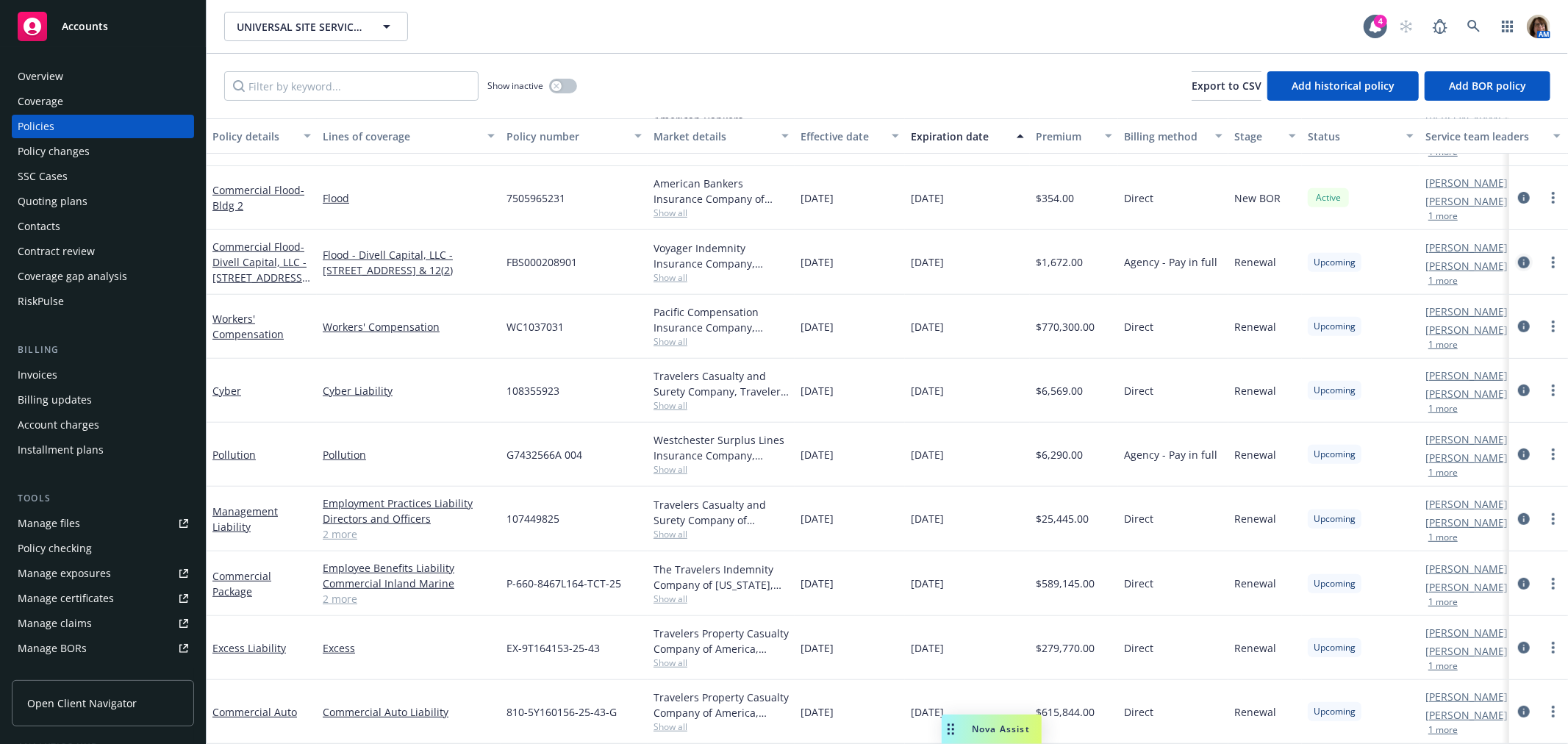
click at [1518, 256] on icon "circleInformation" at bounding box center [1523, 262] width 11 height 11
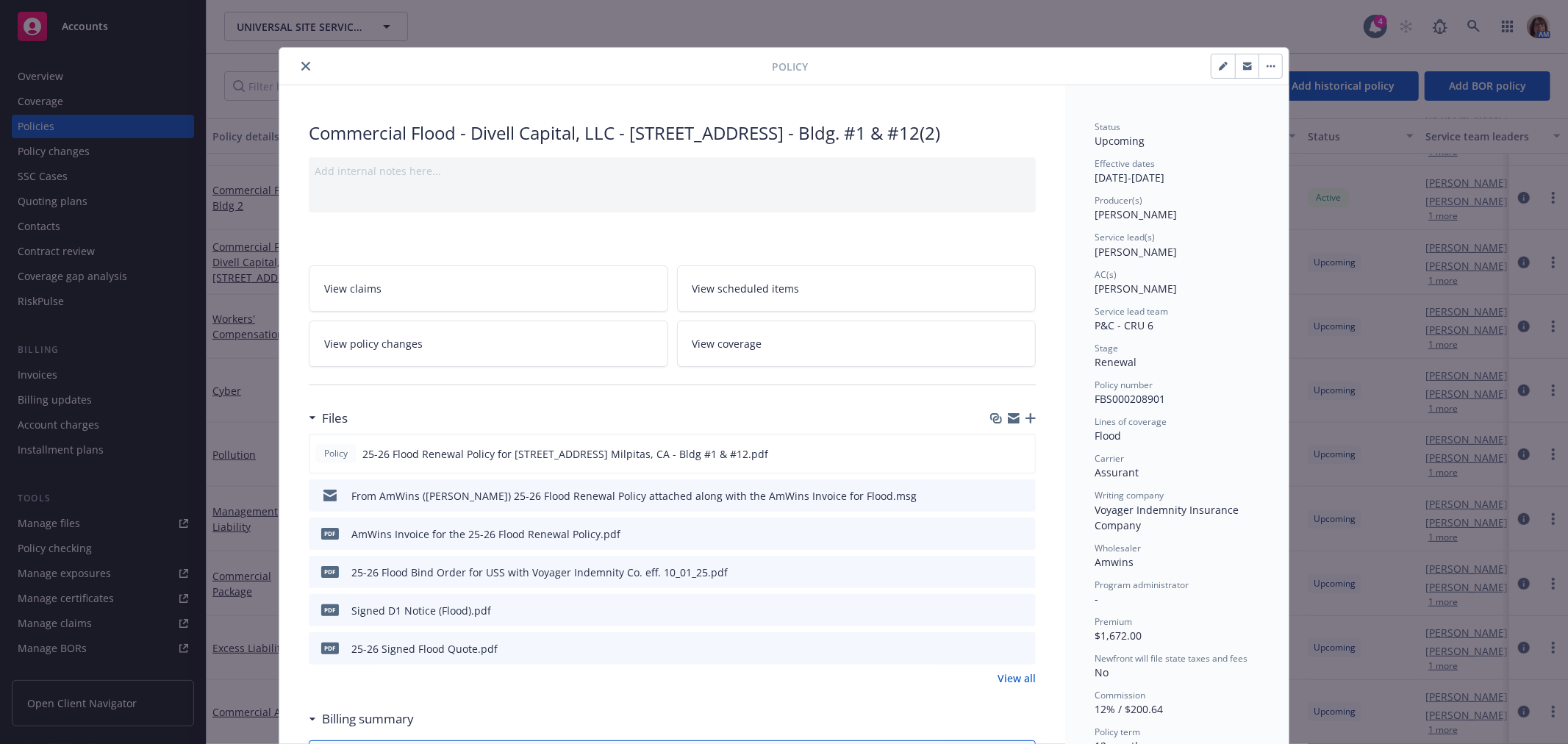
click at [301, 65] on icon "close" at bounding box center [306, 66] width 9 height 9
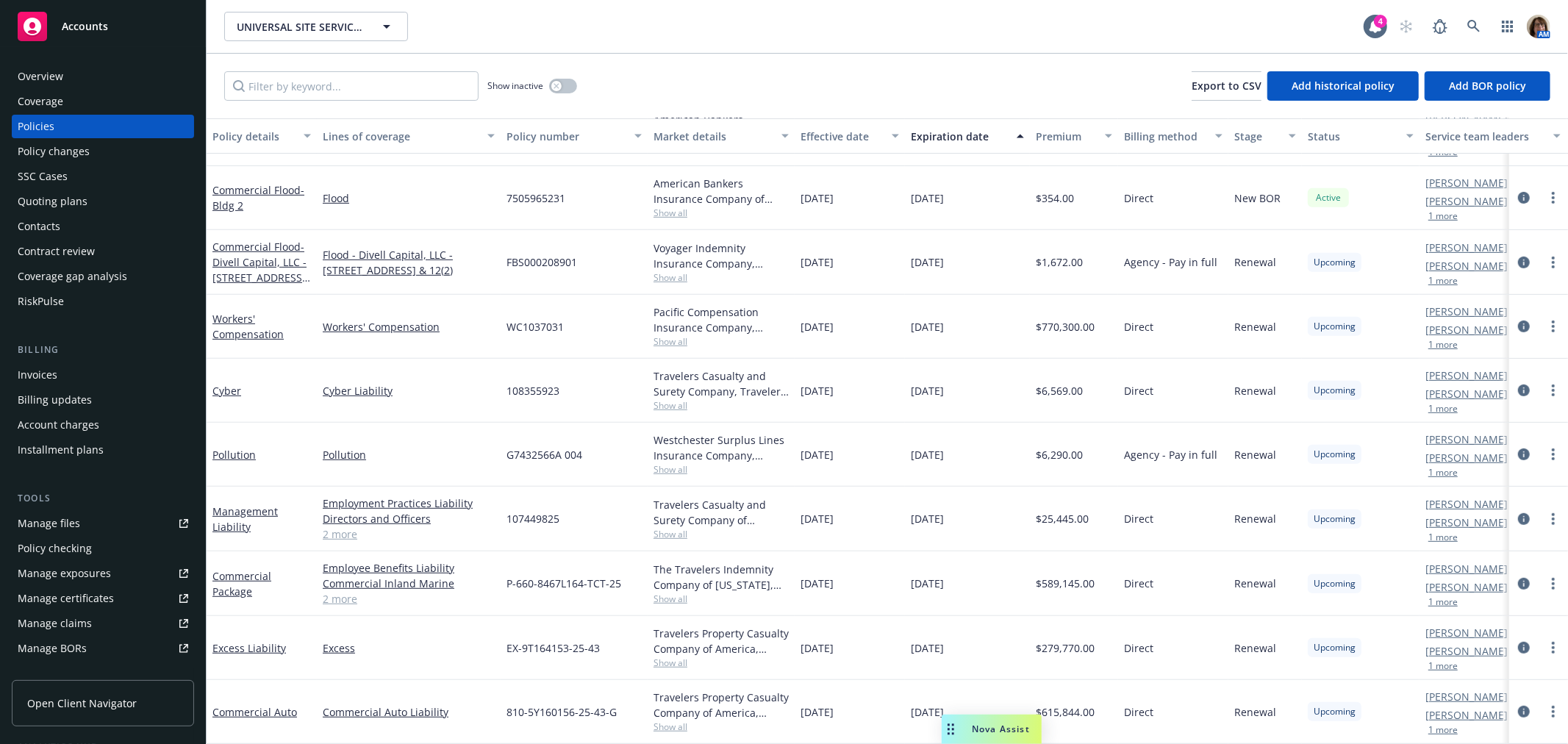
click at [40, 196] on div "Quoting plans" at bounding box center [52, 201] width 70 height 24
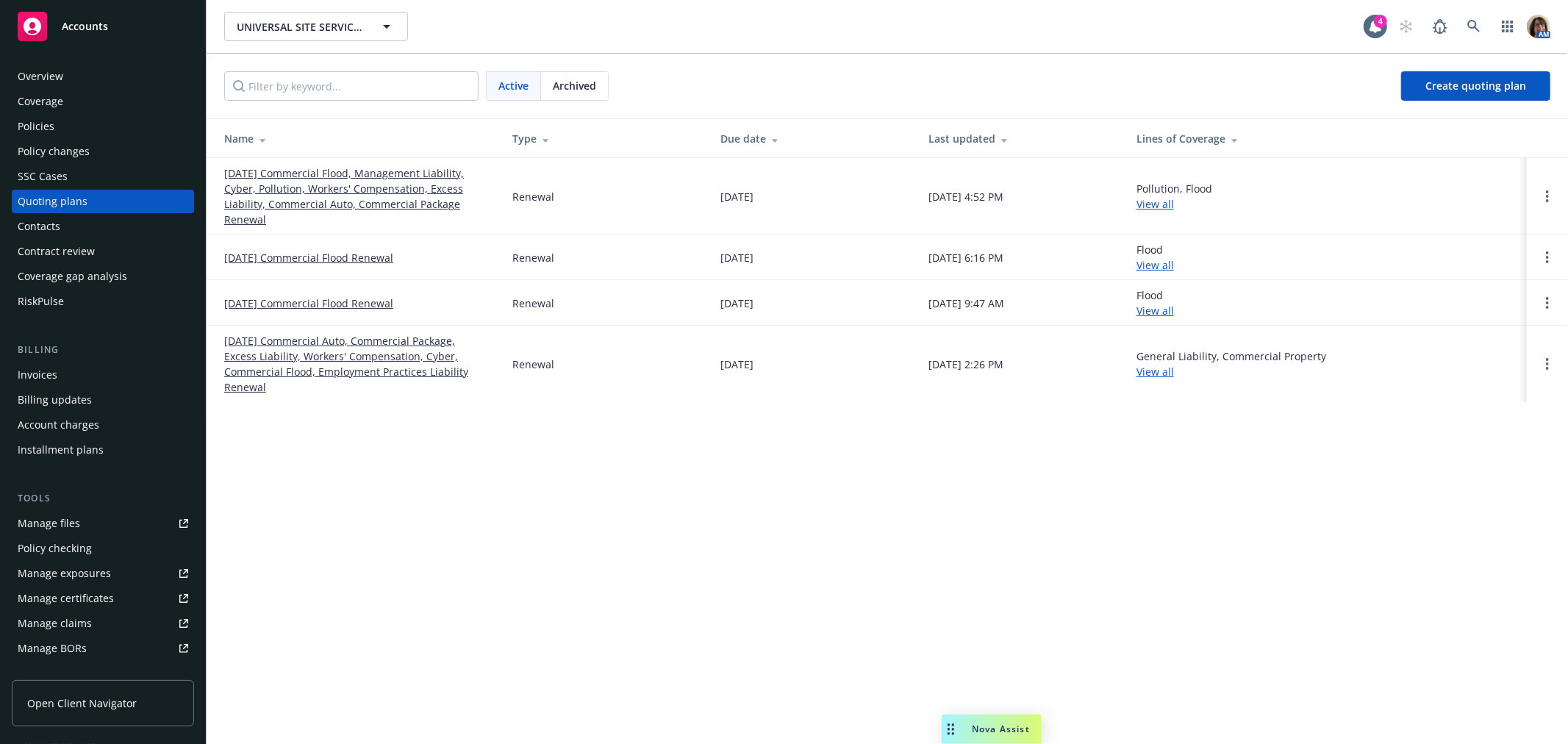
click at [297, 187] on link "10/01/25 Commercial Flood, Management Liability, Cyber, Pollution, Workers' Com…" at bounding box center [357, 196] width 265 height 62
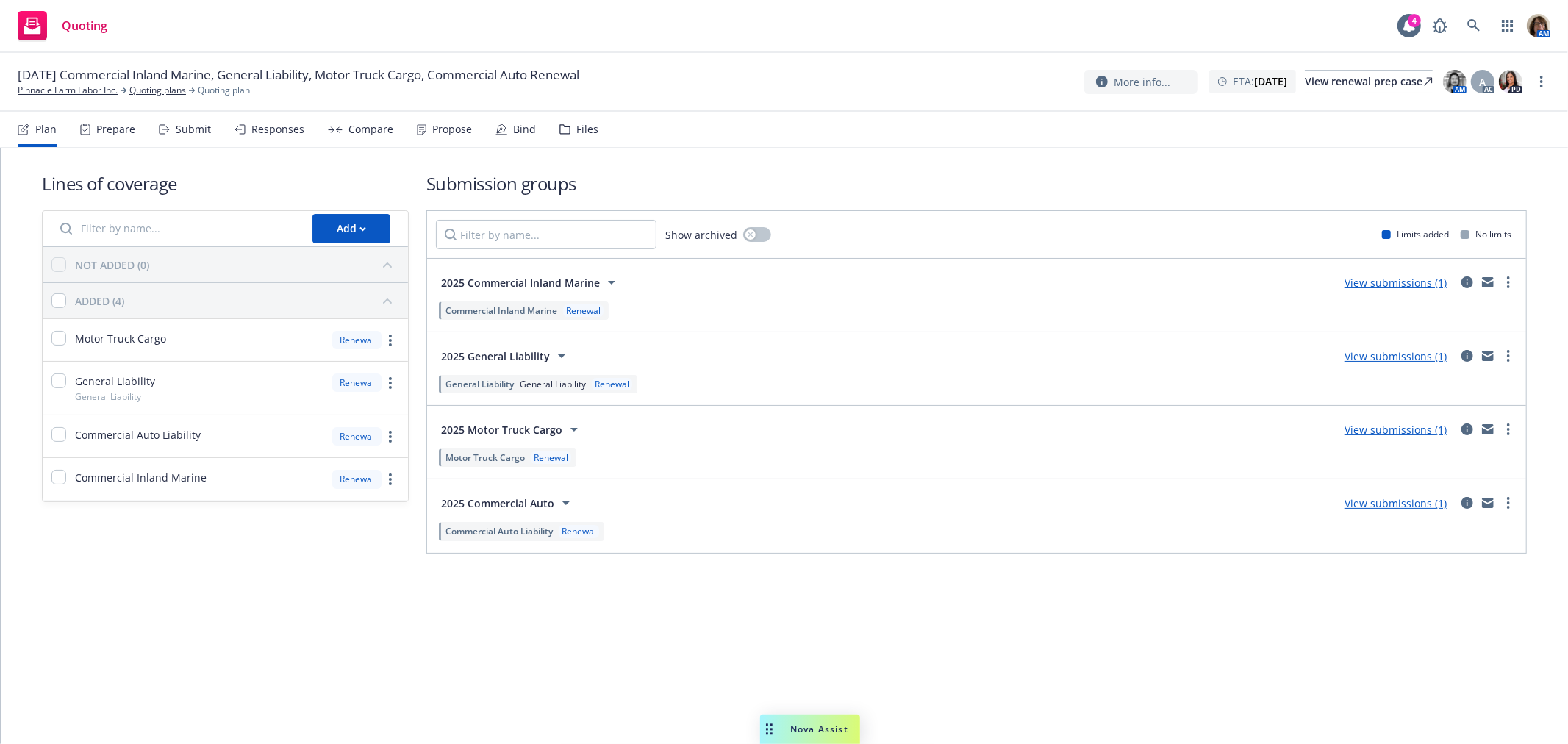
click at [201, 130] on div "Submit" at bounding box center [193, 129] width 35 height 11
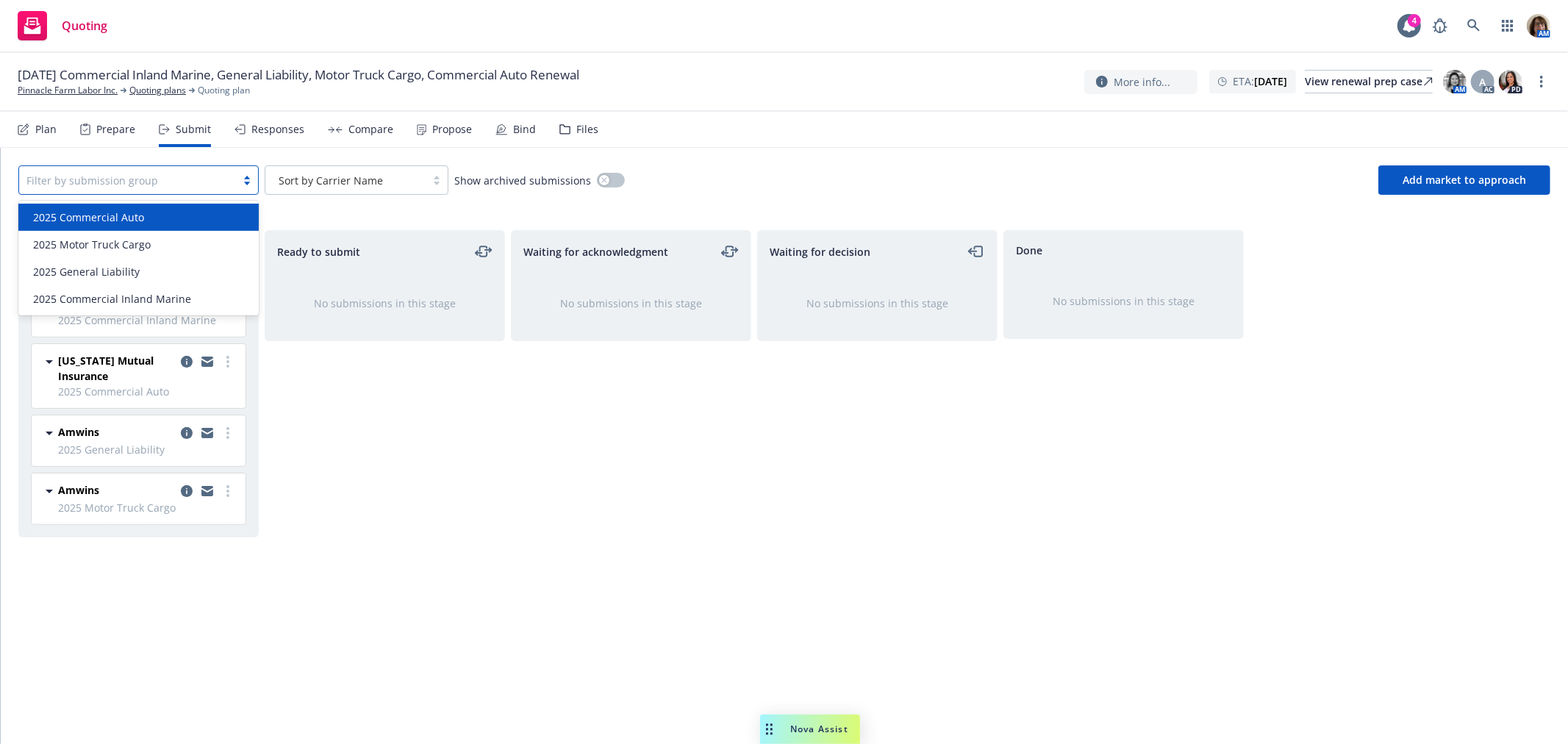
click at [195, 178] on div at bounding box center [128, 180] width 202 height 17
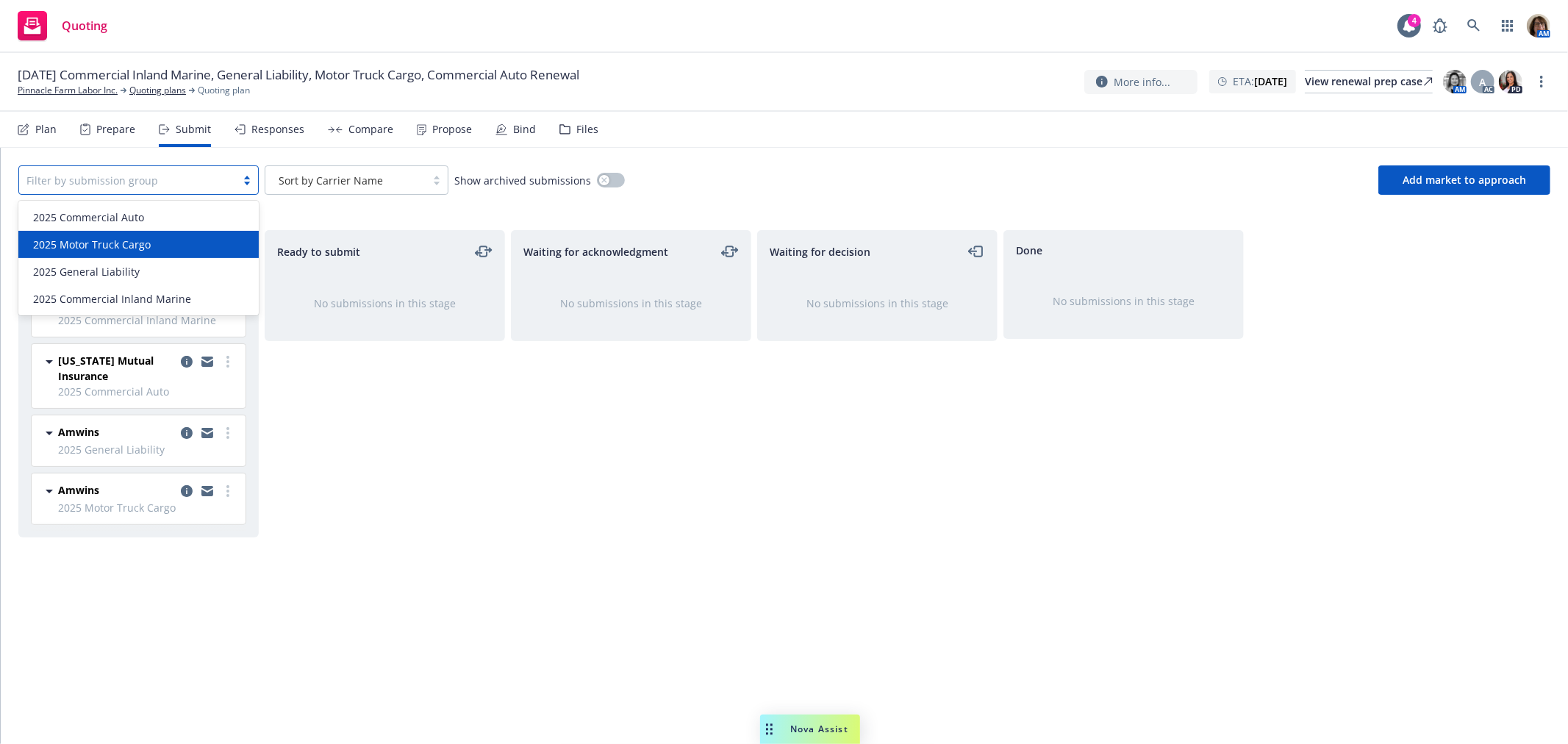
click at [138, 240] on span "2025 Motor Truck Cargo" at bounding box center [92, 244] width 118 height 15
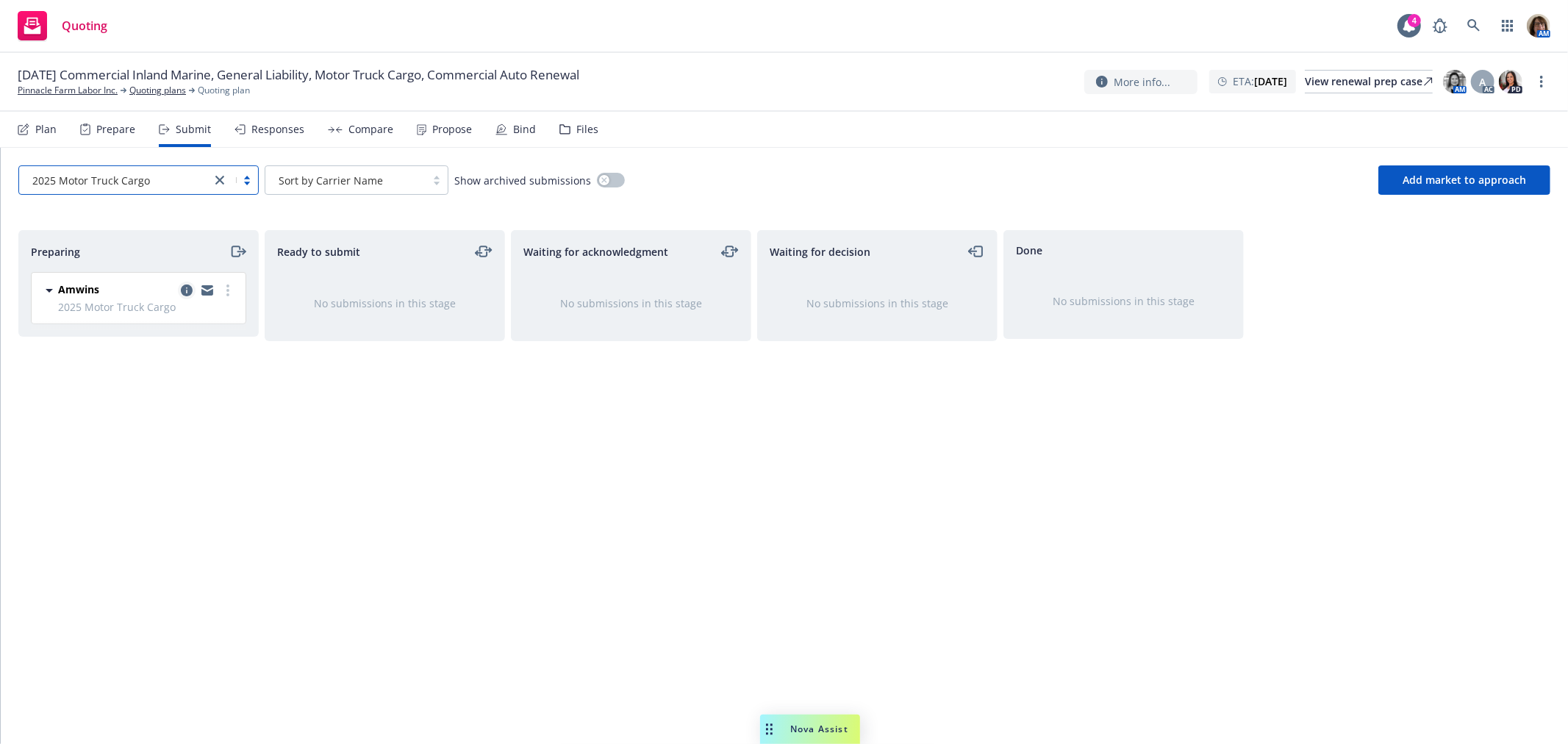
click at [186, 288] on icon "copy logging email" at bounding box center [186, 290] width 11 height 11
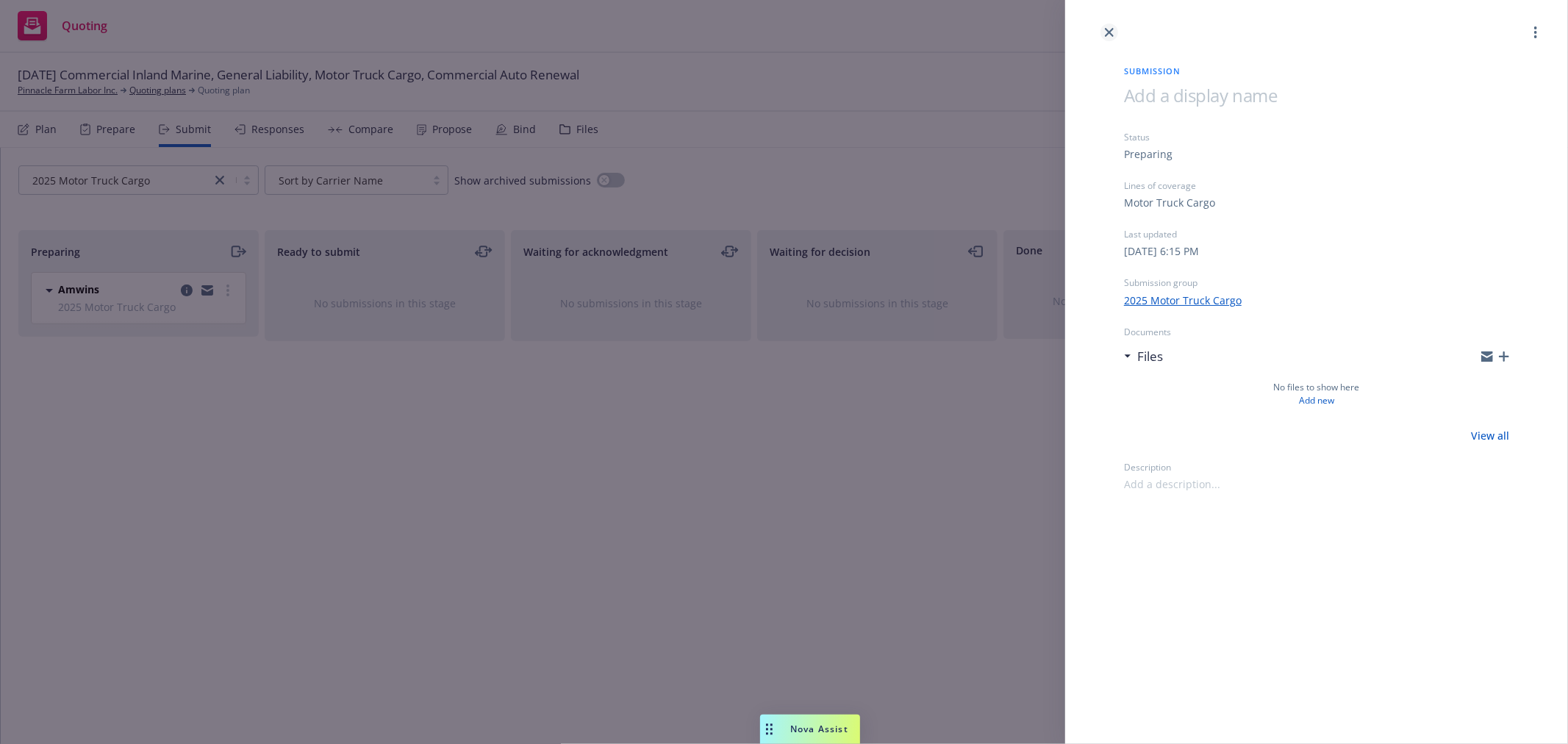
click at [1106, 31] on icon "close" at bounding box center [1109, 33] width 9 height 9
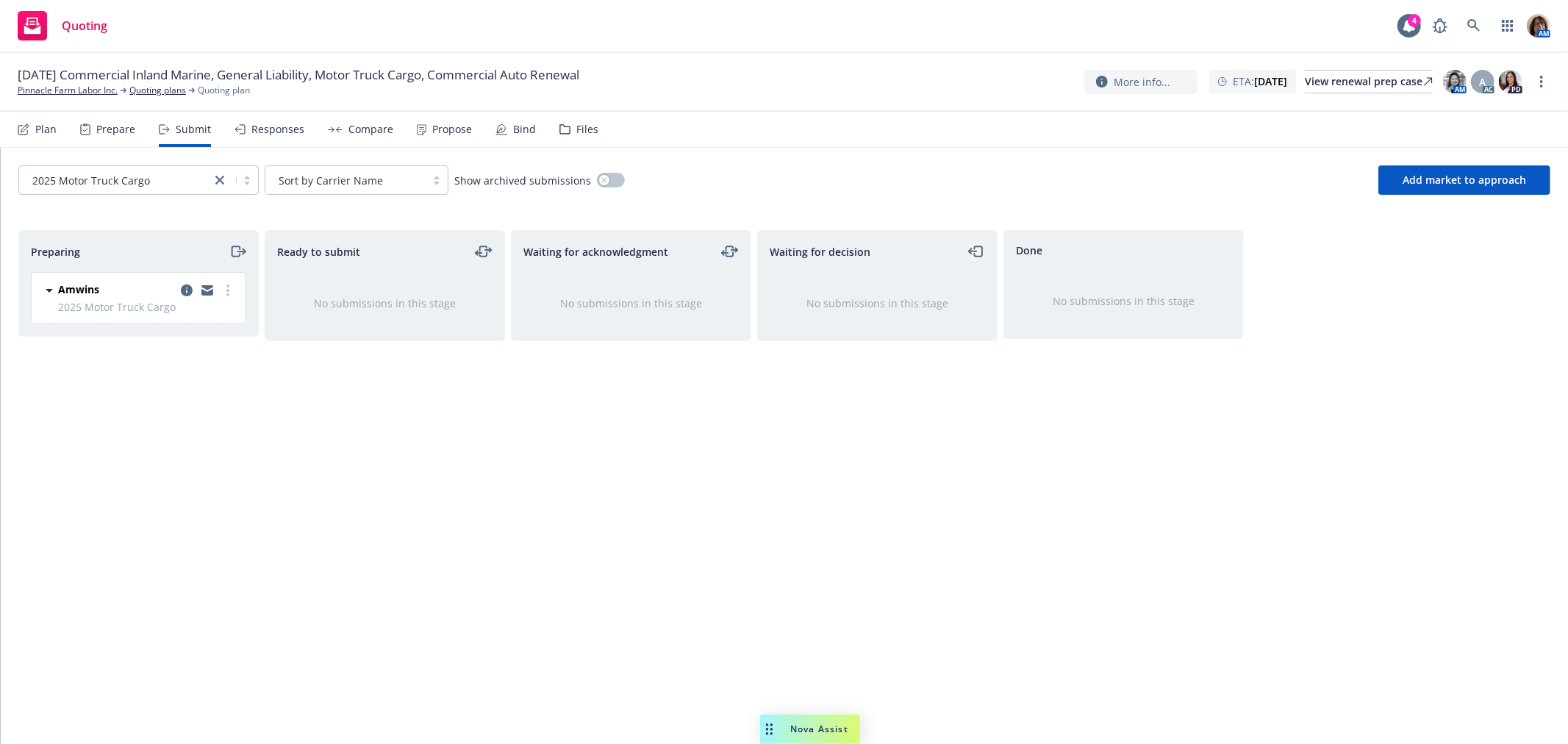
click at [976, 249] on icon "moveLeft" at bounding box center [976, 251] width 17 height 17
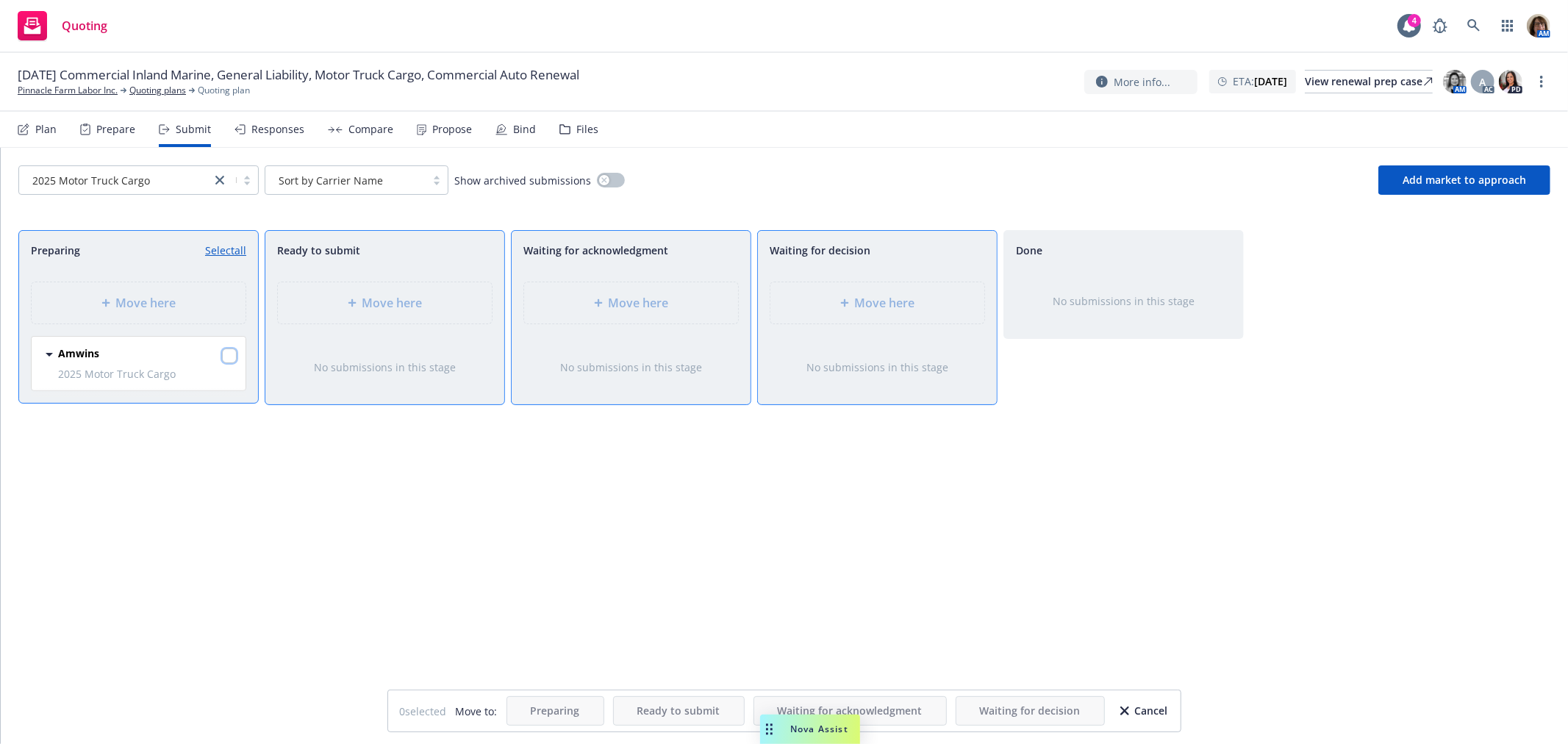
click at [225, 353] on input "checkbox" at bounding box center [229, 355] width 14 height 14
checkbox input "true"
click at [897, 309] on span "Move here" at bounding box center [884, 303] width 60 height 17
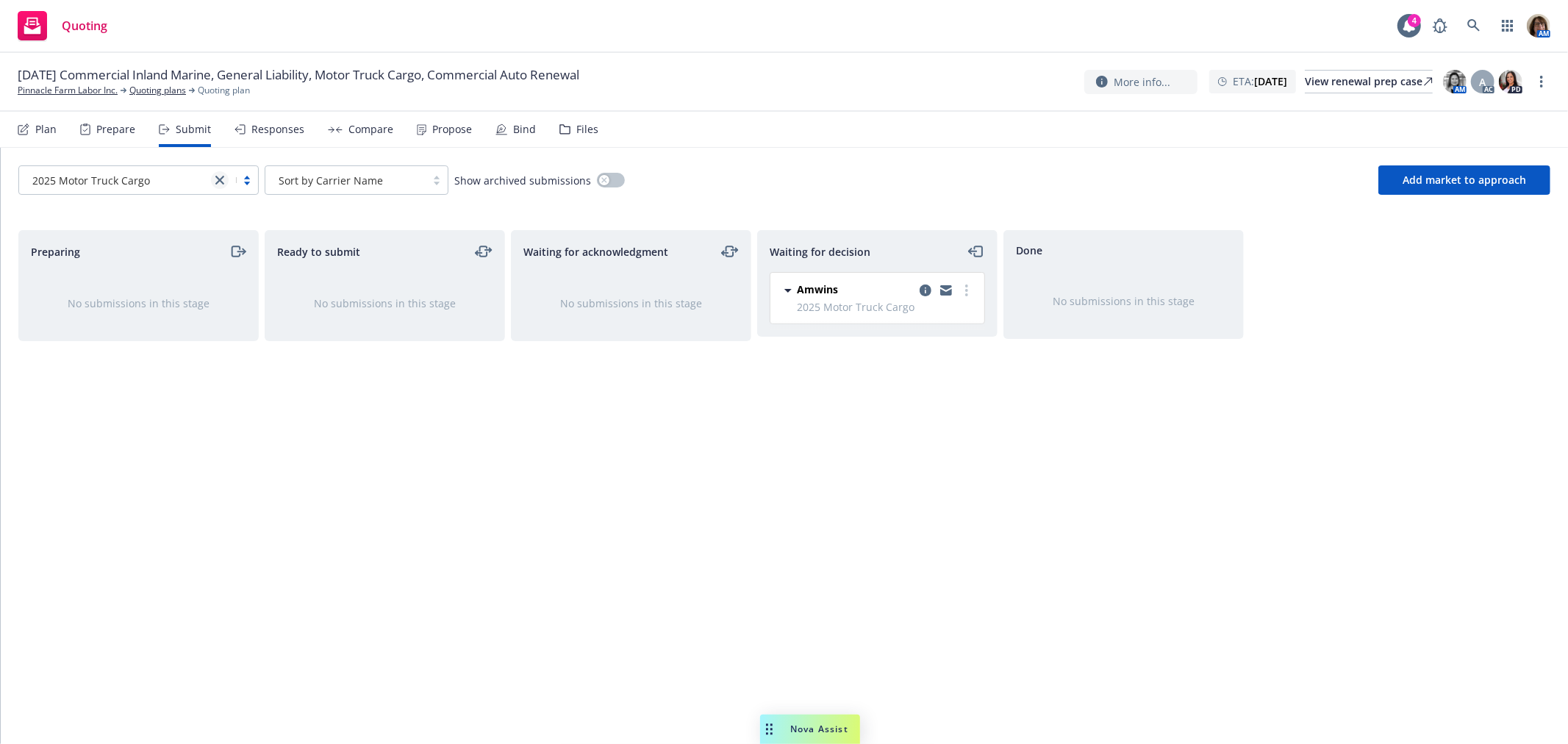
click at [217, 180] on icon "close" at bounding box center [220, 180] width 9 height 9
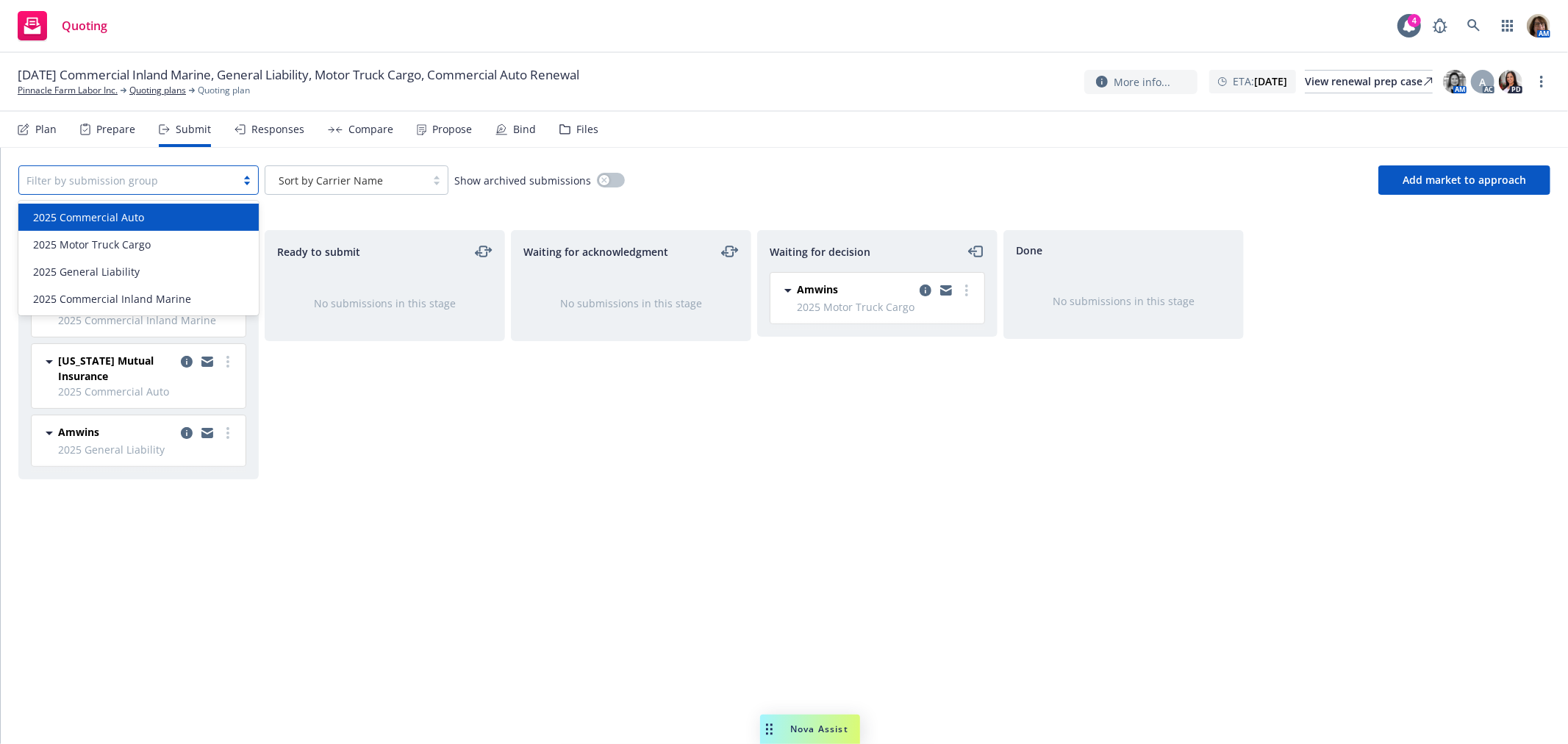
click at [157, 214] on div "2025 Commercial Auto" at bounding box center [138, 218] width 223 height 15
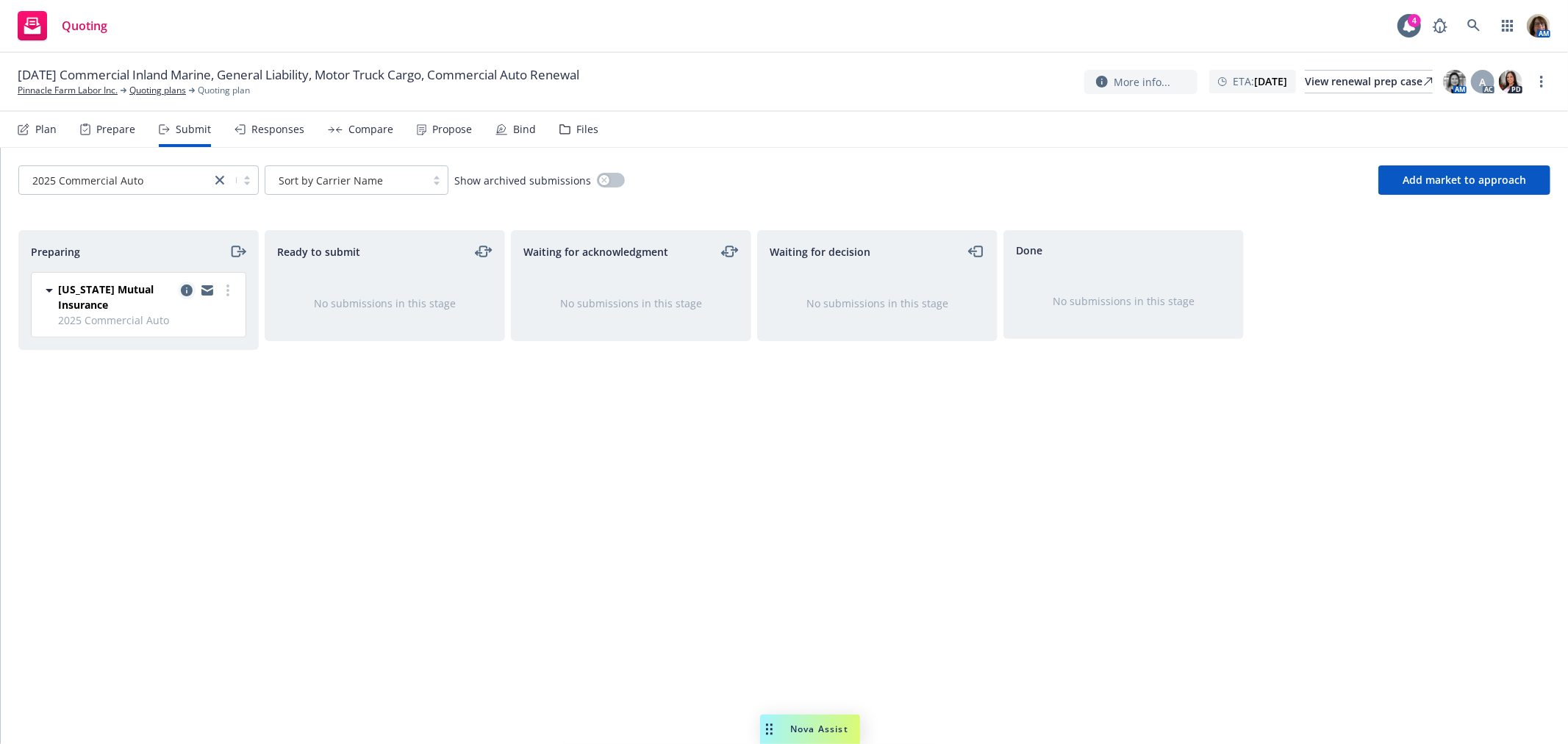
click at [189, 291] on icon "copy logging email" at bounding box center [186, 290] width 11 height 11
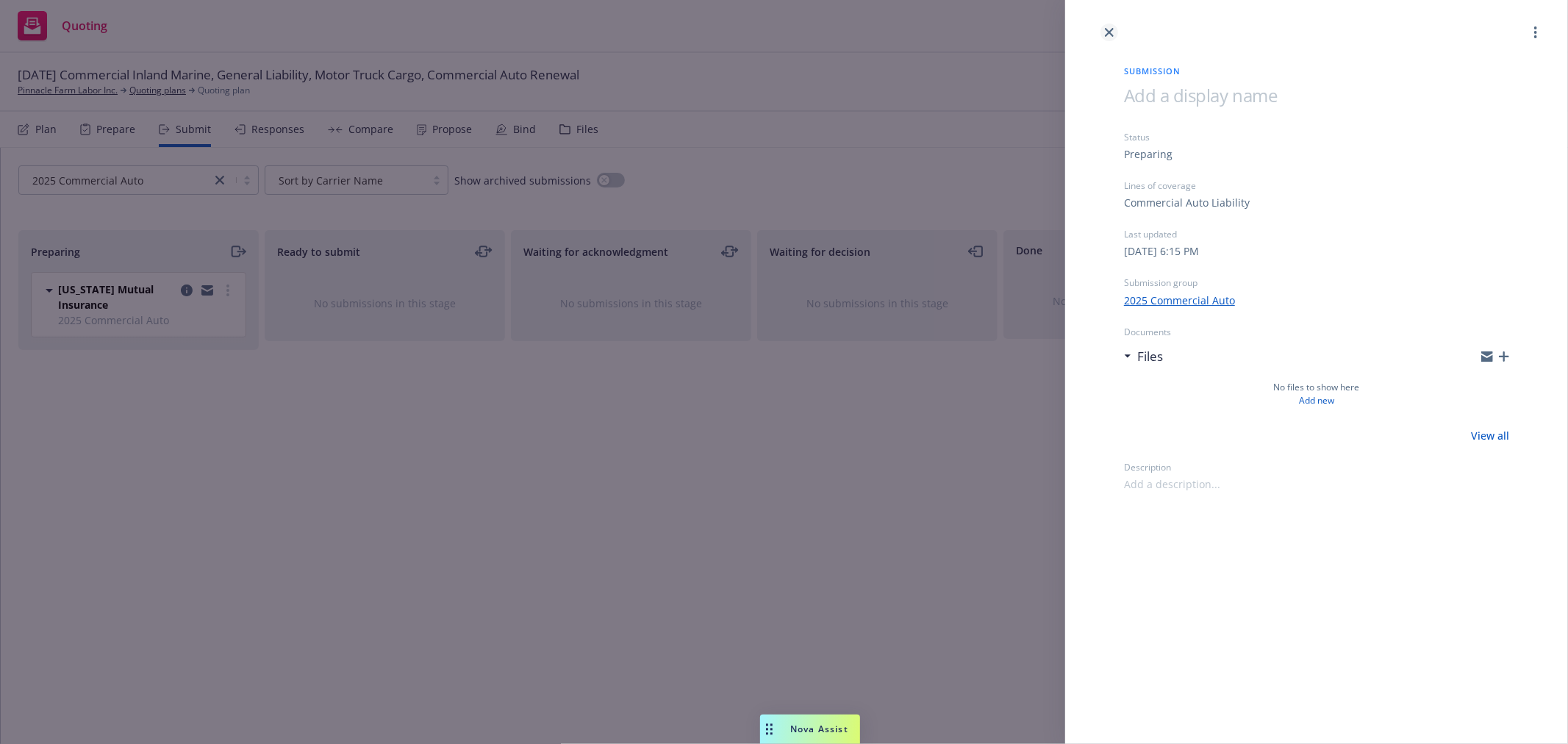
click at [1108, 30] on icon "close" at bounding box center [1109, 33] width 9 height 9
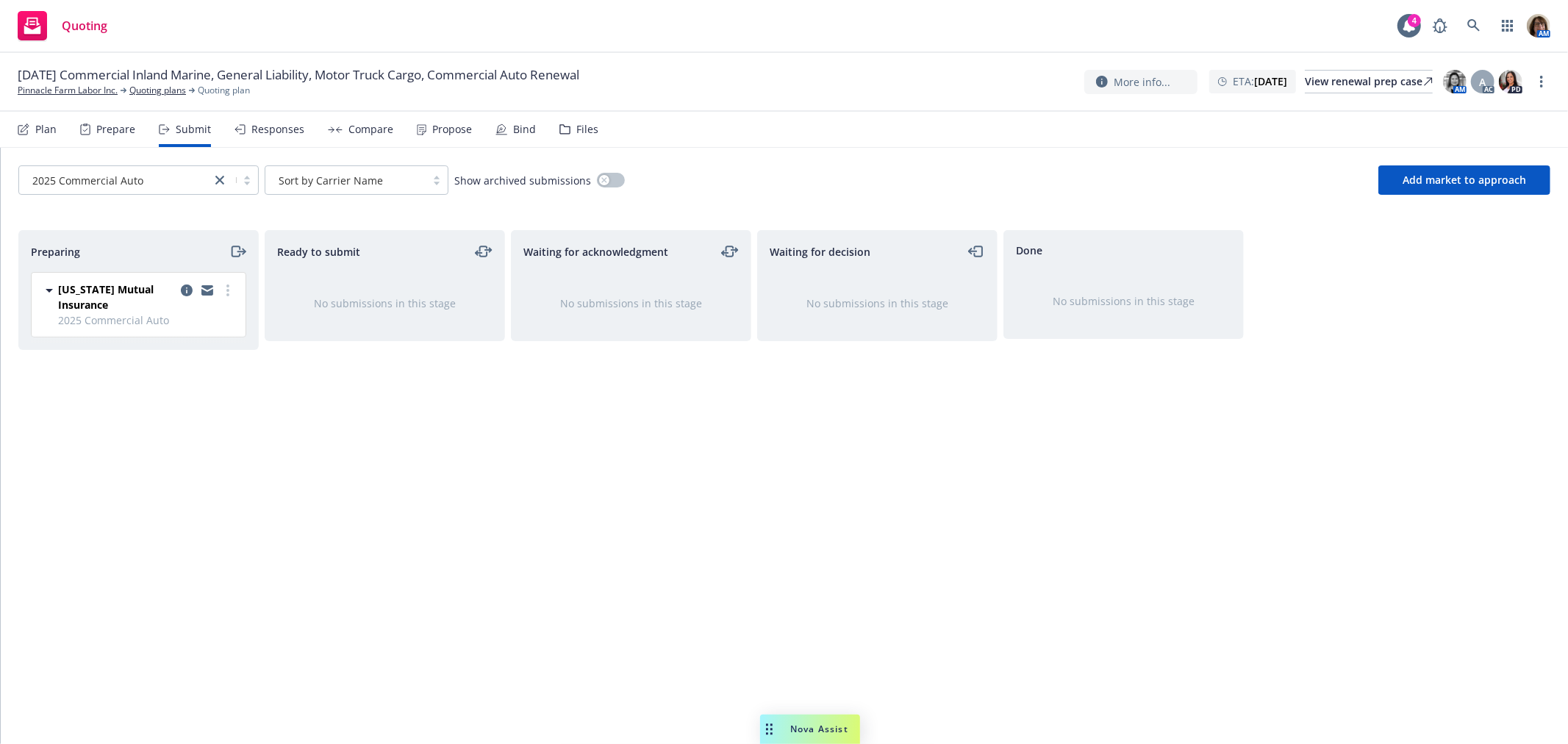
click at [577, 128] on div "Files" at bounding box center [587, 129] width 22 height 11
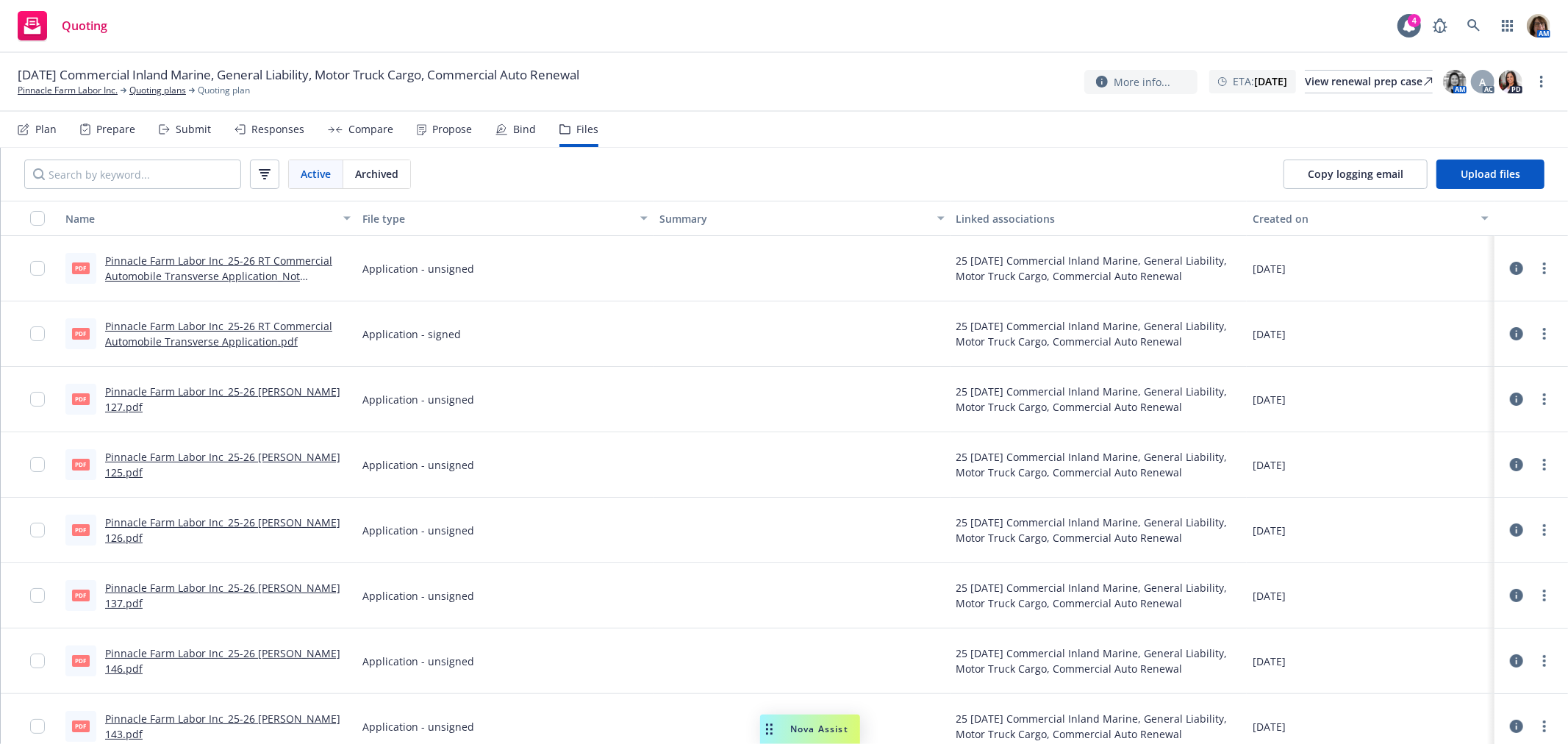
drag, startPoint x: 189, startPoint y: 265, endPoint x: 713, endPoint y: 262, distance: 524.0
click at [713, 262] on div at bounding box center [802, 269] width 297 height 65
click at [50, 132] on div "Plan" at bounding box center [46, 129] width 21 height 11
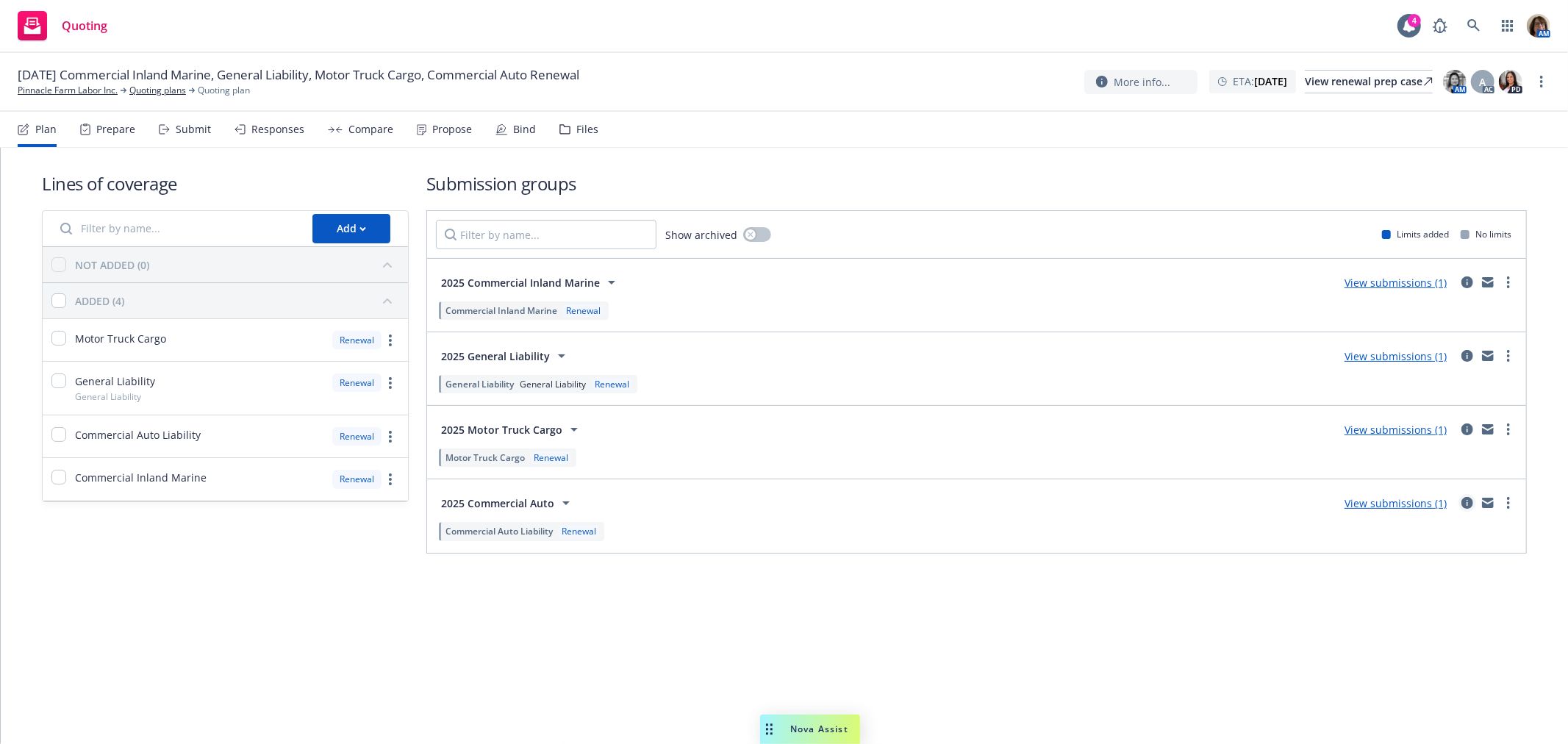
click at [1468, 501] on icon "circleInformation" at bounding box center [1467, 503] width 11 height 11
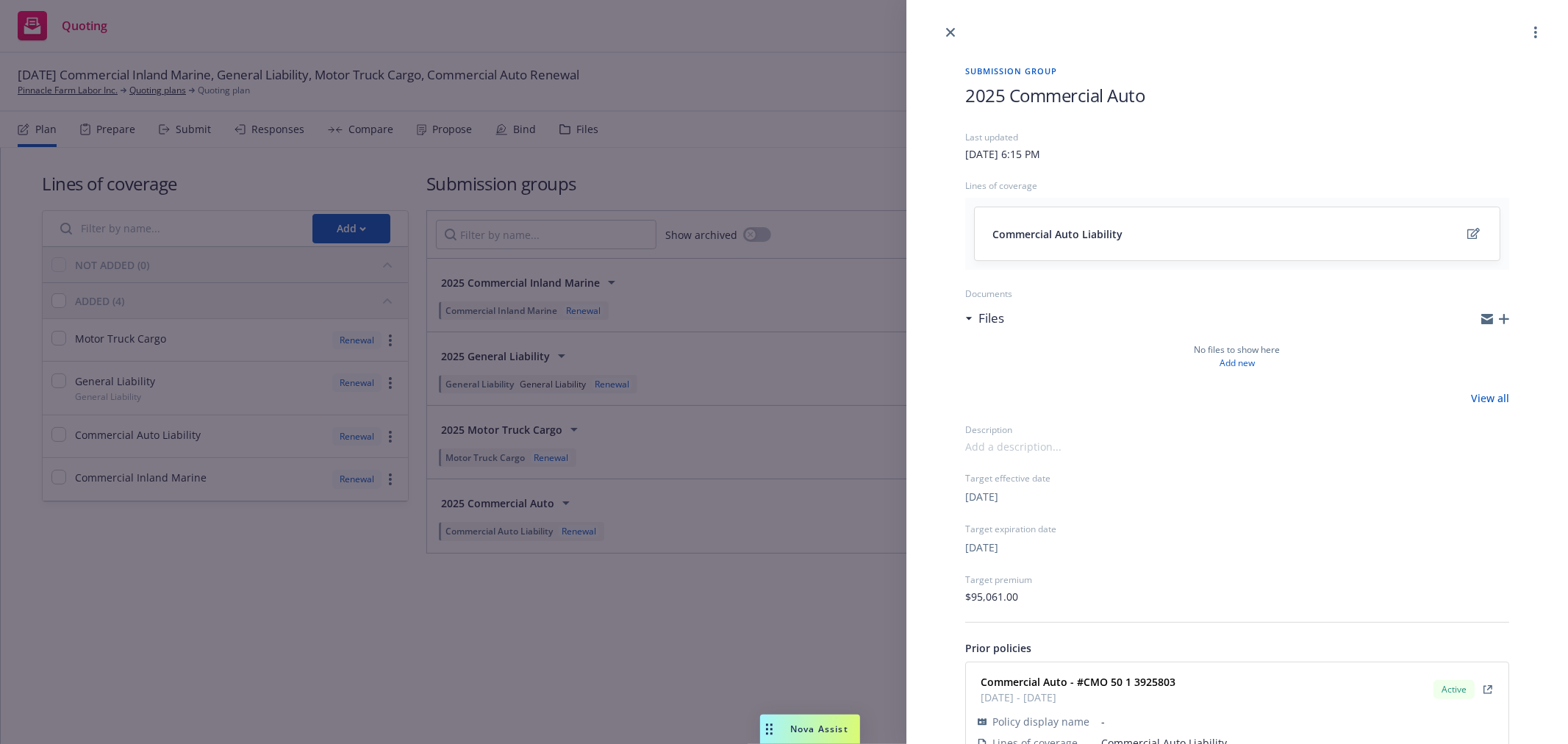
click at [957, 25] on div at bounding box center [1237, 21] width 662 height 41
click at [953, 28] on icon "close" at bounding box center [951, 33] width 9 height 9
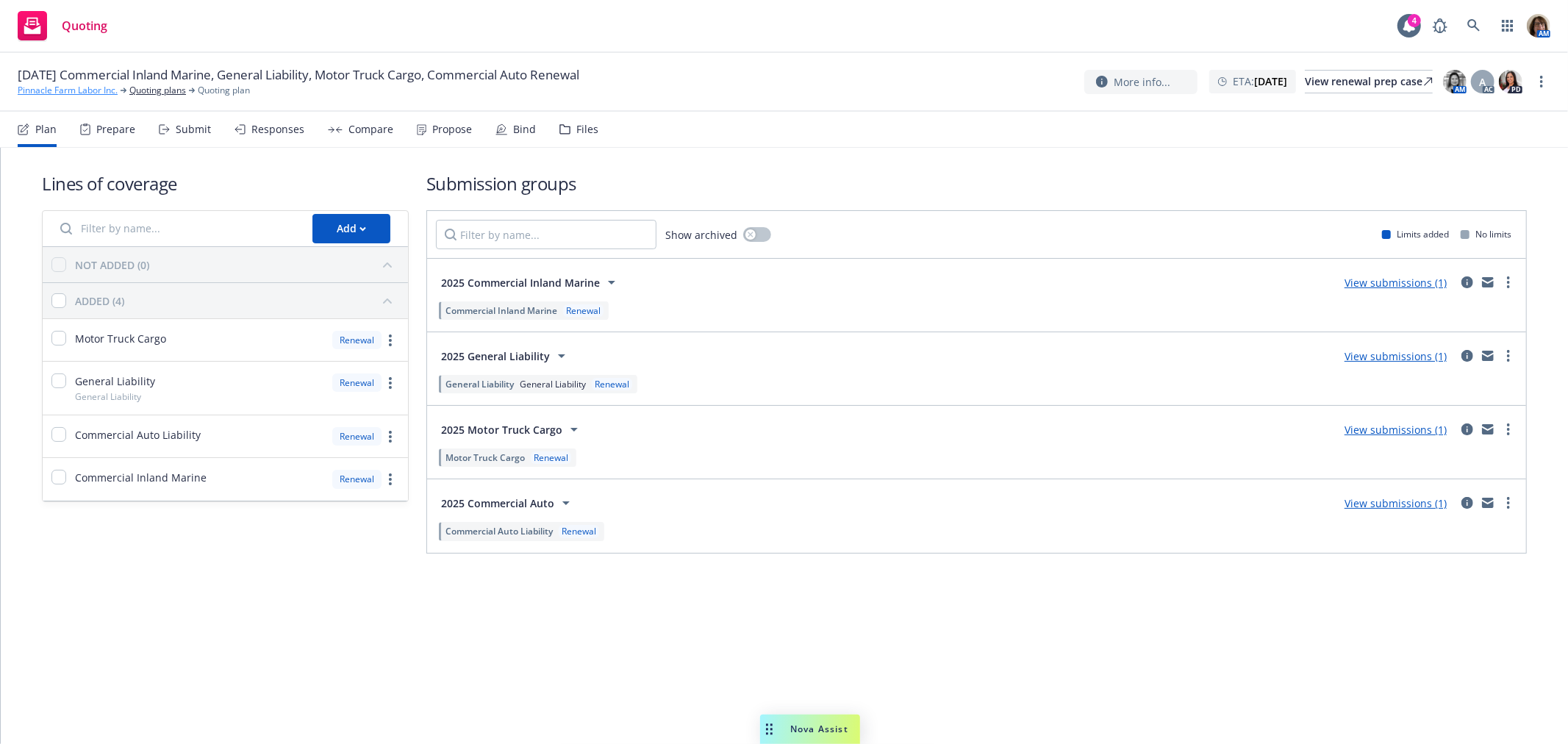
click at [61, 92] on link "Pinnacle Farm Labor Inc." at bounding box center [67, 90] width 100 height 13
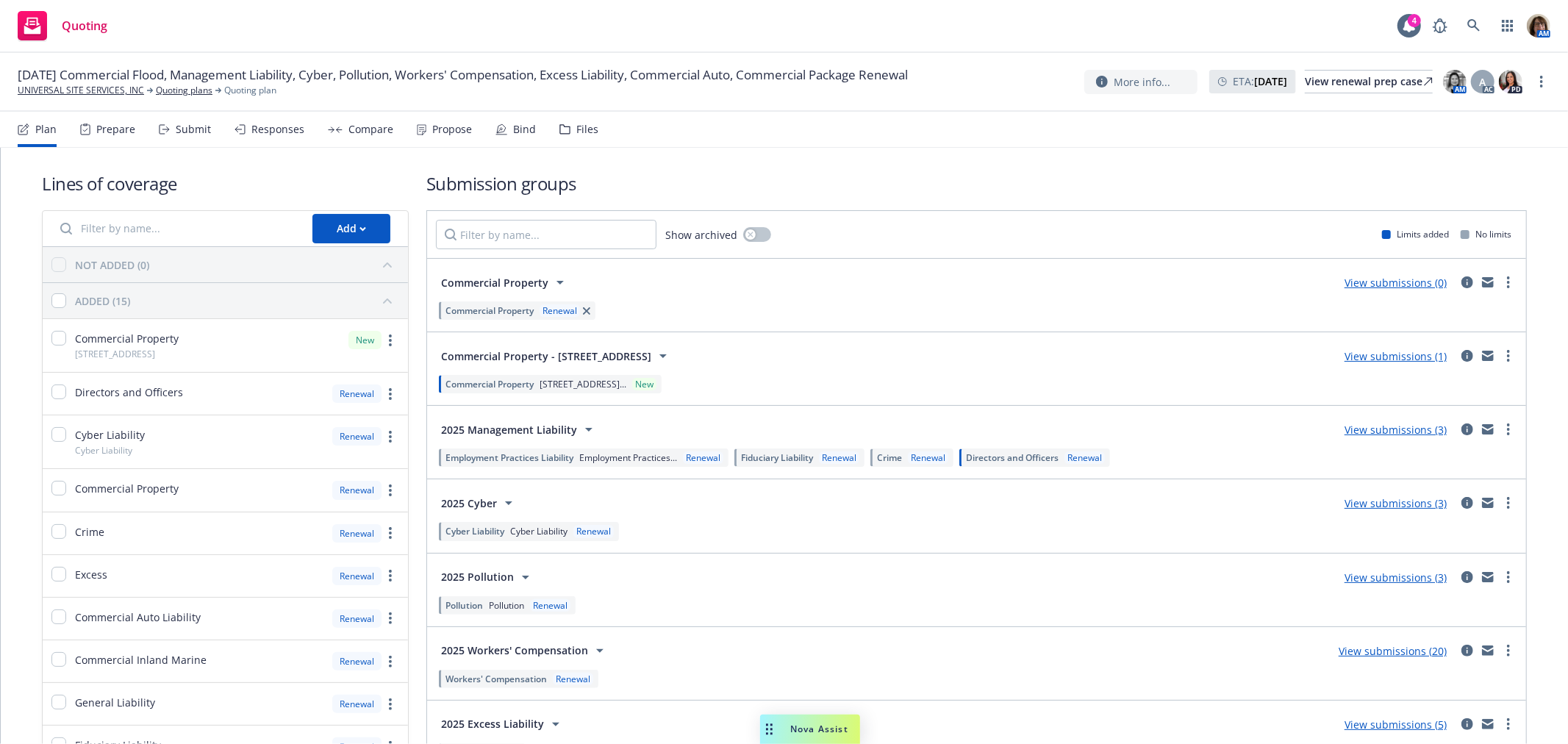
click at [513, 129] on div "Bind" at bounding box center [525, 129] width 23 height 11
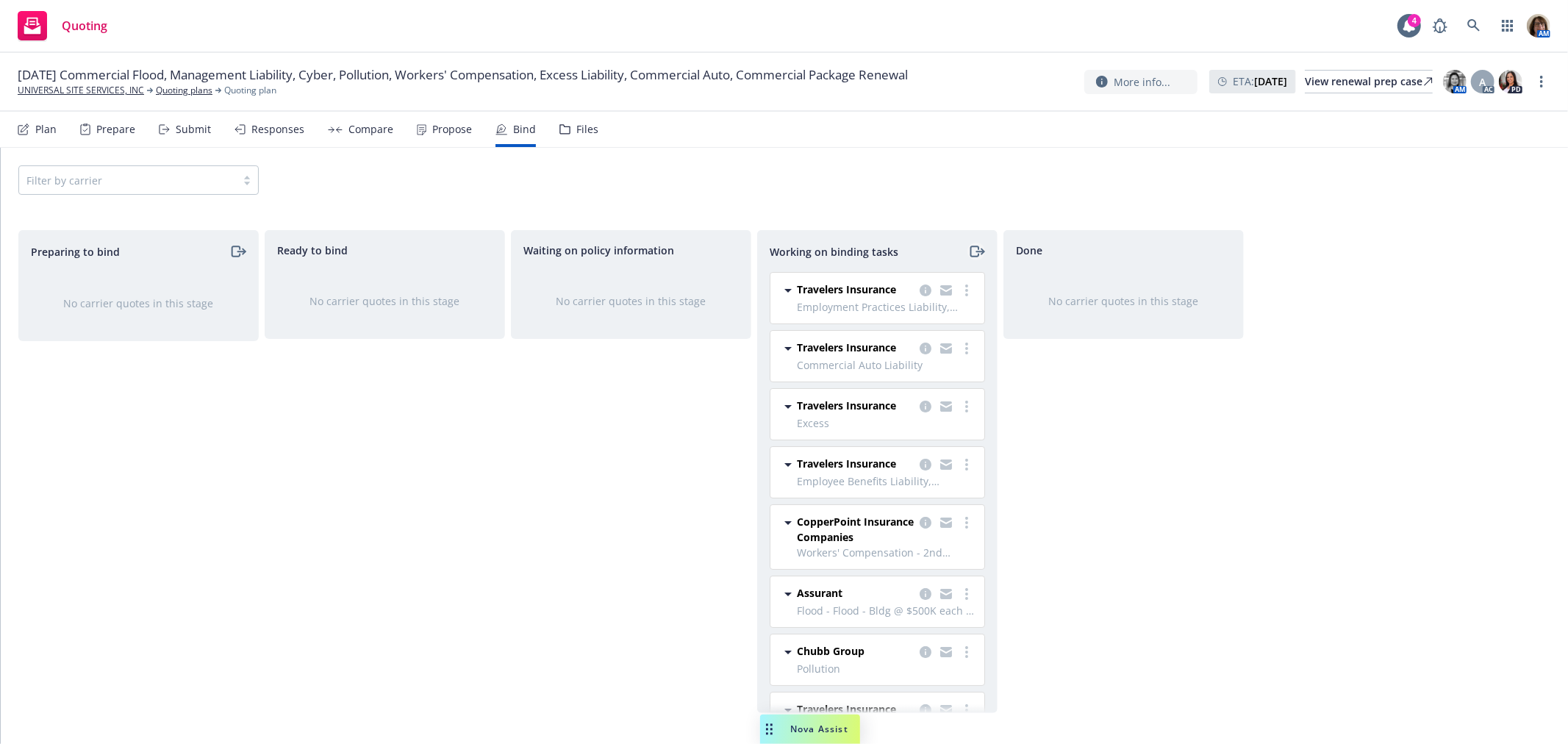
click at [976, 252] on icon "moveRight" at bounding box center [980, 252] width 8 height 0
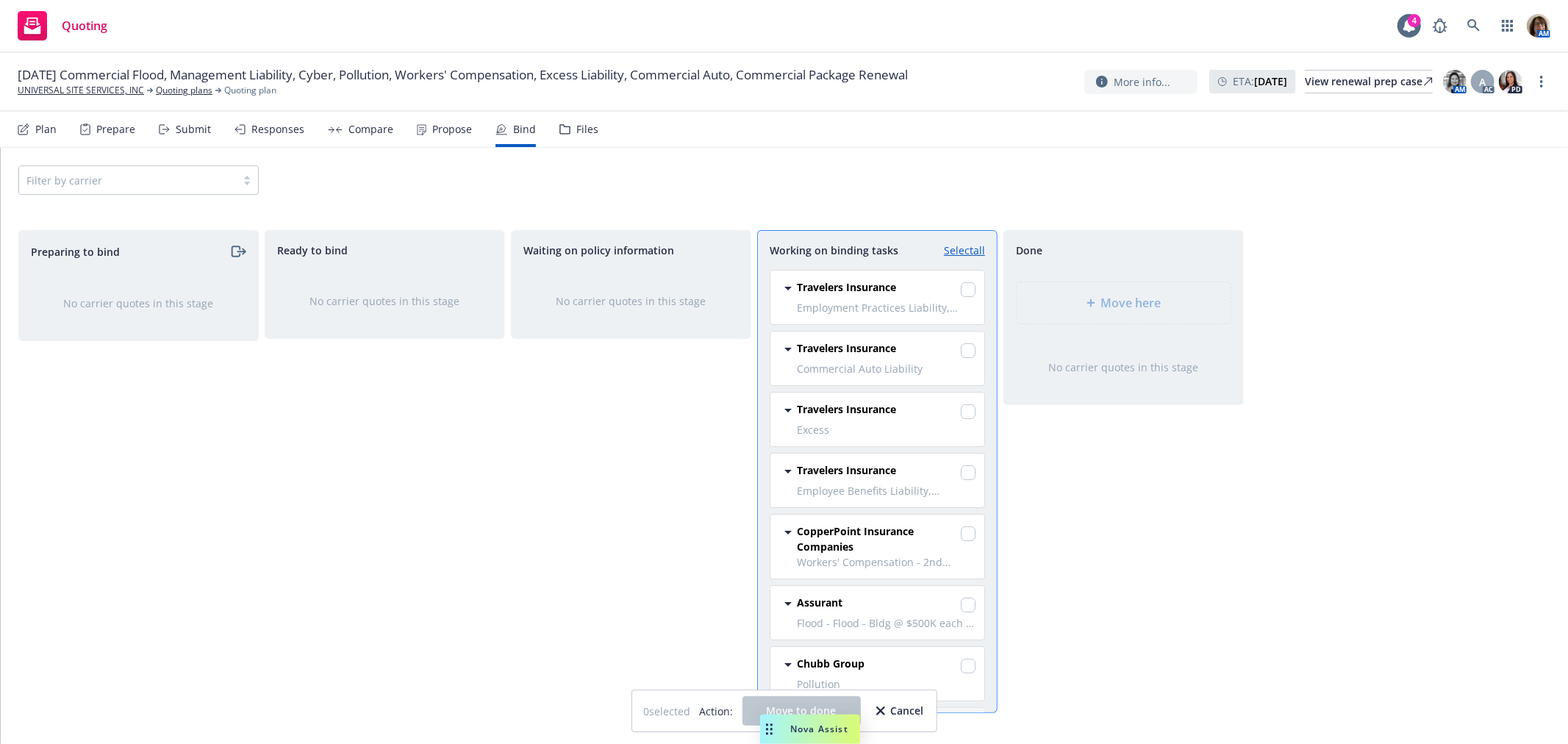
click at [976, 252] on link "Select all" at bounding box center [964, 250] width 41 height 15
checkbox input "true"
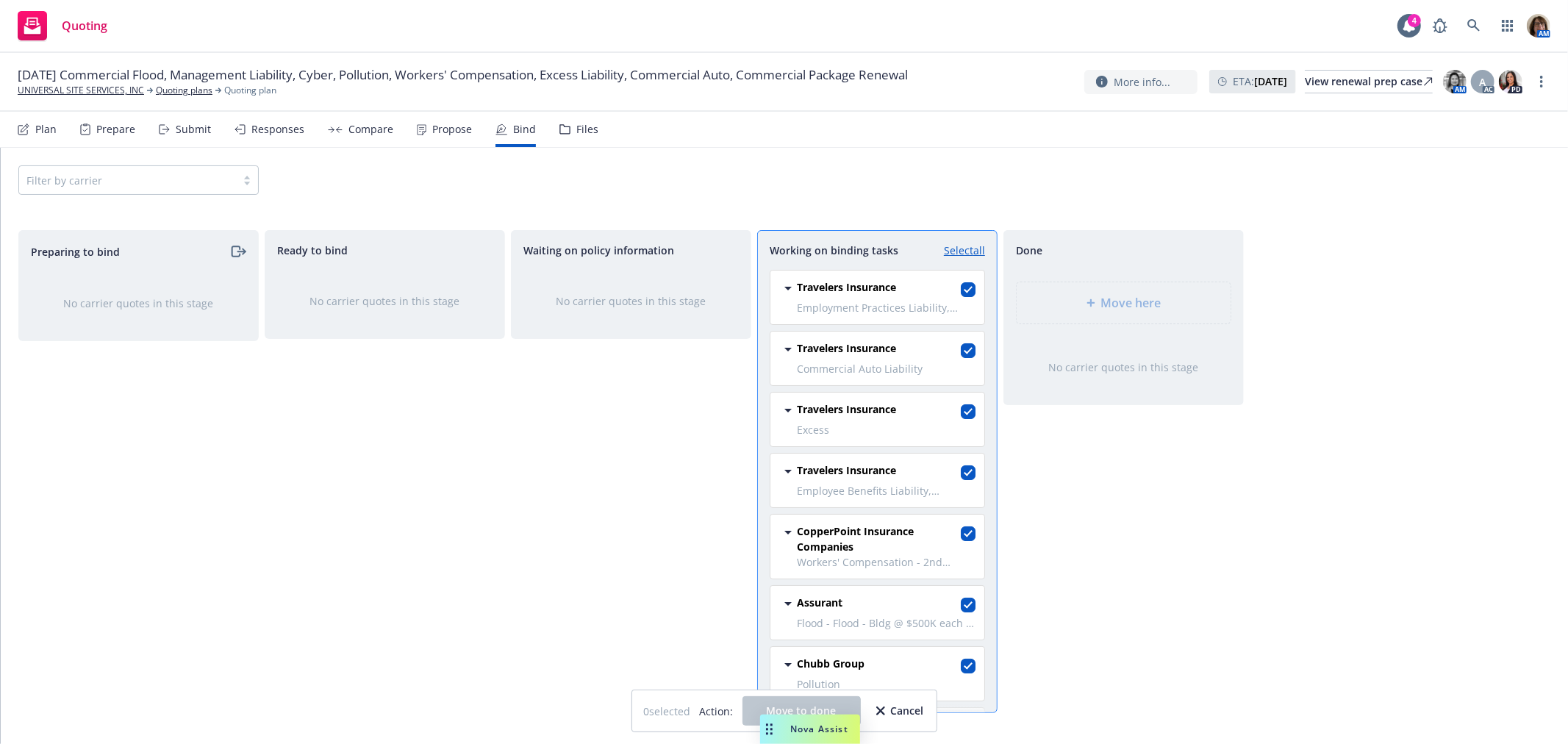
checkbox input "true"
click at [1148, 291] on div "Move here" at bounding box center [1123, 303] width 214 height 41
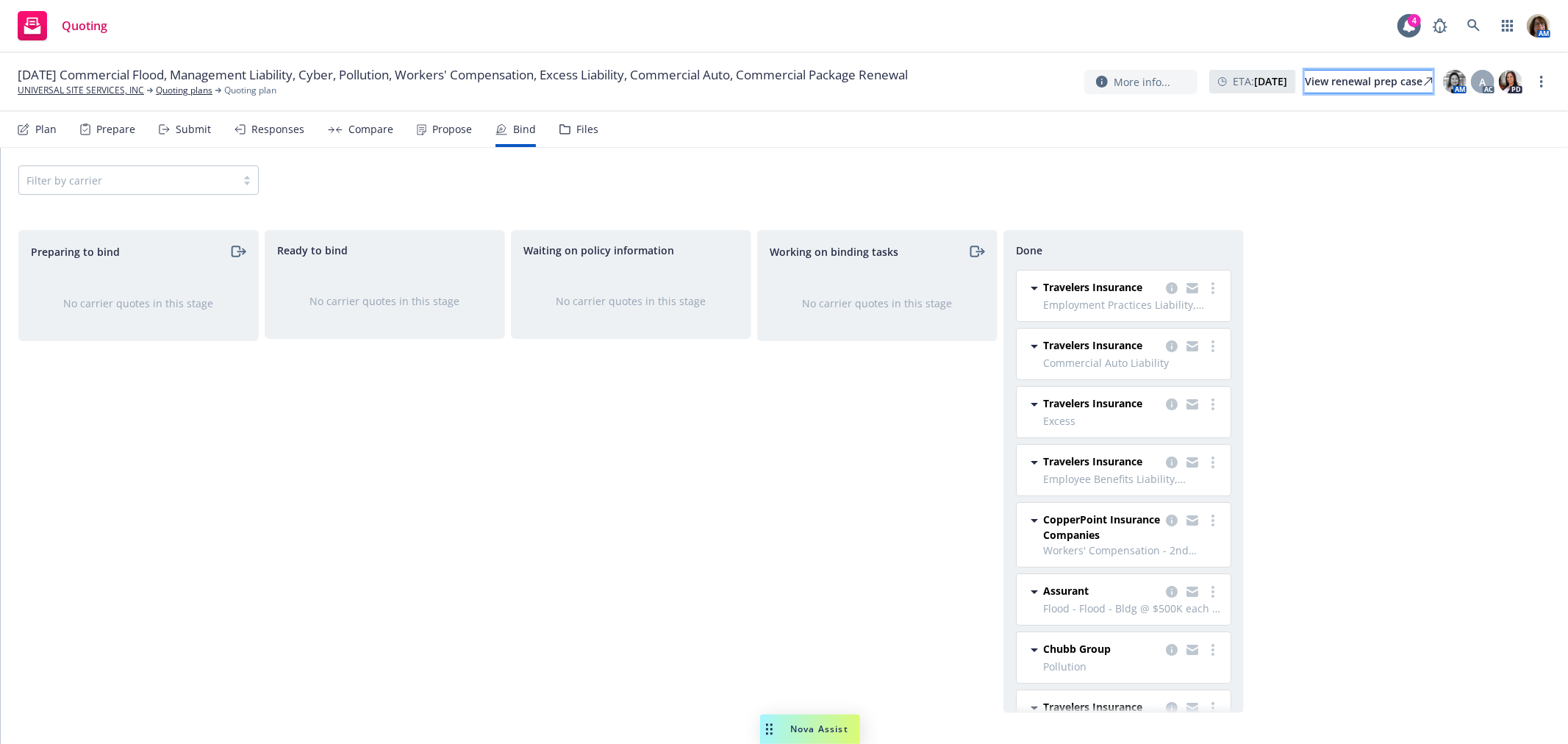
click at [1354, 82] on div "View renewal prep case" at bounding box center [1369, 81] width 128 height 22
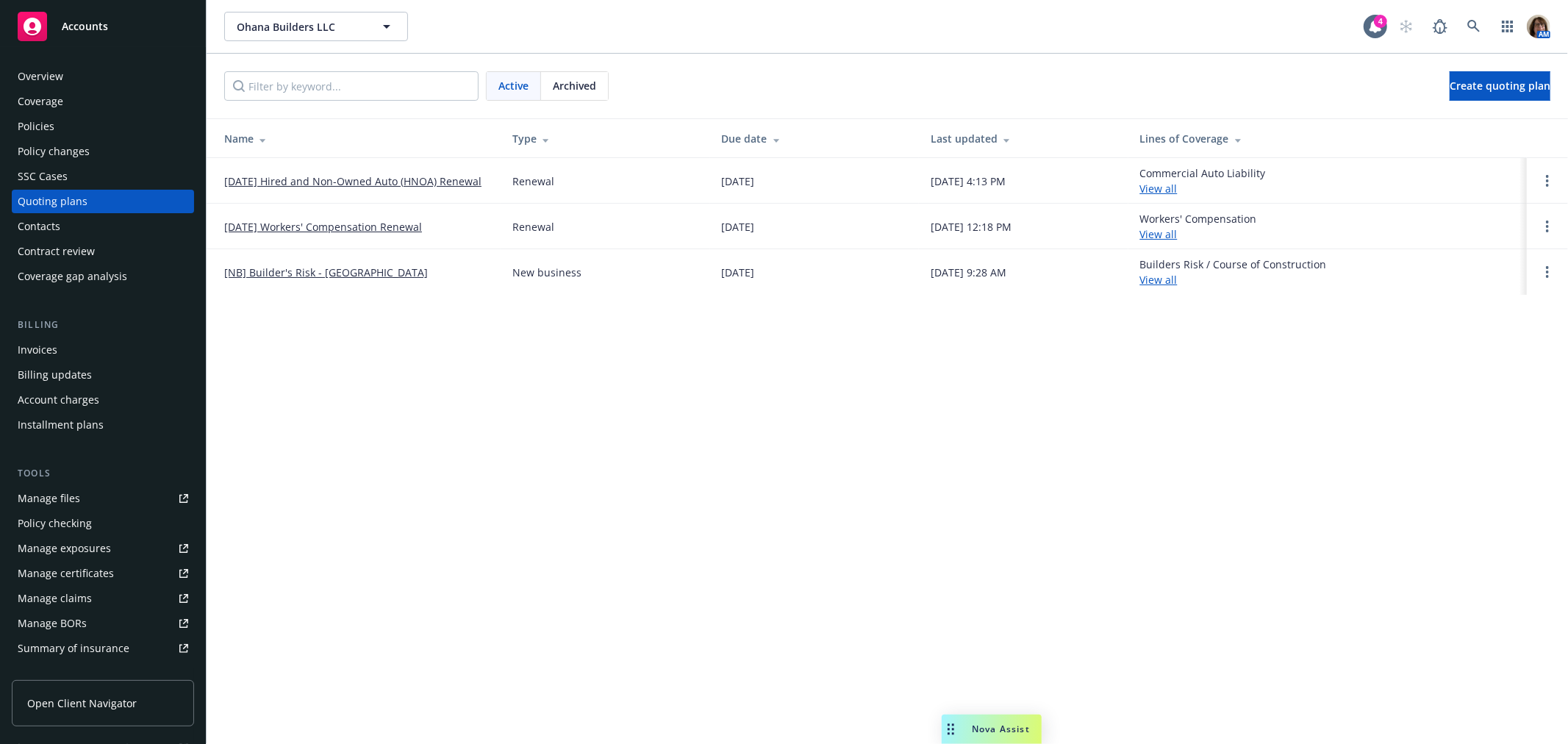
click at [353, 178] on link "[DATE] Hired and Non-Owned Auto (HNOA) Renewal" at bounding box center [353, 181] width 257 height 15
